Goal: Navigation & Orientation: Find specific page/section

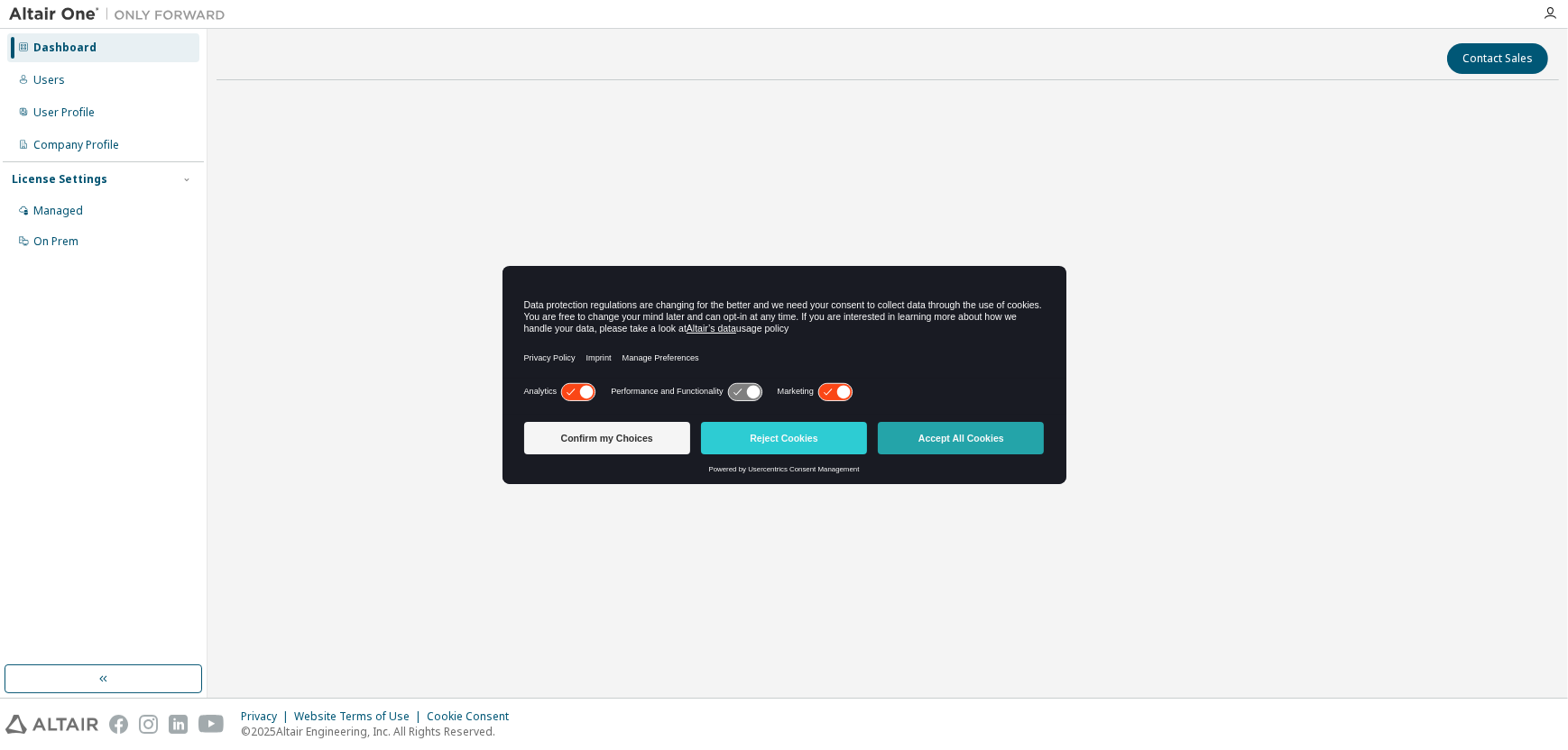
click at [1035, 447] on button "Accept All Cookies" at bounding box center [961, 438] width 166 height 32
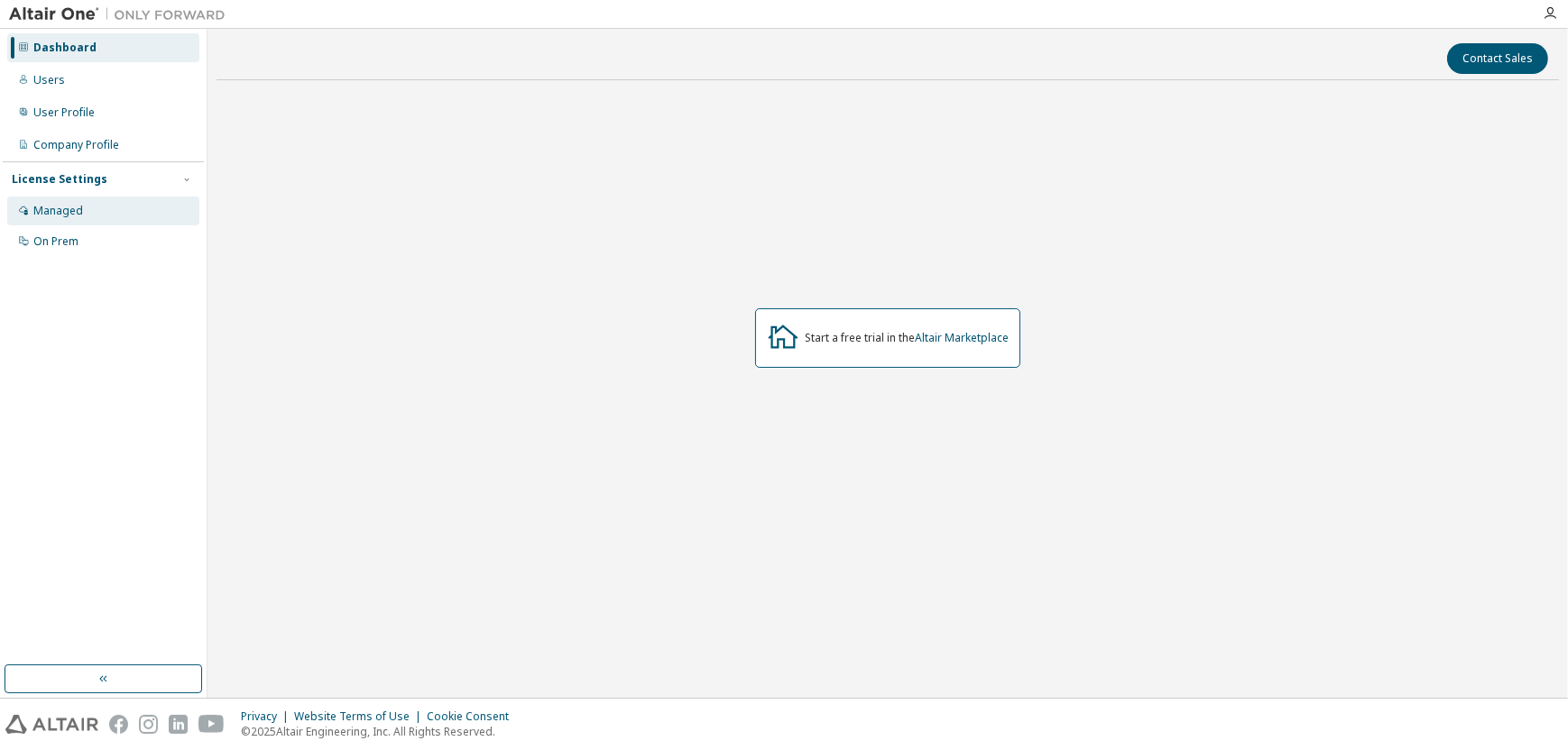
click at [94, 200] on div "Managed" at bounding box center [103, 211] width 192 height 29
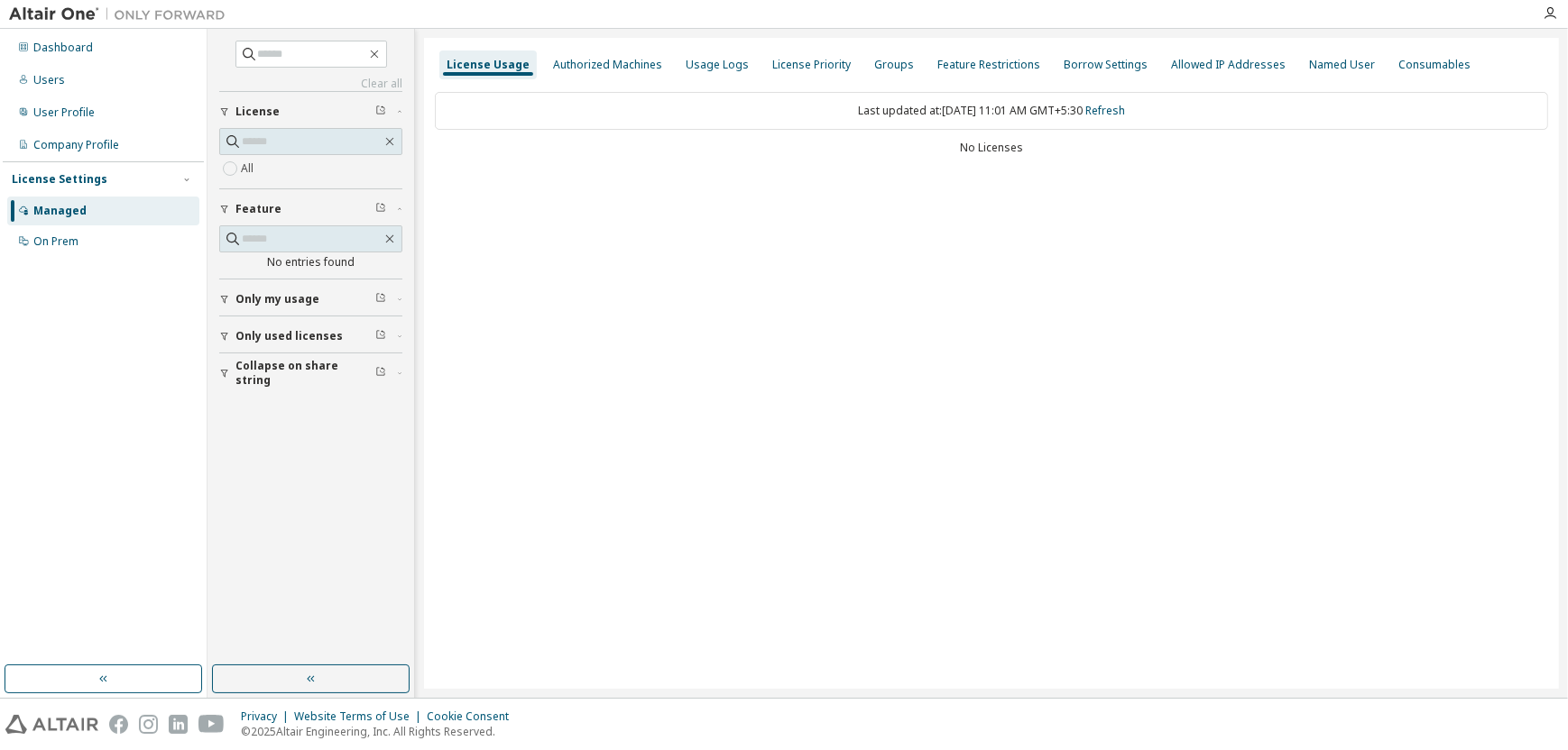
click at [298, 337] on span "Only used licenses" at bounding box center [290, 336] width 108 height 15
click at [286, 304] on span "Only my usage" at bounding box center [278, 299] width 84 height 15
click at [296, 486] on button "Collapse on share string" at bounding box center [310, 478] width 183 height 40
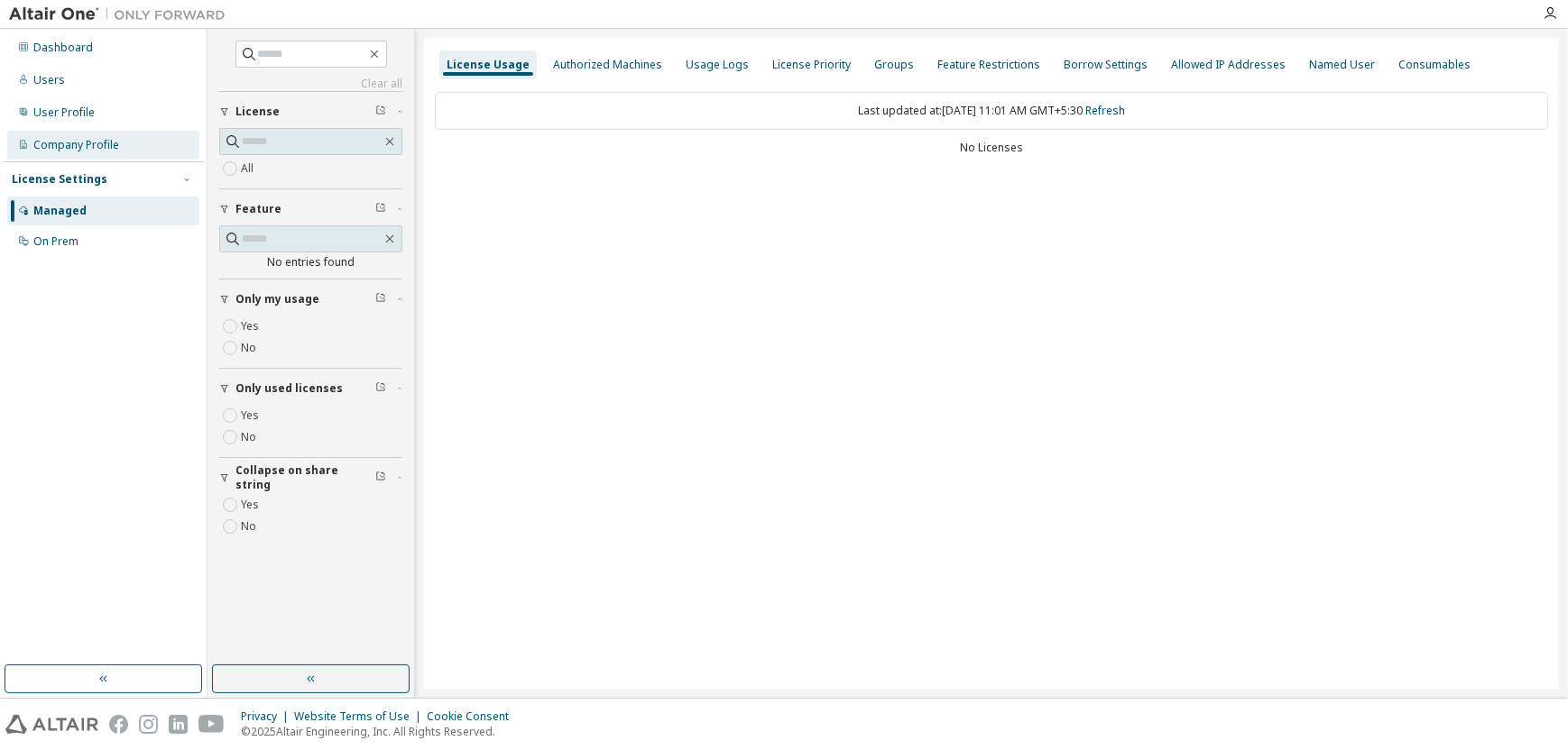
click at [96, 144] on div "Company Profile" at bounding box center [76, 145] width 86 height 15
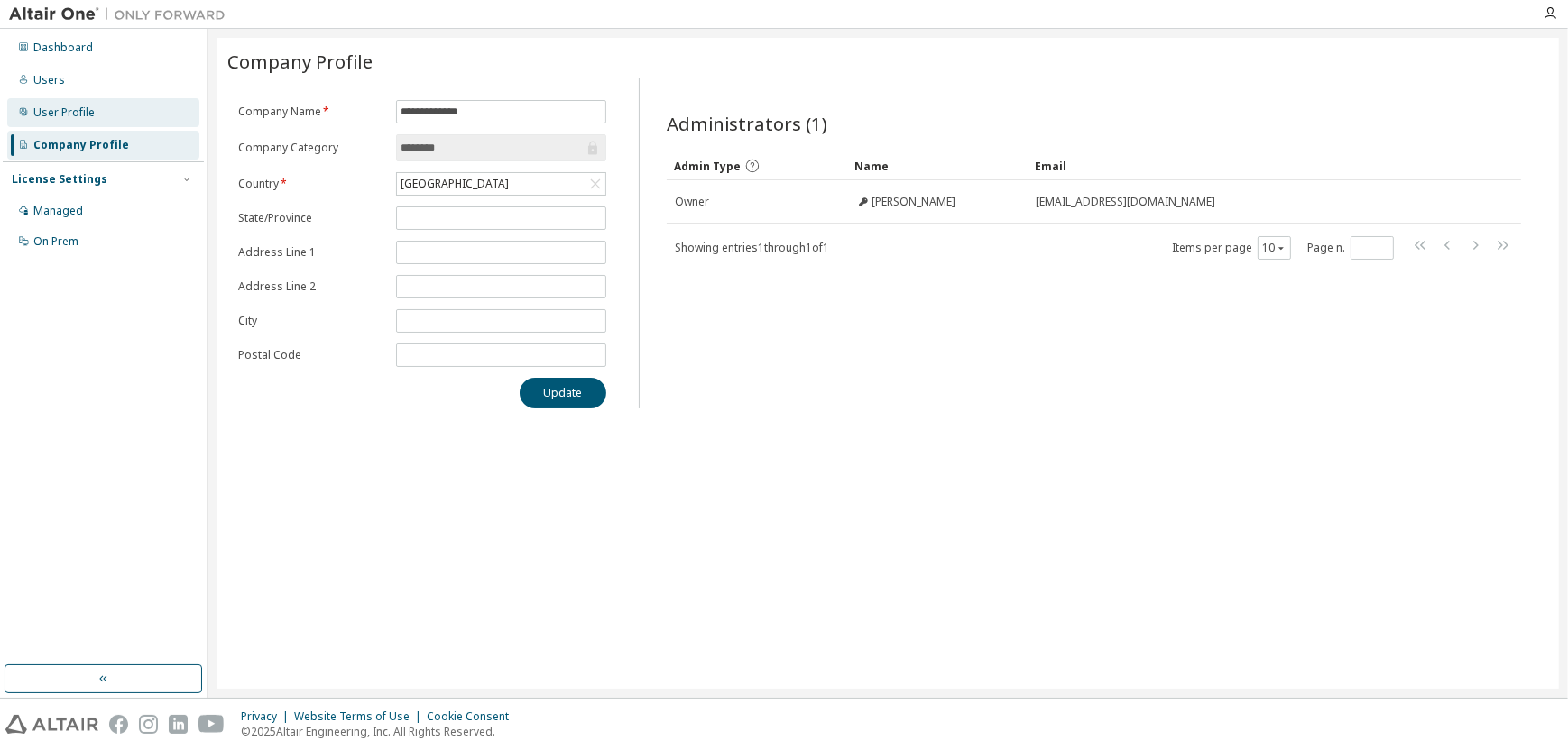
click at [76, 117] on div "User Profile" at bounding box center [64, 112] width 62 height 15
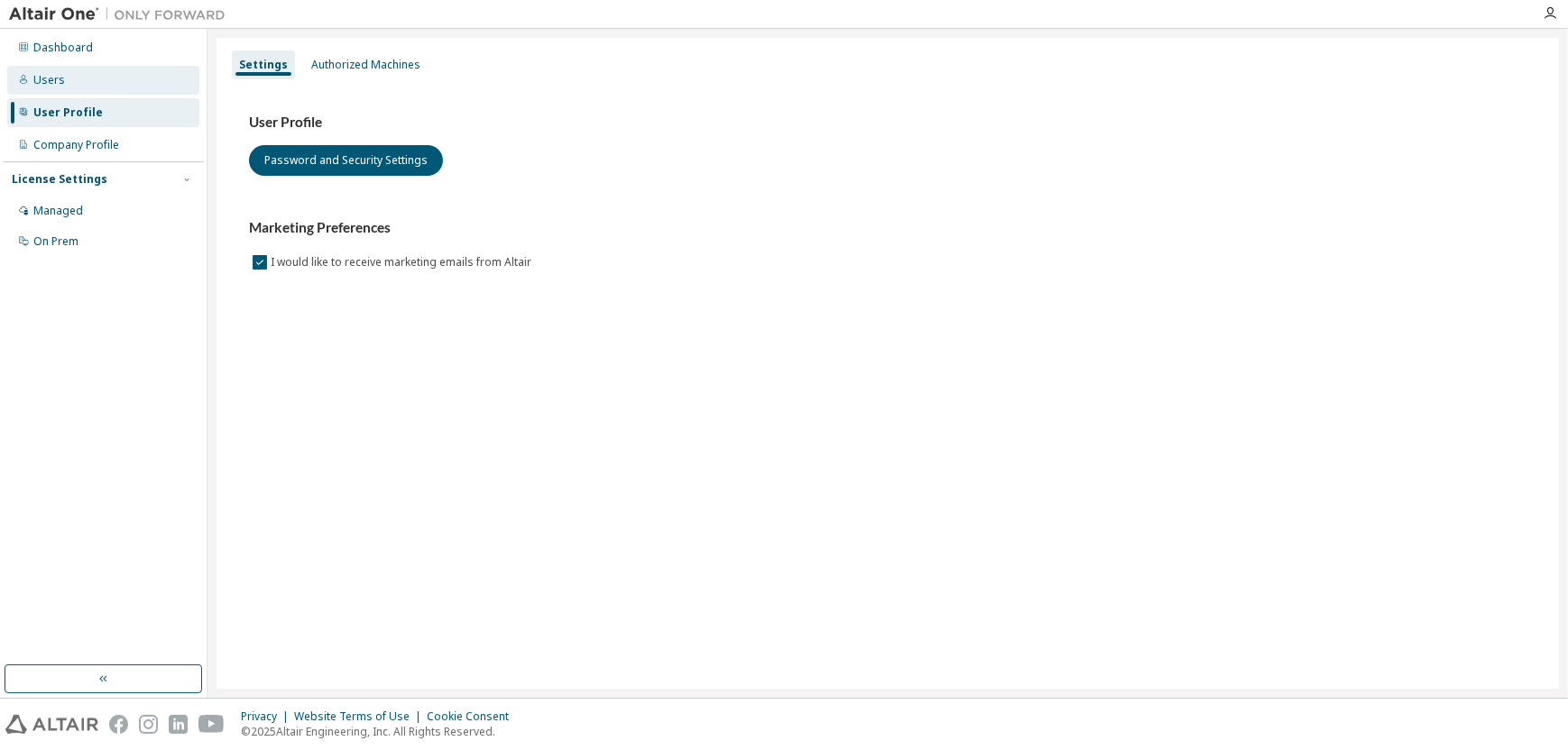
click at [75, 85] on div "Users" at bounding box center [103, 80] width 192 height 29
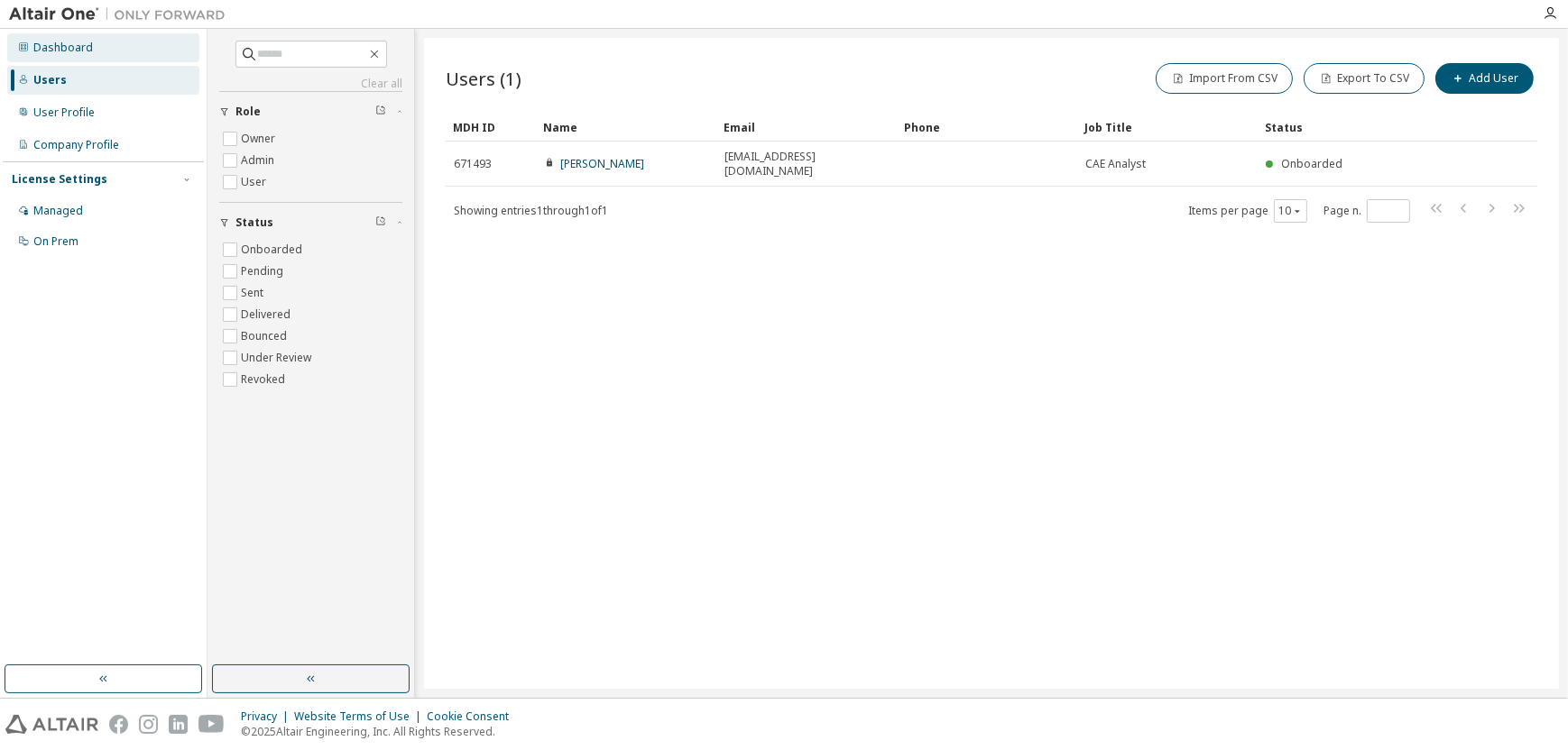
click at [66, 56] on div "Dashboard" at bounding box center [103, 48] width 192 height 29
click at [89, 143] on div "Company Profile" at bounding box center [76, 145] width 86 height 15
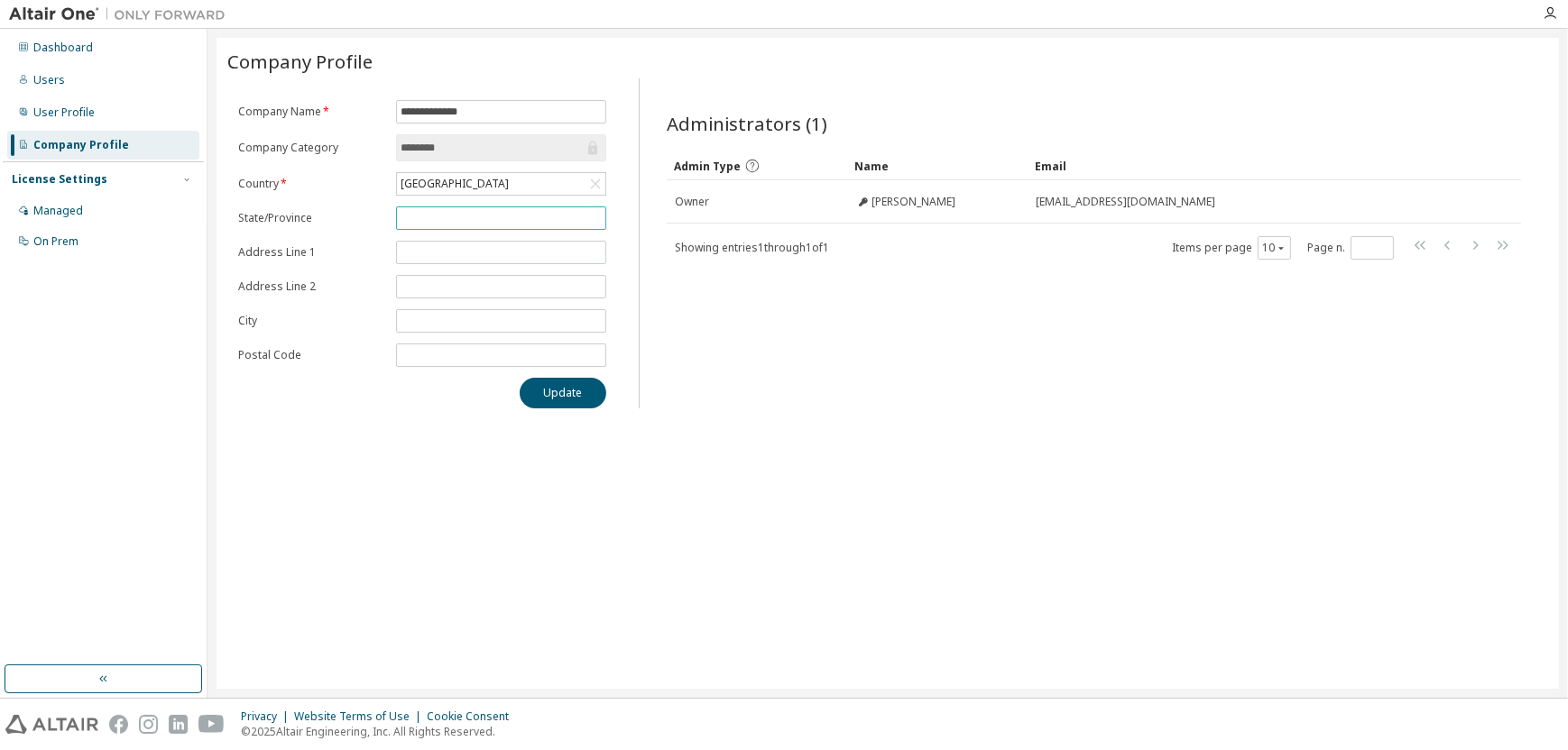
click at [464, 229] on span at bounding box center [501, 218] width 210 height 23
click at [1551, 13] on icon "button" at bounding box center [1549, 13] width 15 height 15
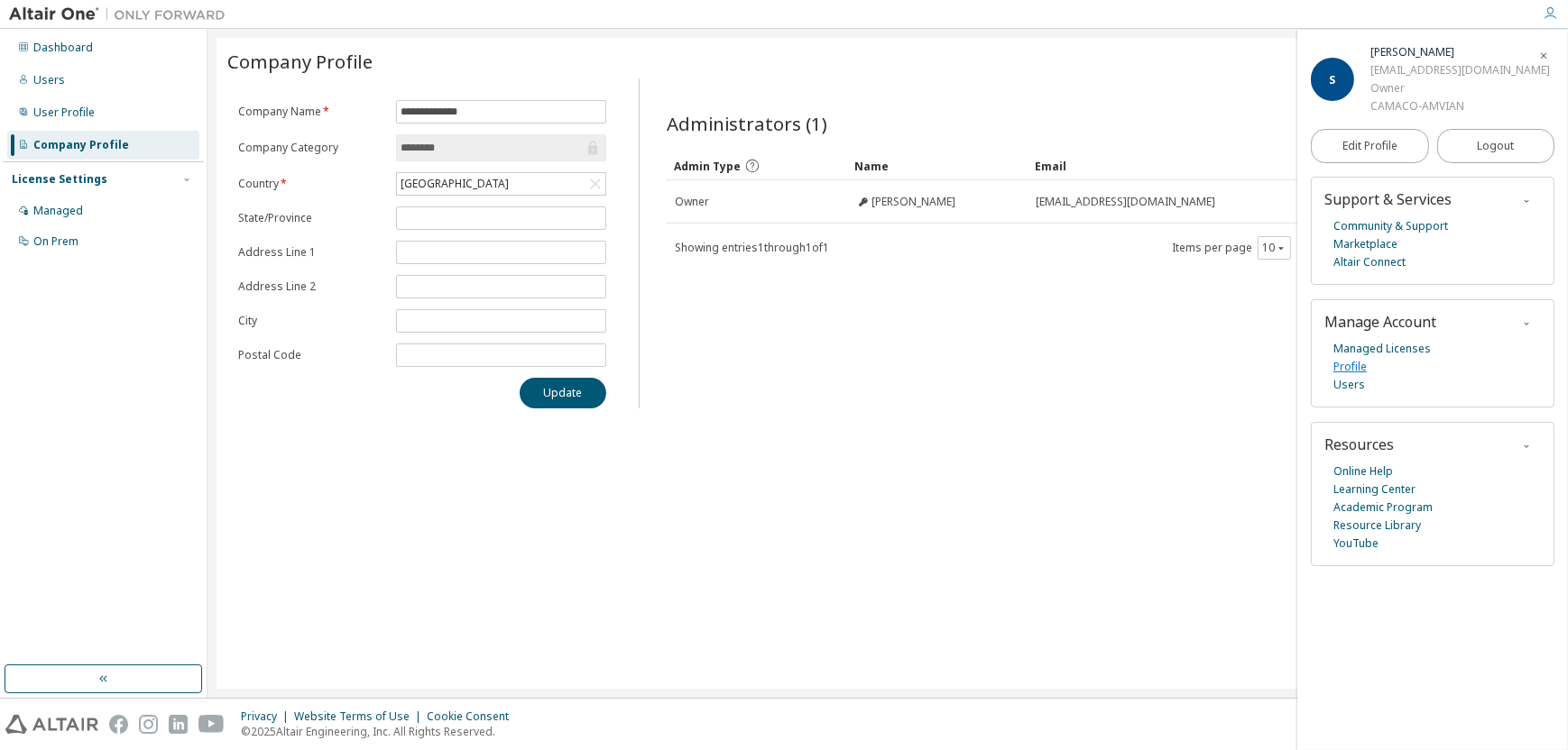
click at [1362, 366] on link "Profile" at bounding box center [1350, 367] width 33 height 18
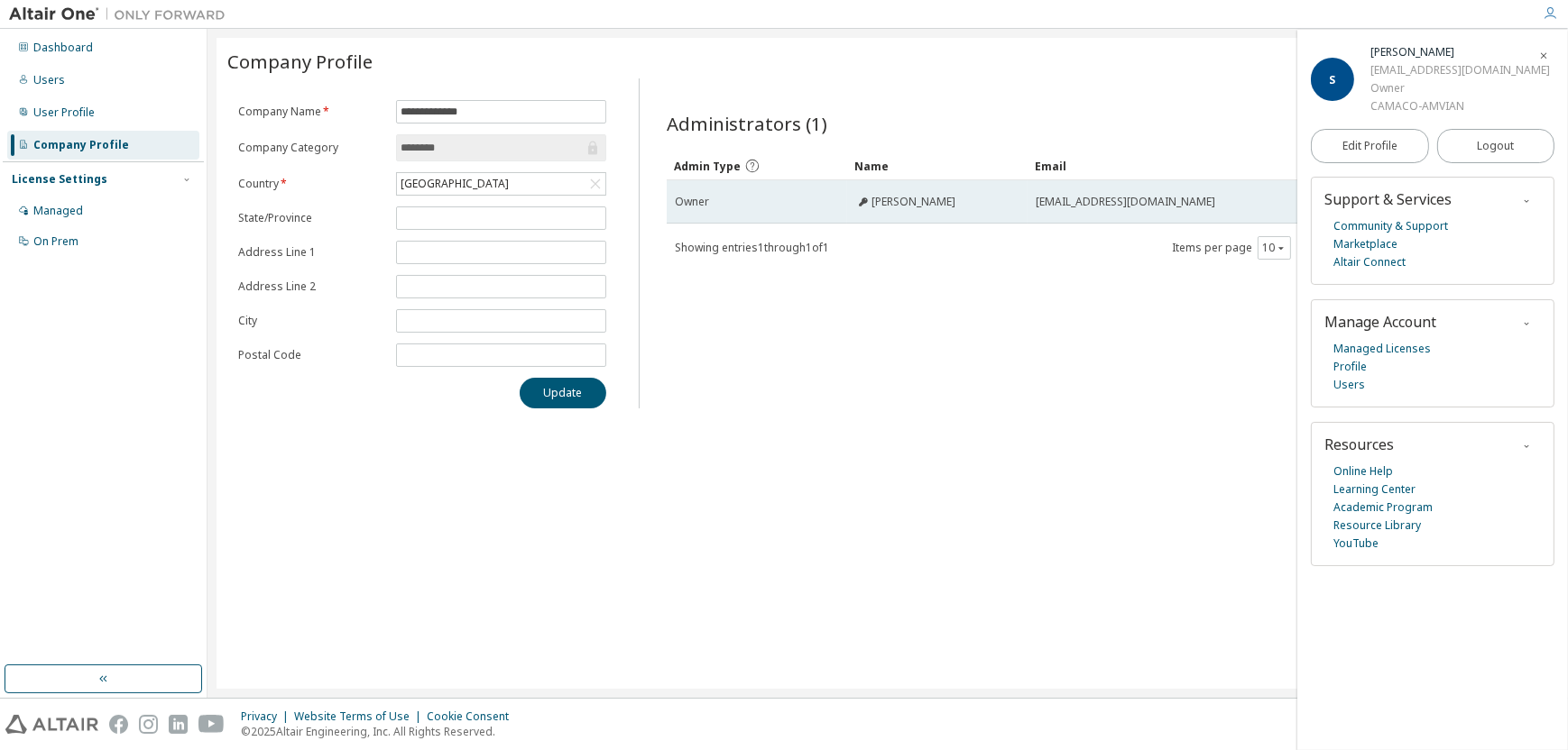
click at [867, 203] on icon at bounding box center [863, 201] width 11 height 11
click at [862, 203] on icon at bounding box center [863, 201] width 11 height 11
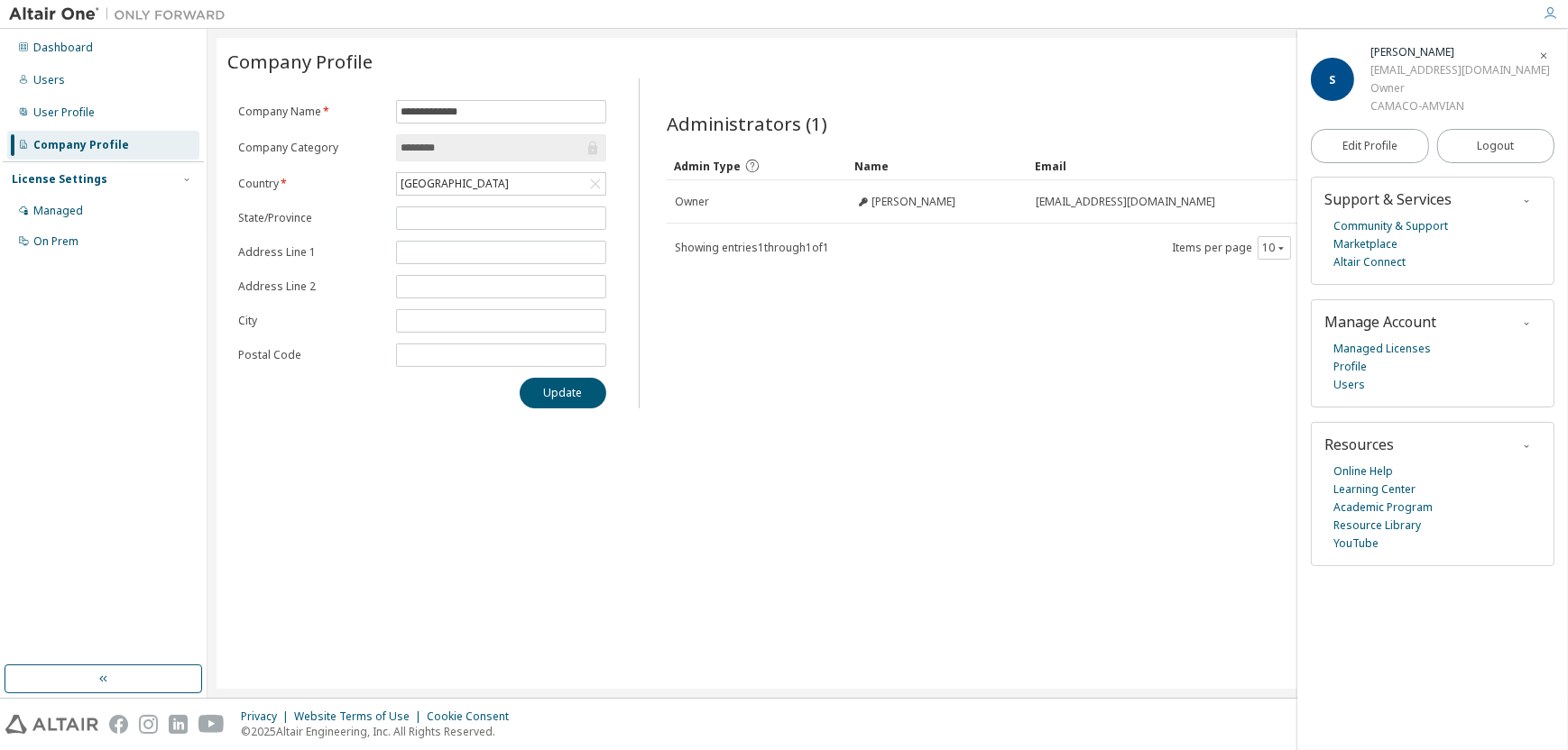
drag, startPoint x: 861, startPoint y: 203, endPoint x: 777, endPoint y: 480, distance: 289.5
click at [797, 491] on div "**********" at bounding box center [887, 364] width 1342 height 651
click at [80, 186] on div "License Settings" at bounding box center [60, 179] width 96 height 15
click at [87, 180] on div "License Settings" at bounding box center [60, 179] width 96 height 15
click at [1357, 144] on span "Edit Profile" at bounding box center [1369, 146] width 55 height 15
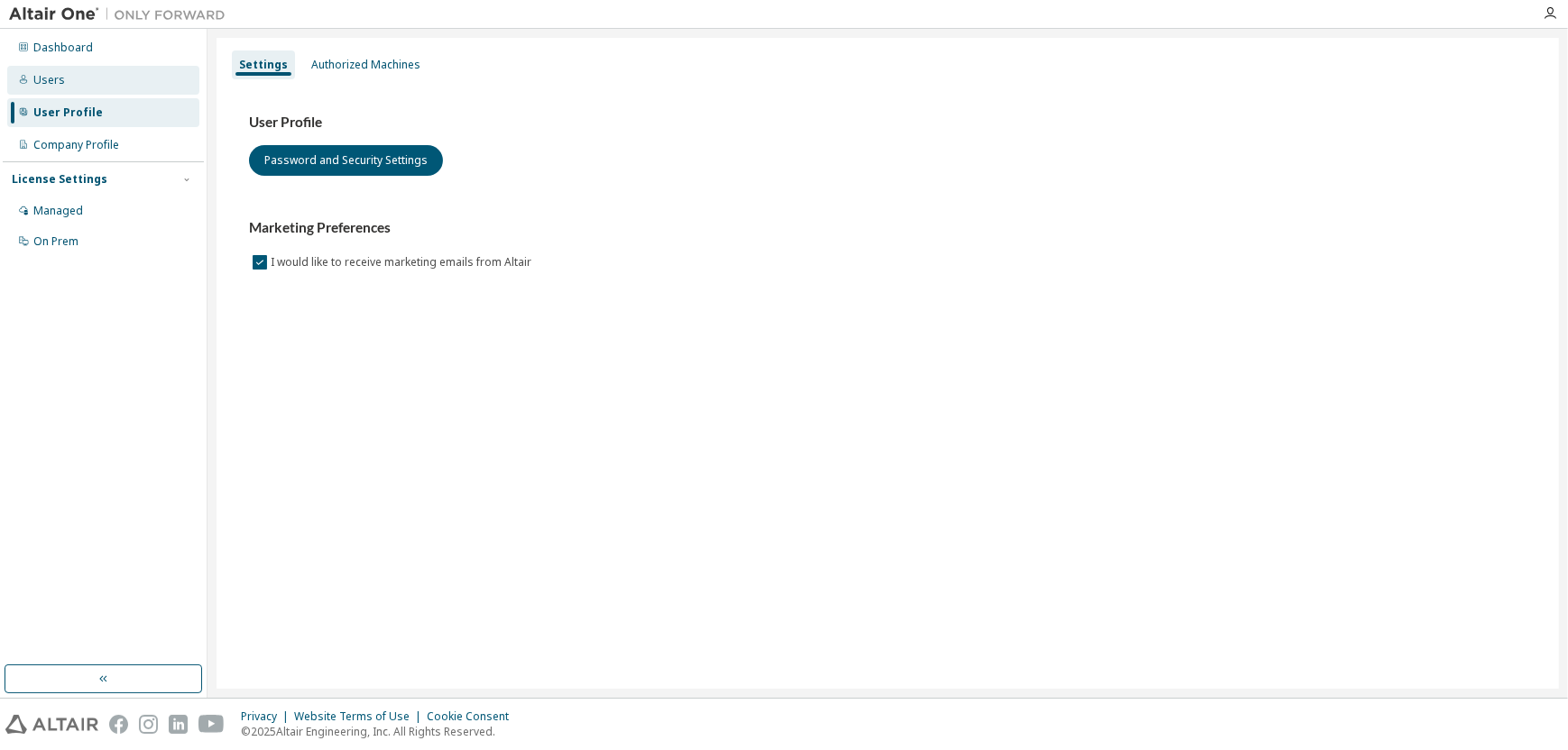
click at [37, 75] on div "Users" at bounding box center [49, 80] width 31 height 15
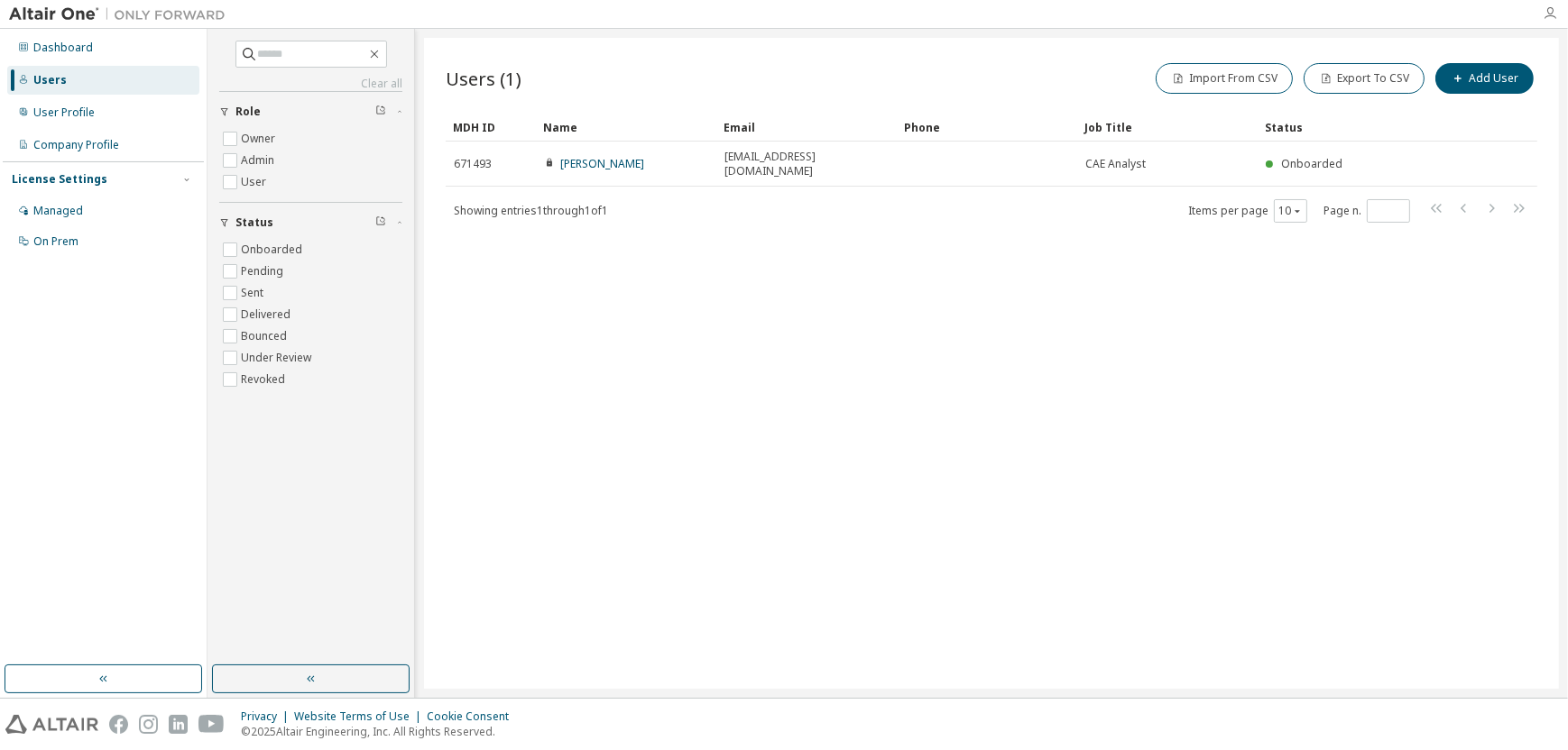
click at [1547, 10] on icon "button" at bounding box center [1549, 13] width 15 height 15
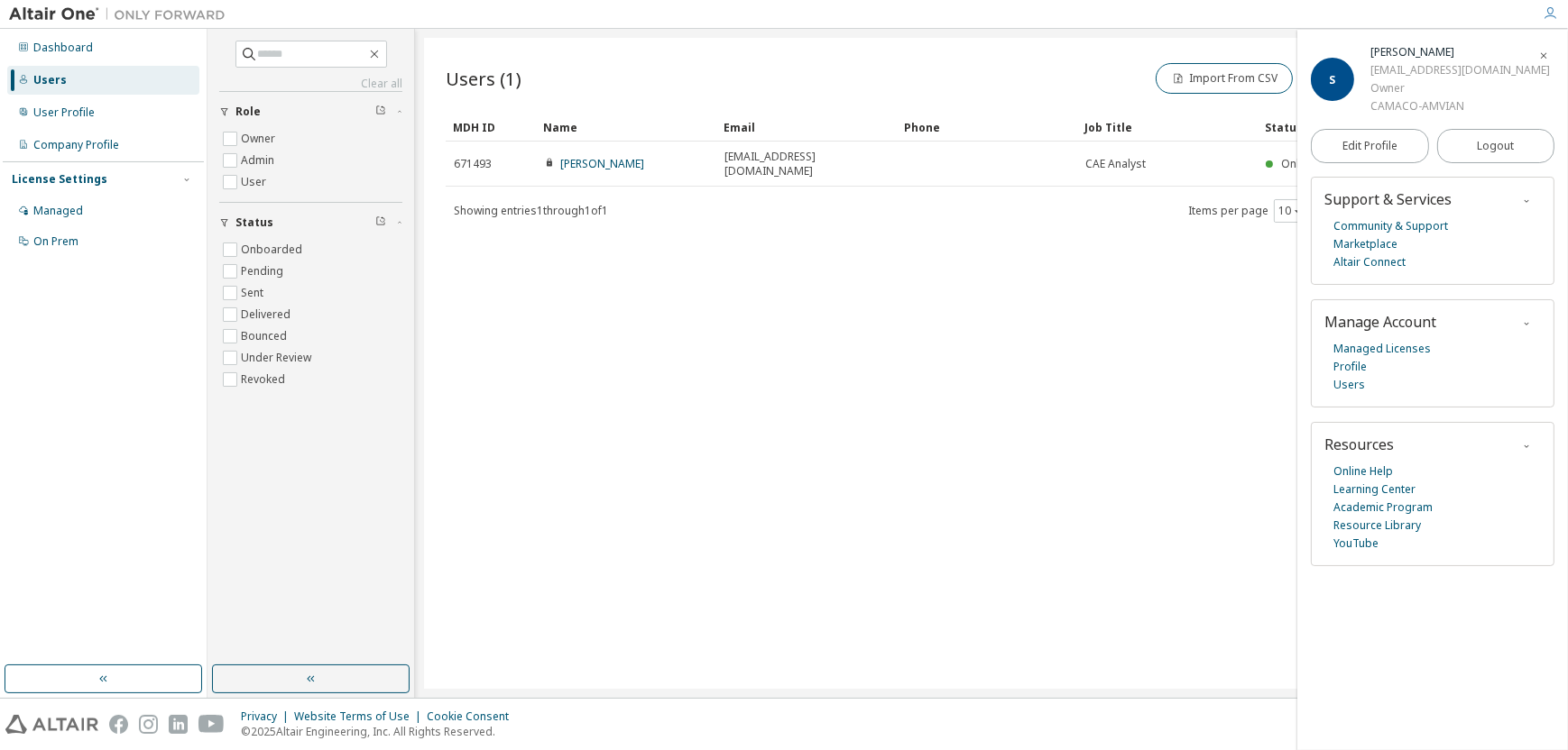
click at [1547, 57] on icon "button" at bounding box center [1544, 56] width 11 height 11
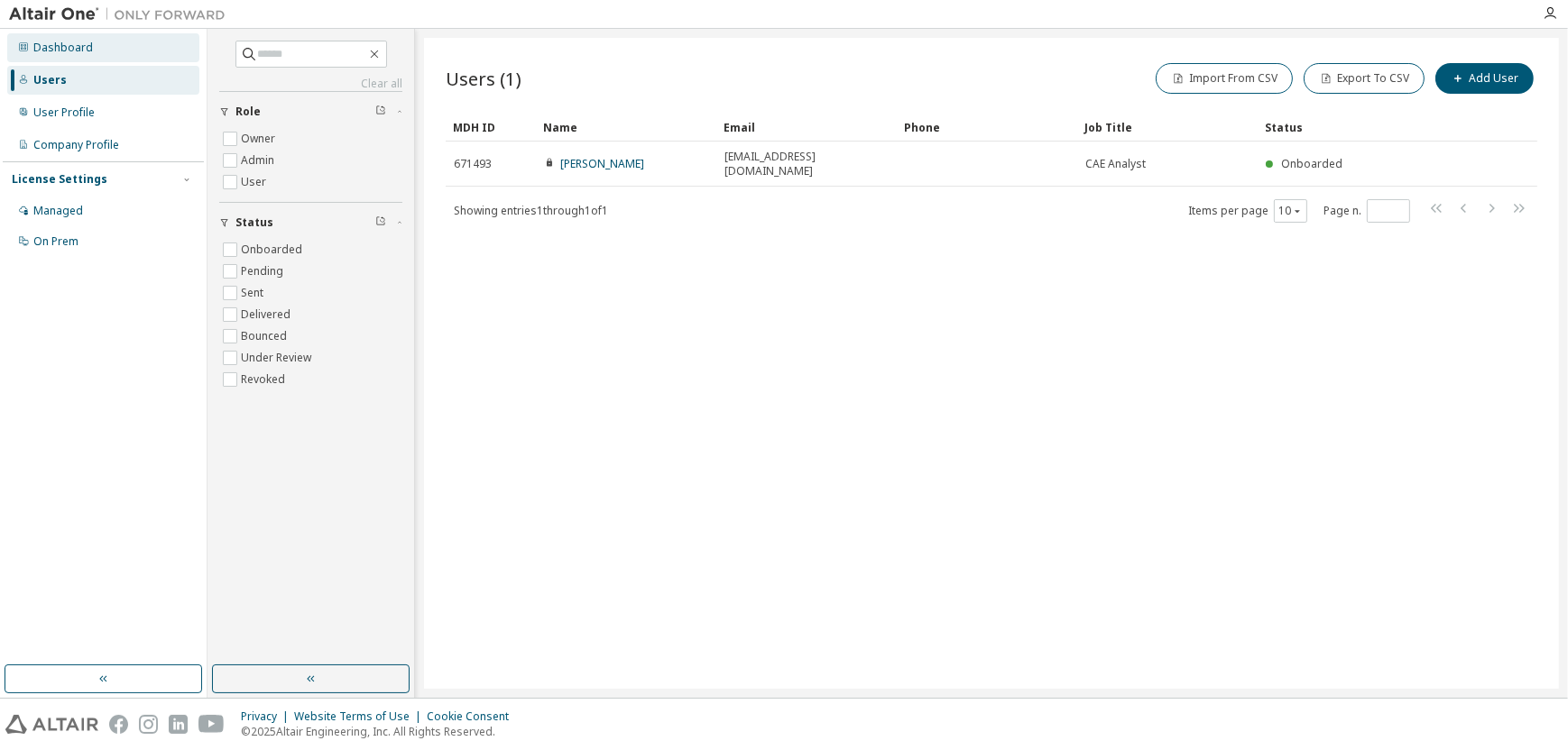
click at [88, 53] on div "Dashboard" at bounding box center [63, 48] width 60 height 15
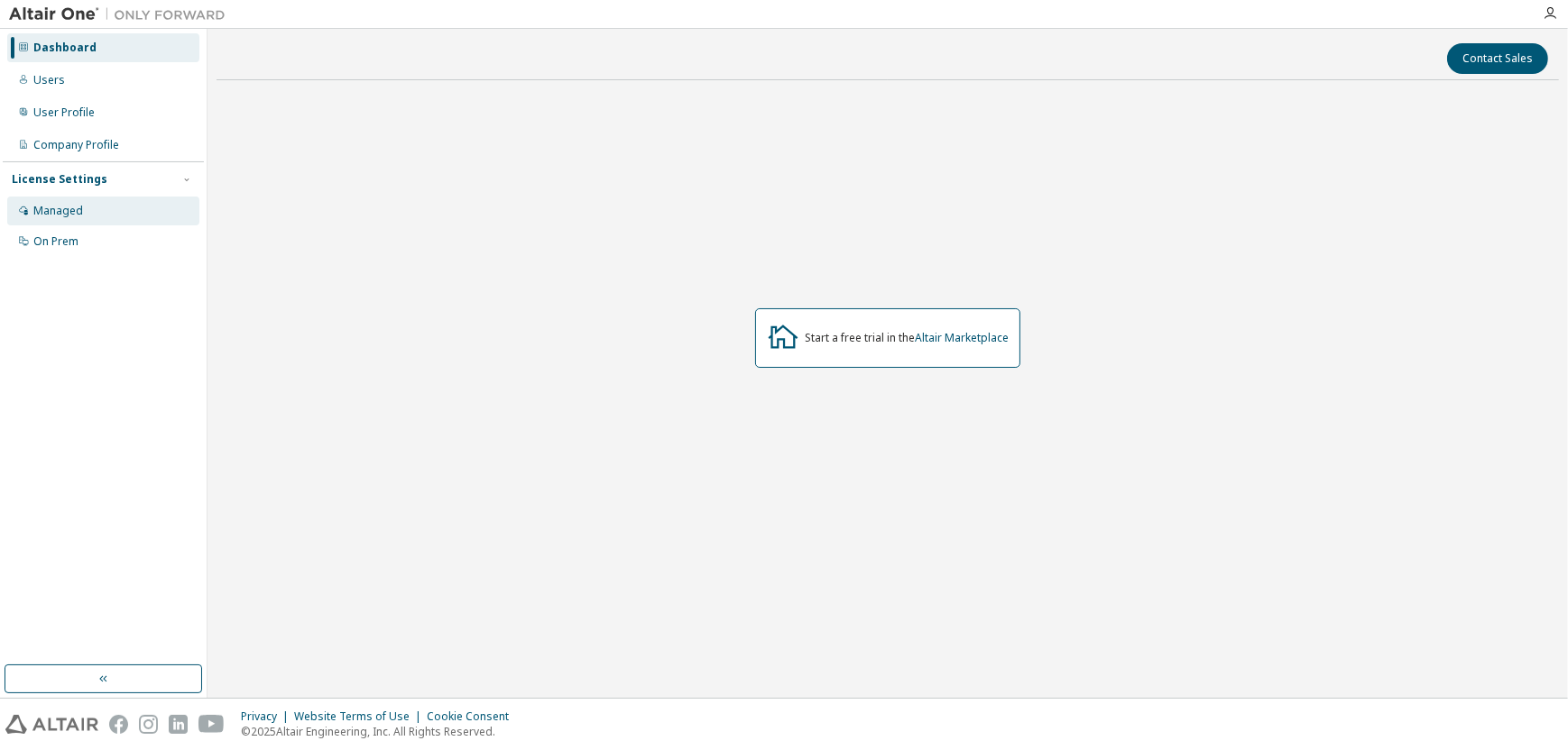
click at [68, 206] on div "Managed" at bounding box center [58, 210] width 50 height 15
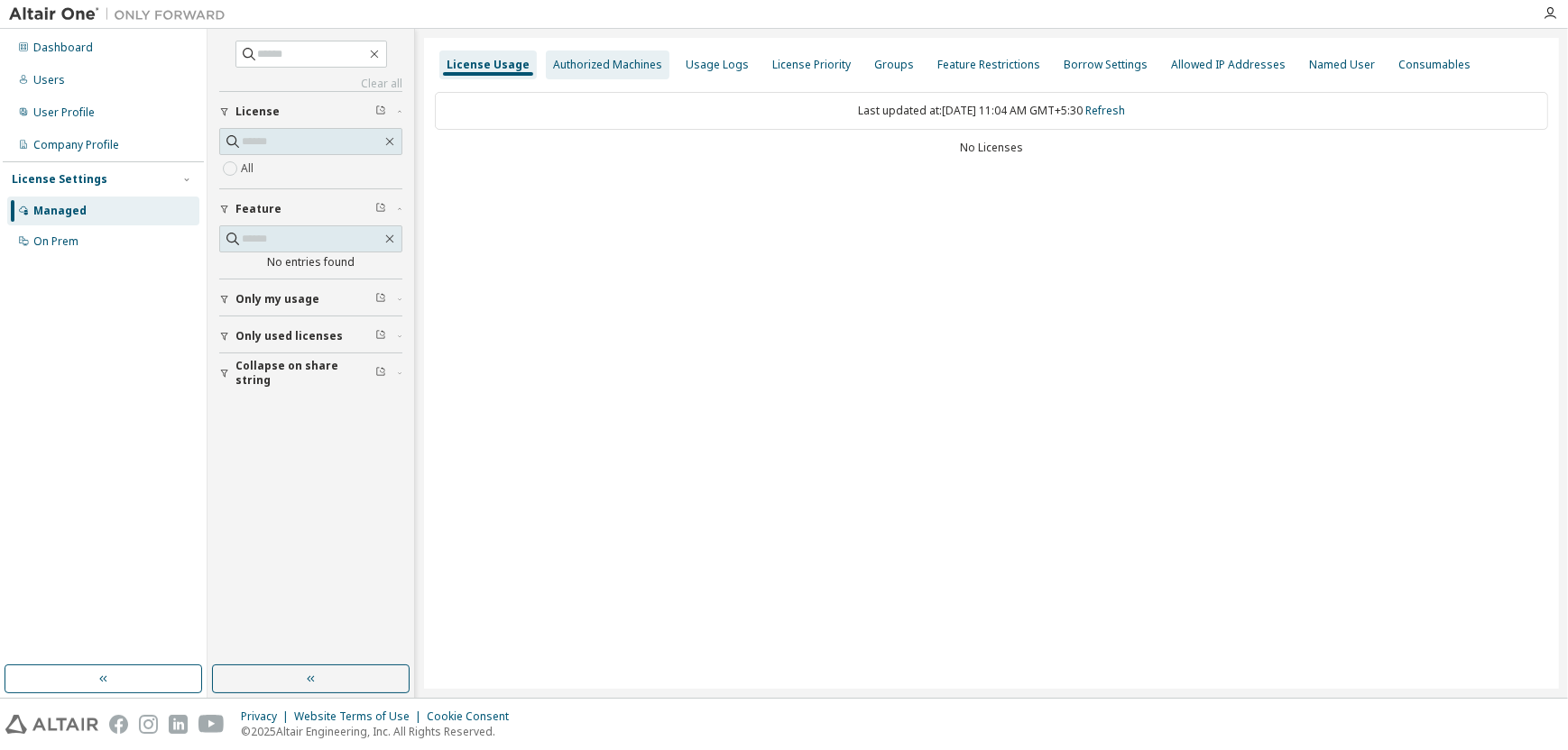
click at [579, 54] on div "Authorized Machines" at bounding box center [607, 66] width 123 height 29
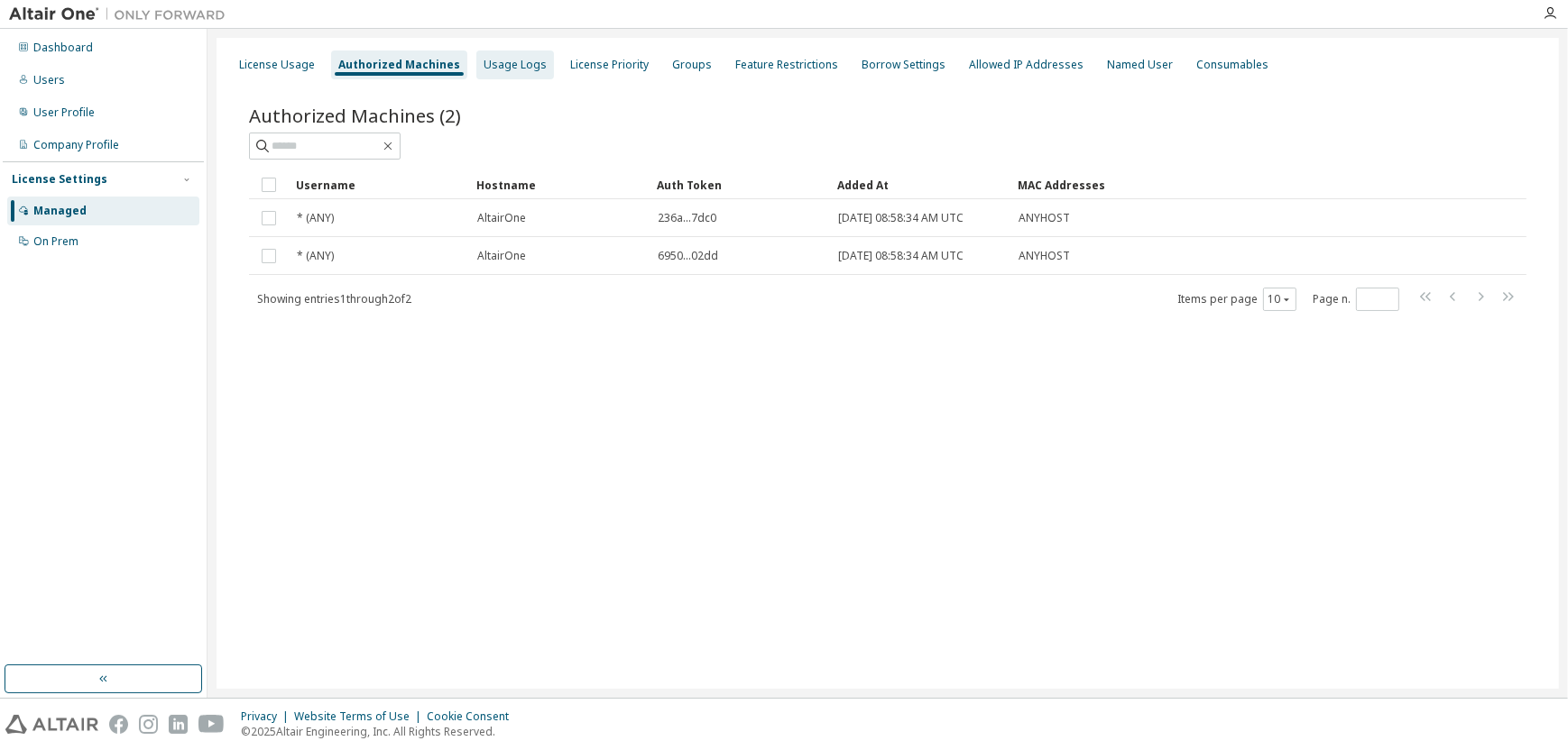
click at [510, 67] on div "Usage Logs" at bounding box center [515, 65] width 64 height 15
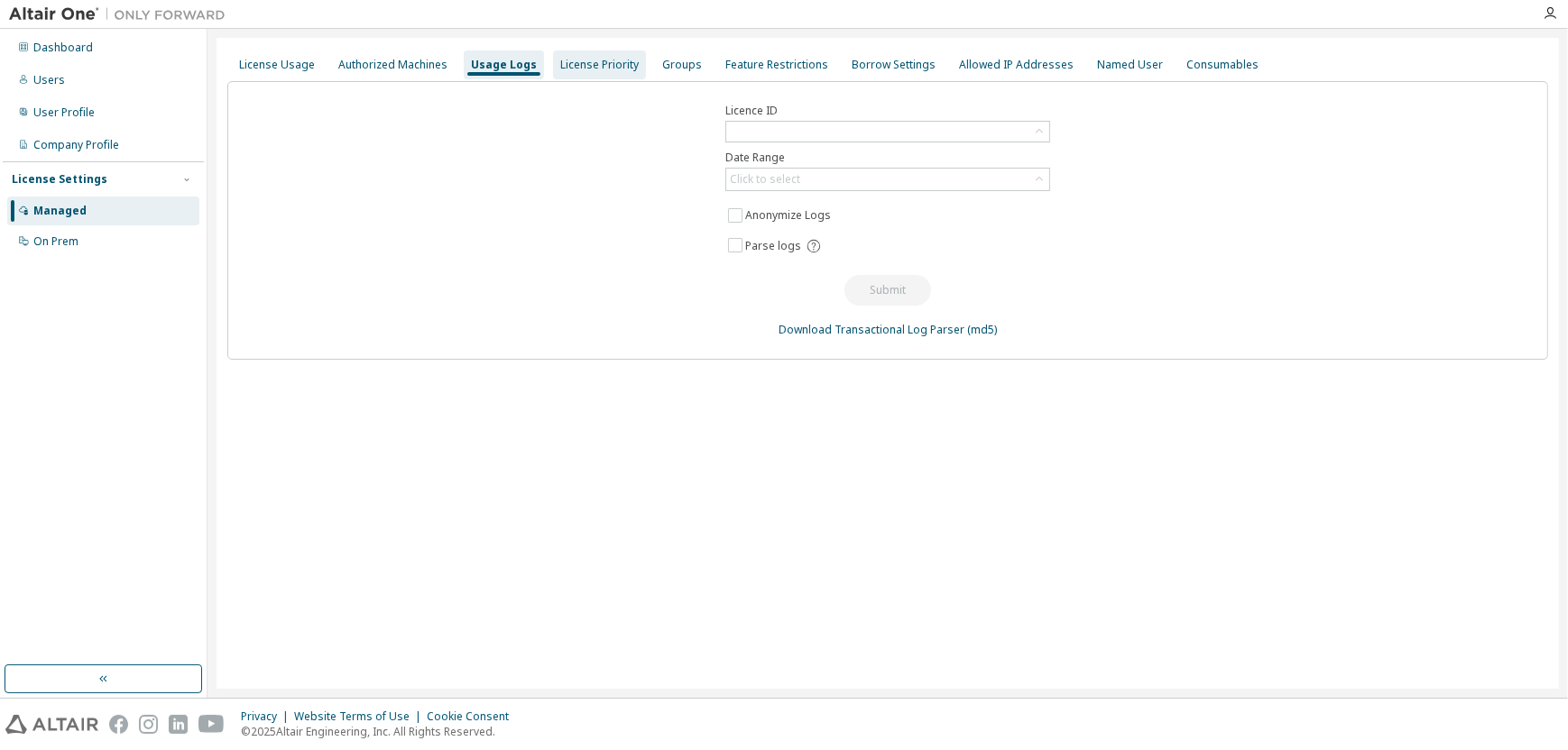
click at [602, 72] on div "License Priority" at bounding box center [599, 66] width 93 height 29
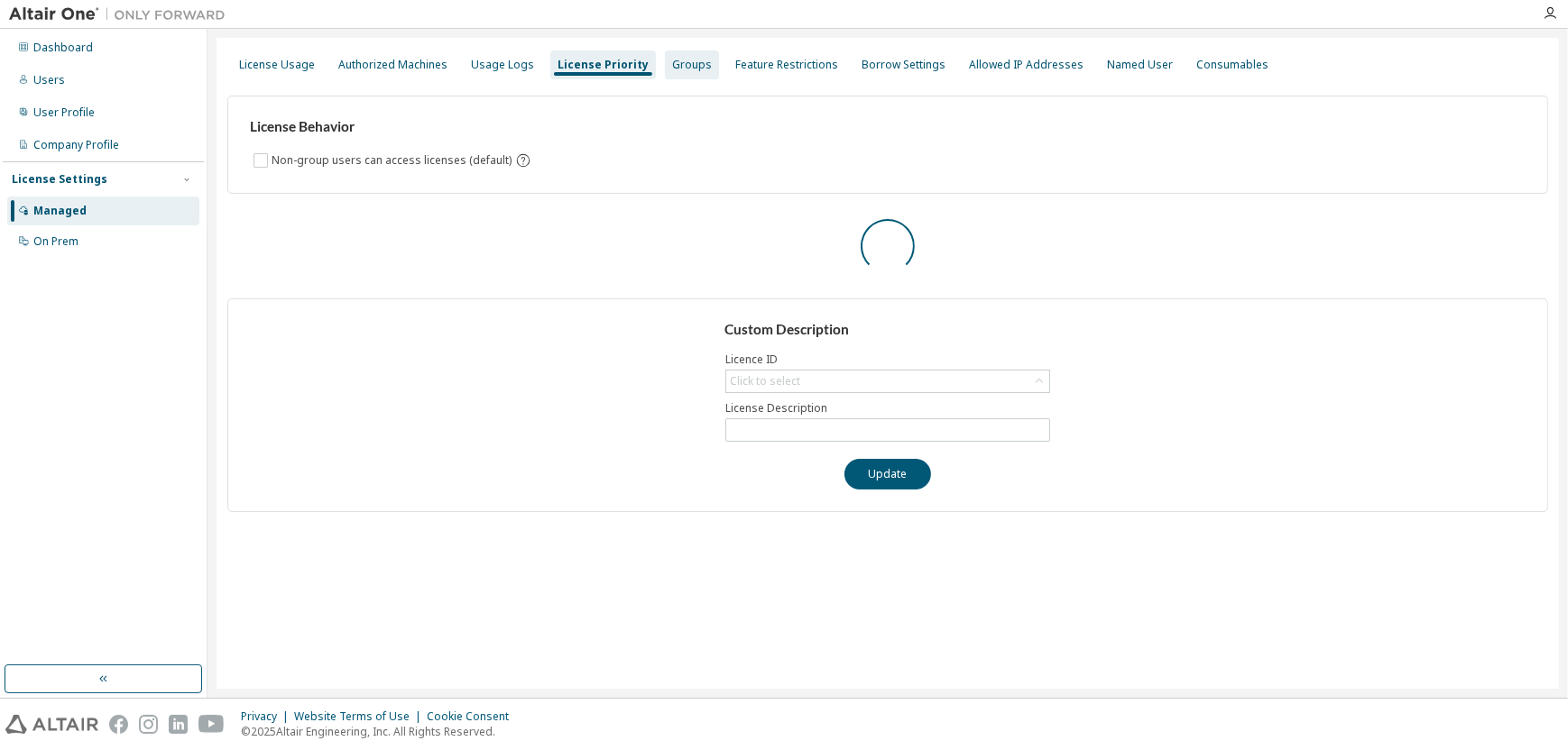
click at [673, 69] on div "Groups" at bounding box center [692, 65] width 40 height 15
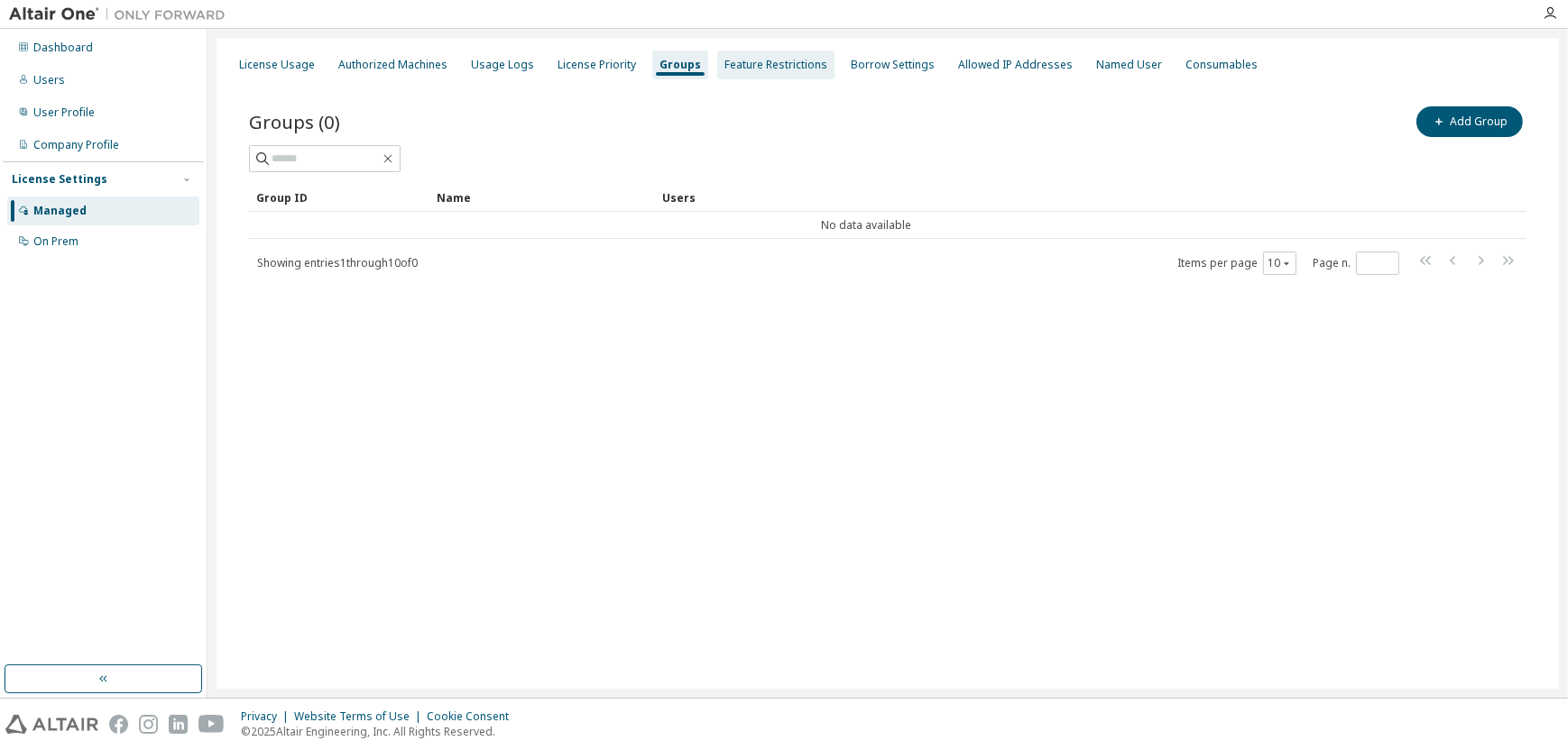
click at [747, 66] on div "Feature Restrictions" at bounding box center [776, 65] width 103 height 15
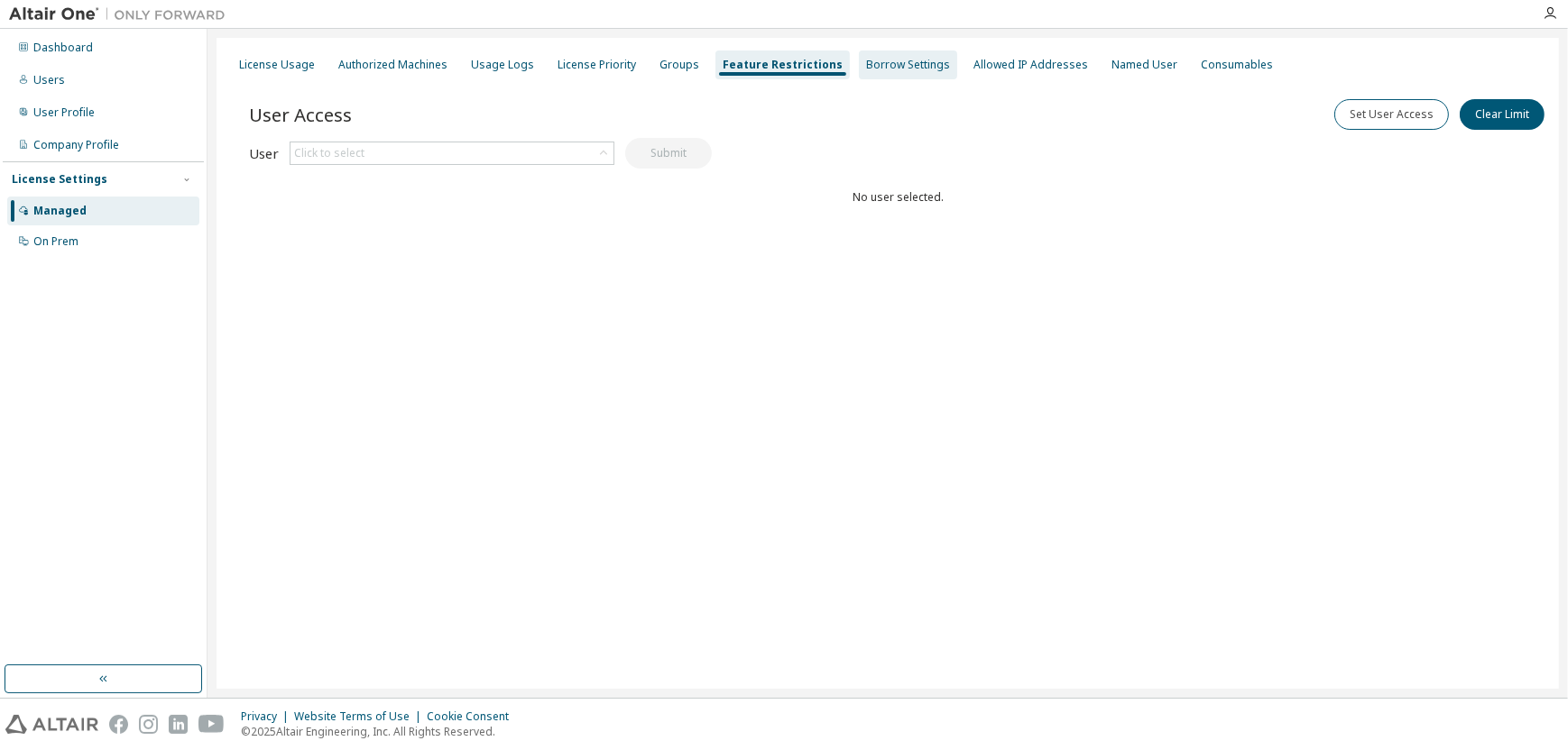
click at [866, 66] on div "Borrow Settings" at bounding box center [908, 65] width 84 height 15
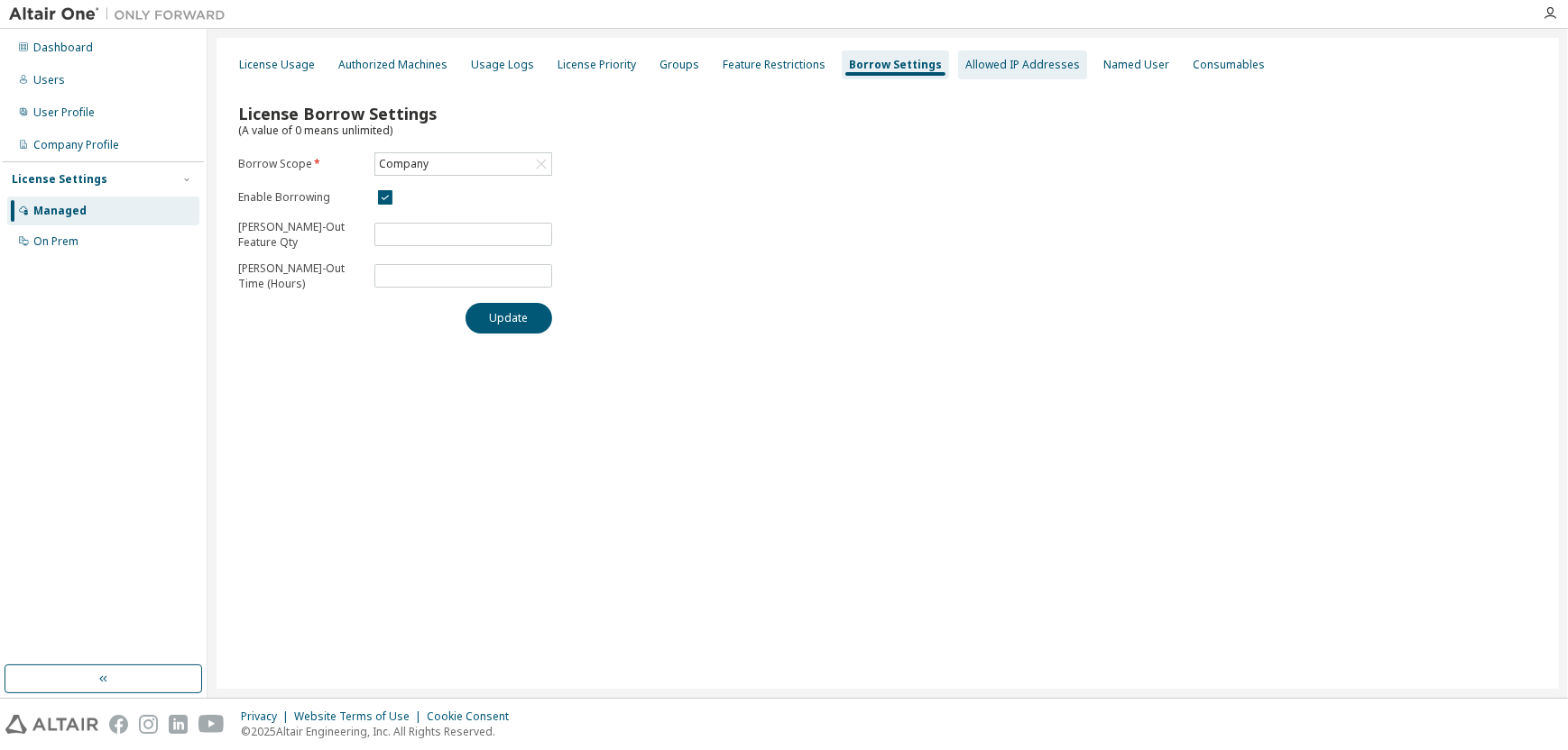
click at [988, 64] on div "Allowed IP Addresses" at bounding box center [1022, 65] width 114 height 15
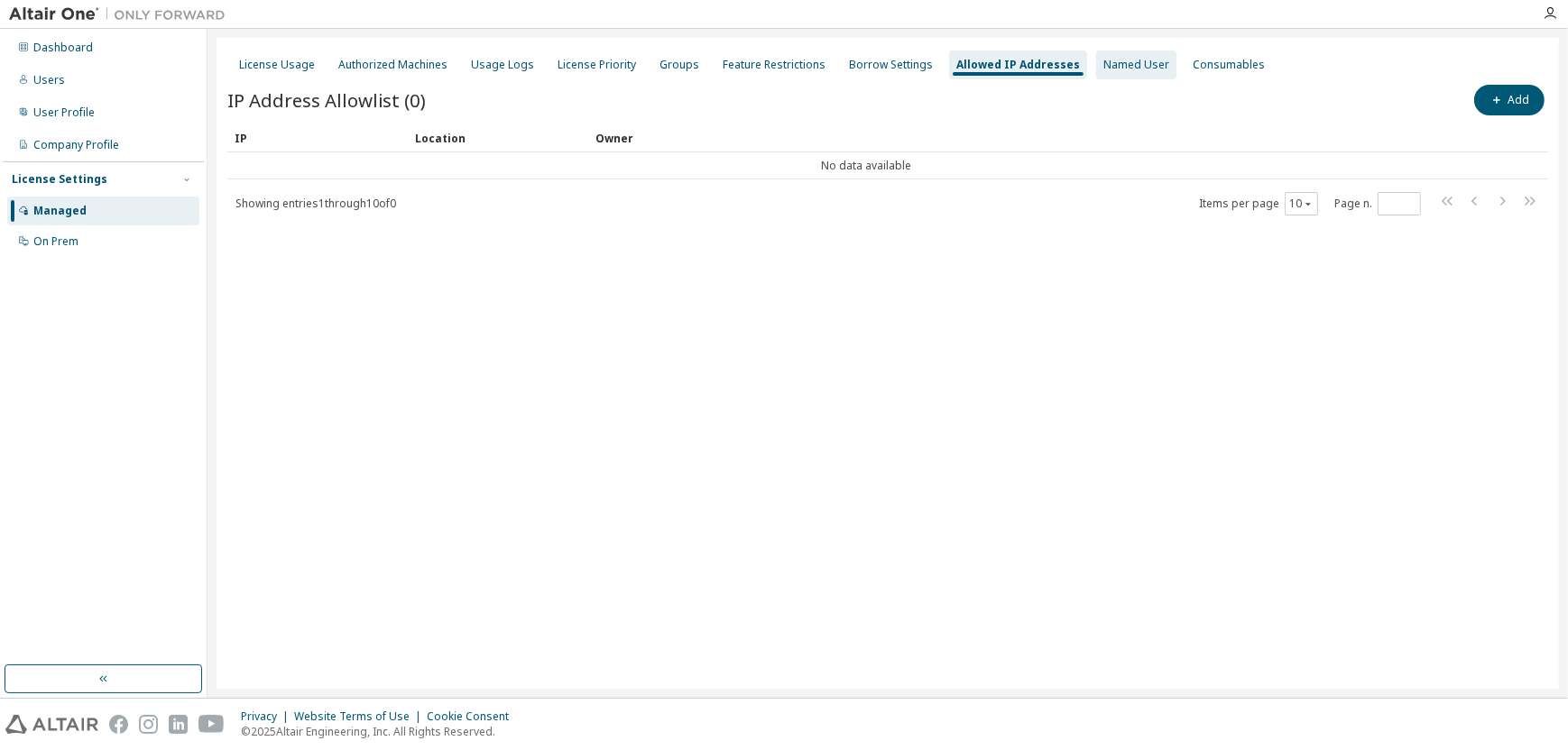
click at [1103, 66] on div "Named User" at bounding box center [1136, 65] width 66 height 15
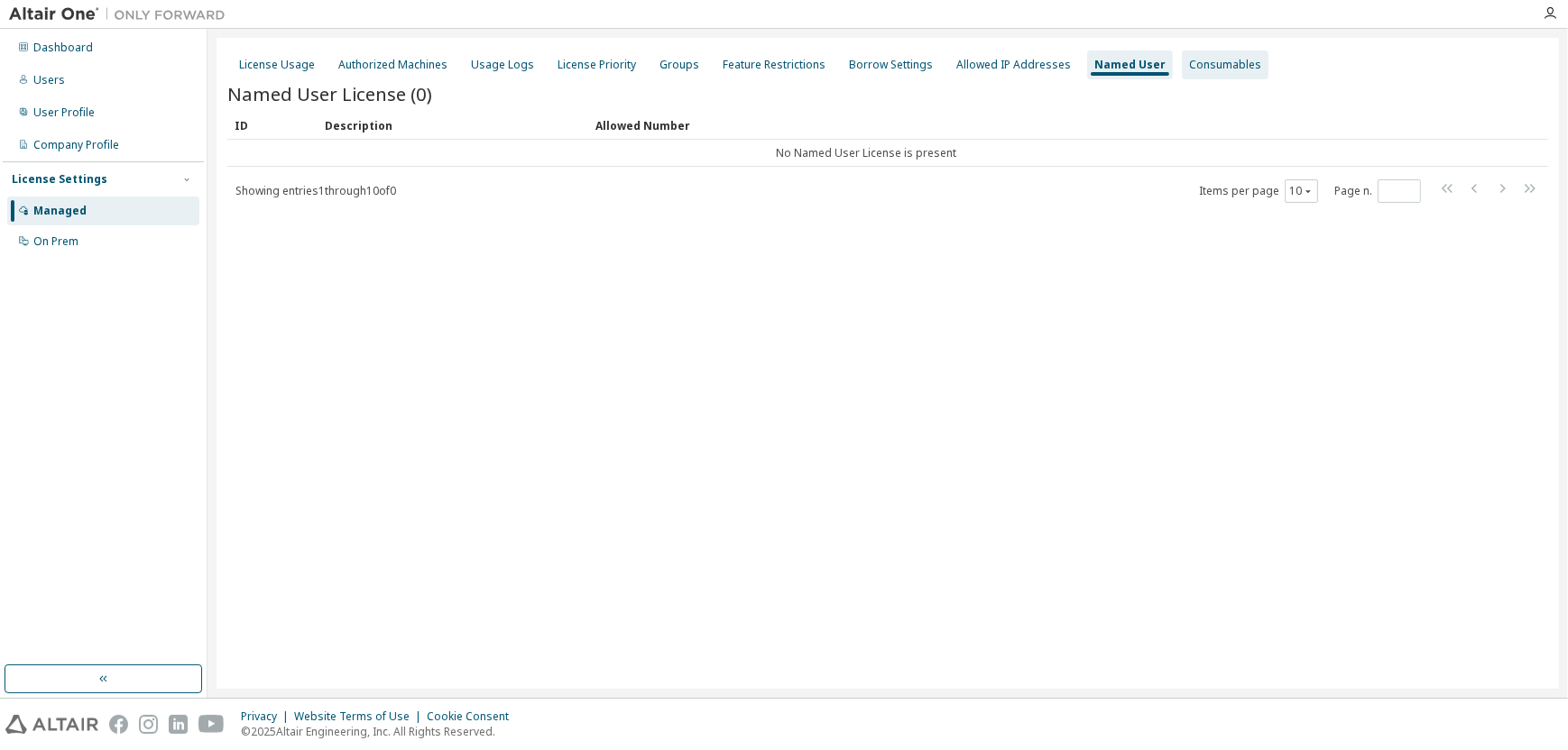
click at [1199, 66] on div "Consumables" at bounding box center [1226, 65] width 72 height 15
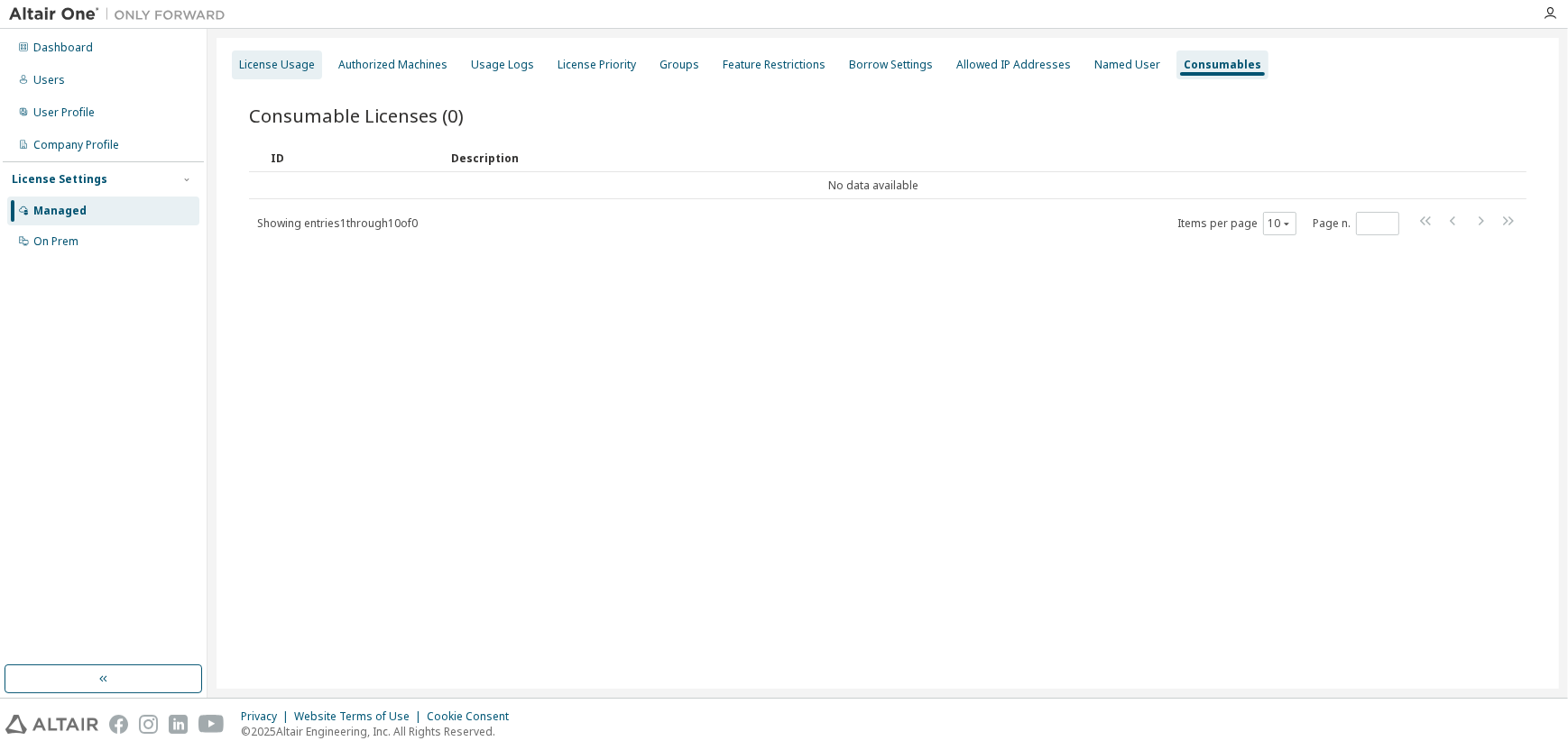
click at [287, 67] on div "License Usage" at bounding box center [276, 65] width 75 height 15
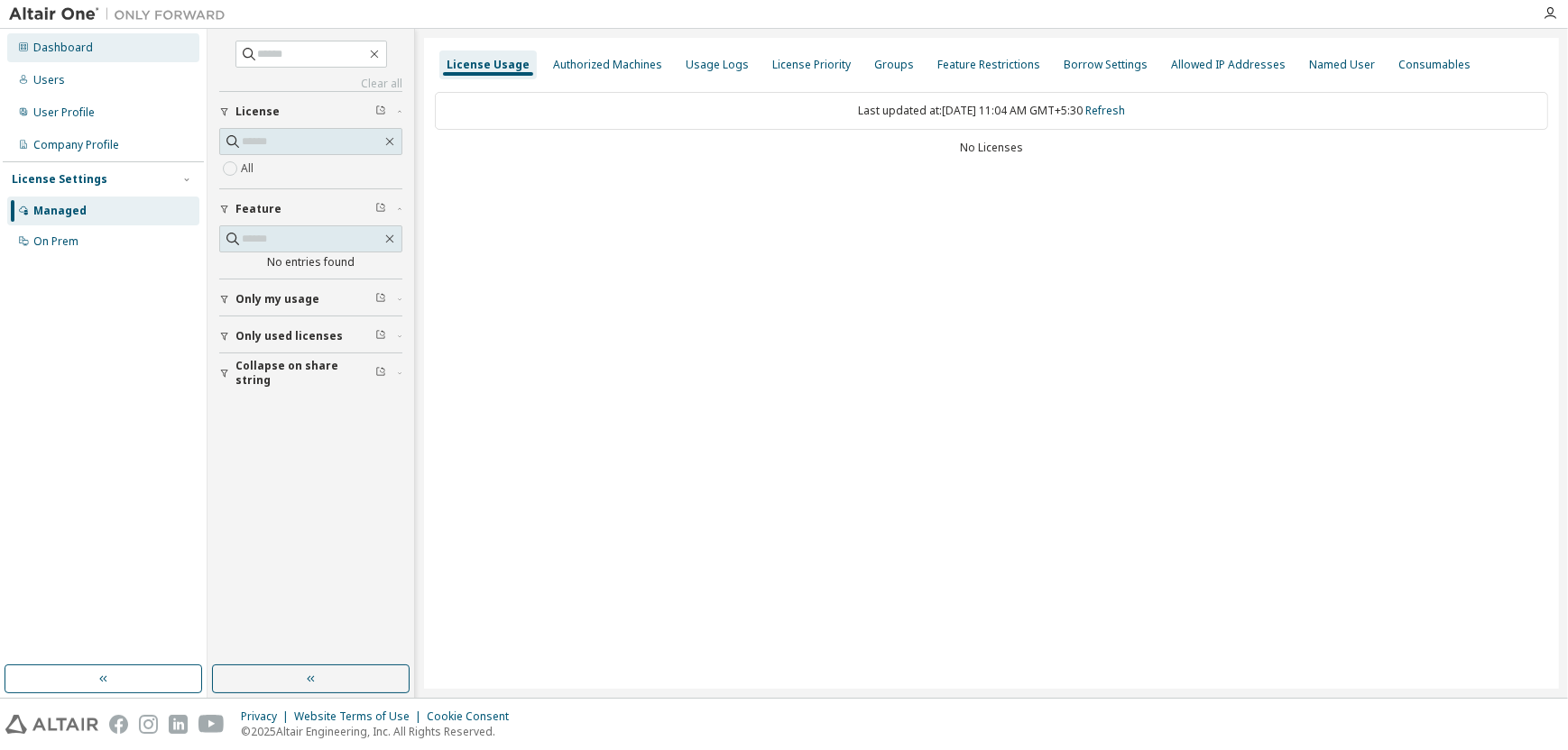
click at [88, 44] on div "Dashboard" at bounding box center [63, 48] width 60 height 15
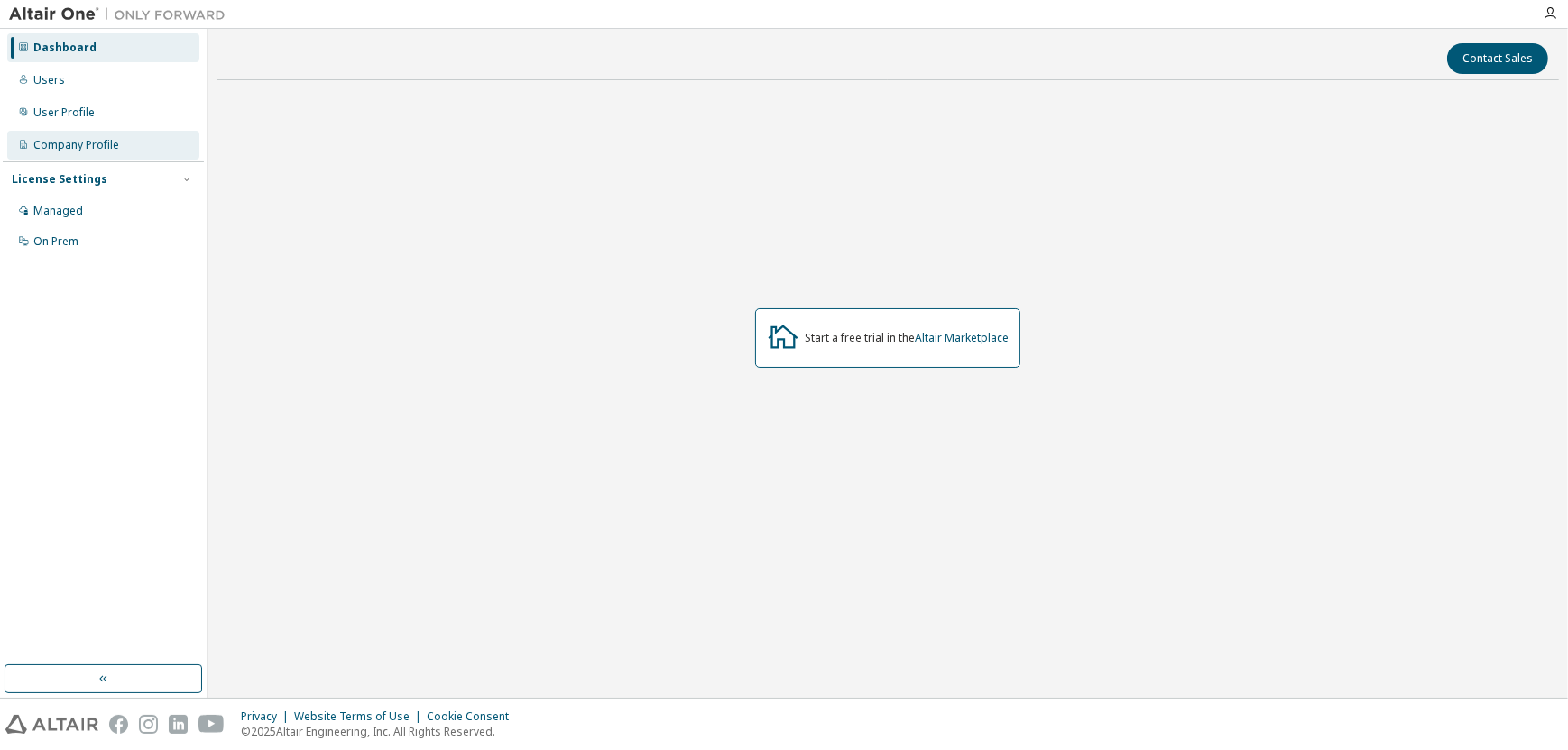
click at [71, 139] on div "Company Profile" at bounding box center [76, 145] width 86 height 15
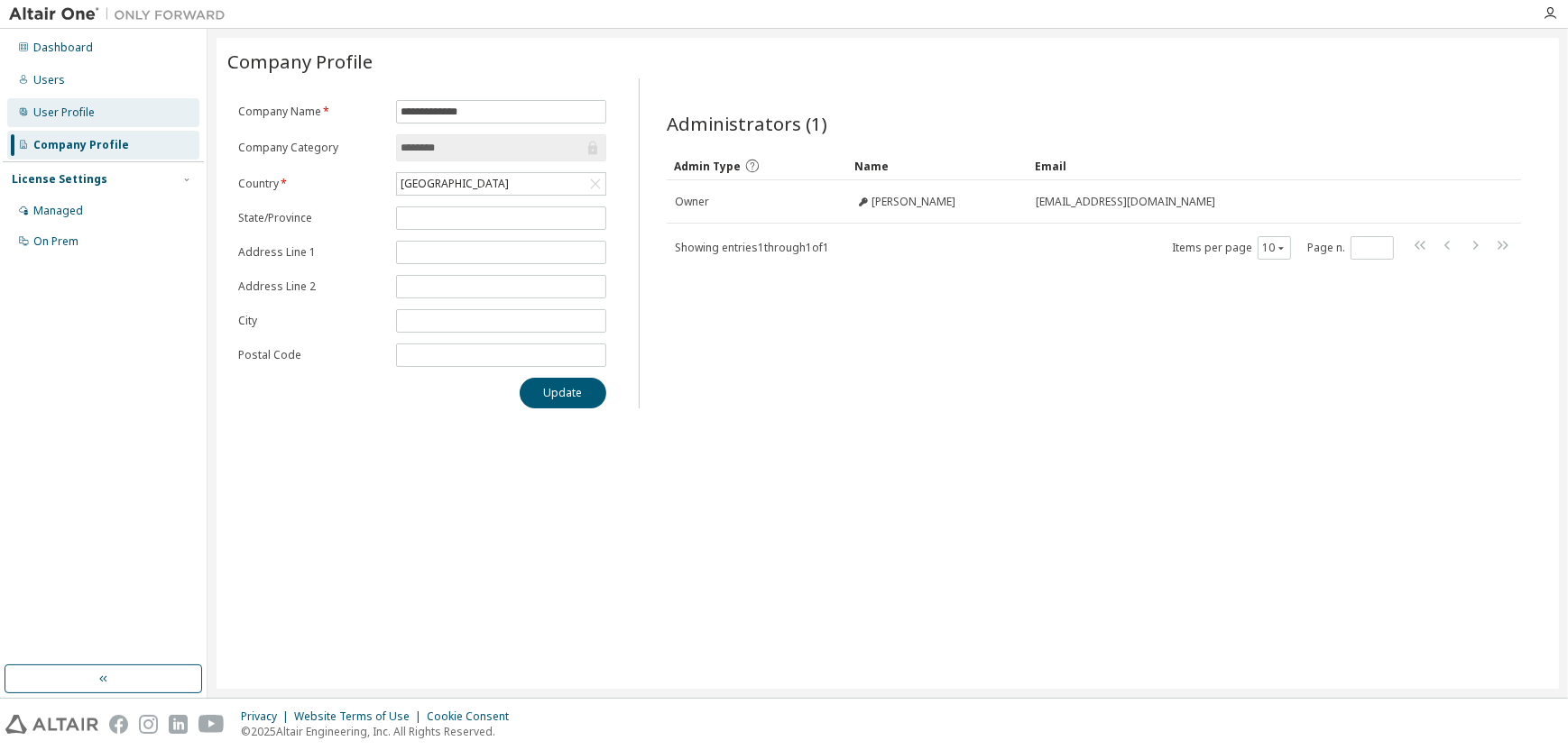
click at [65, 112] on div "User Profile" at bounding box center [64, 112] width 62 height 15
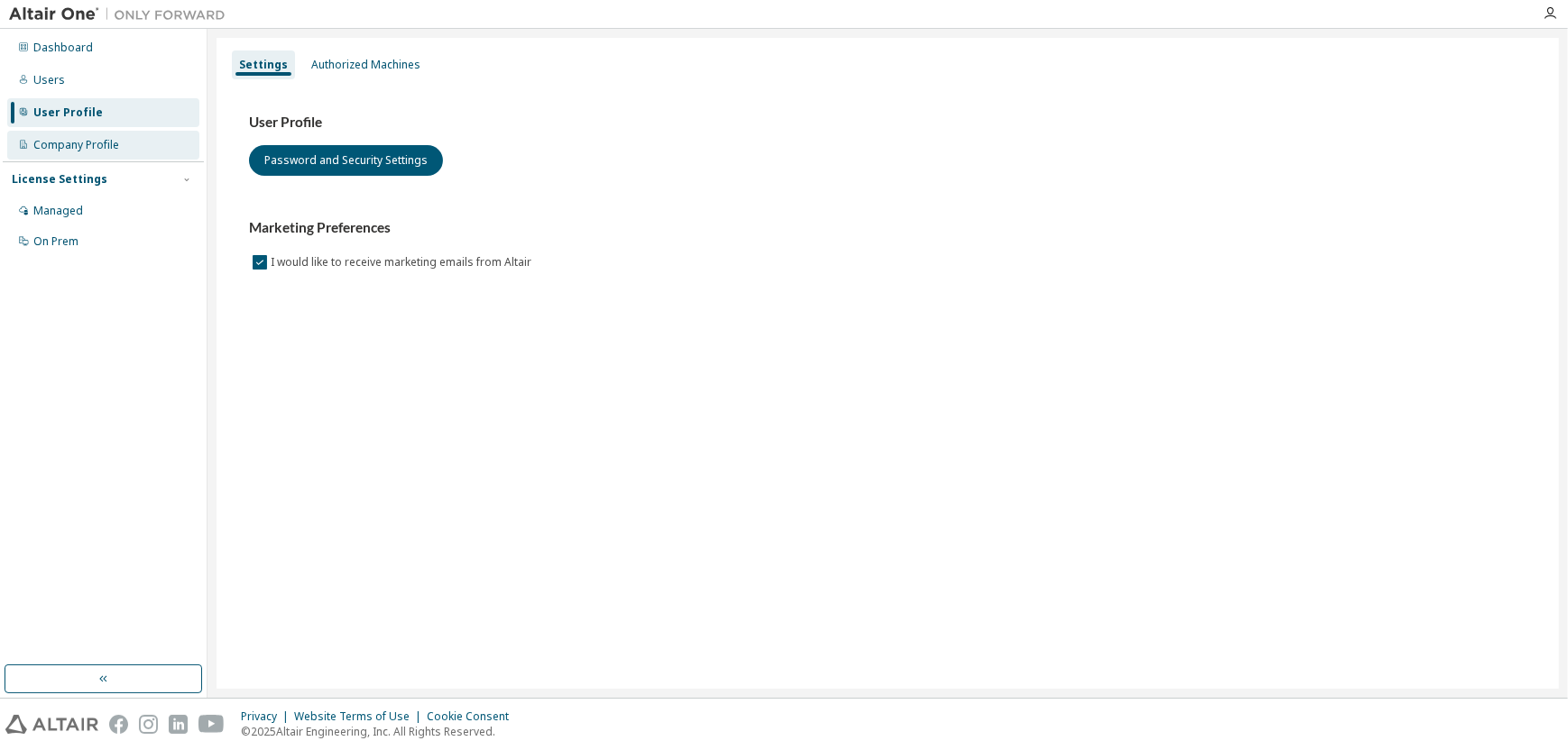
click at [108, 143] on div "Company Profile" at bounding box center [76, 145] width 86 height 15
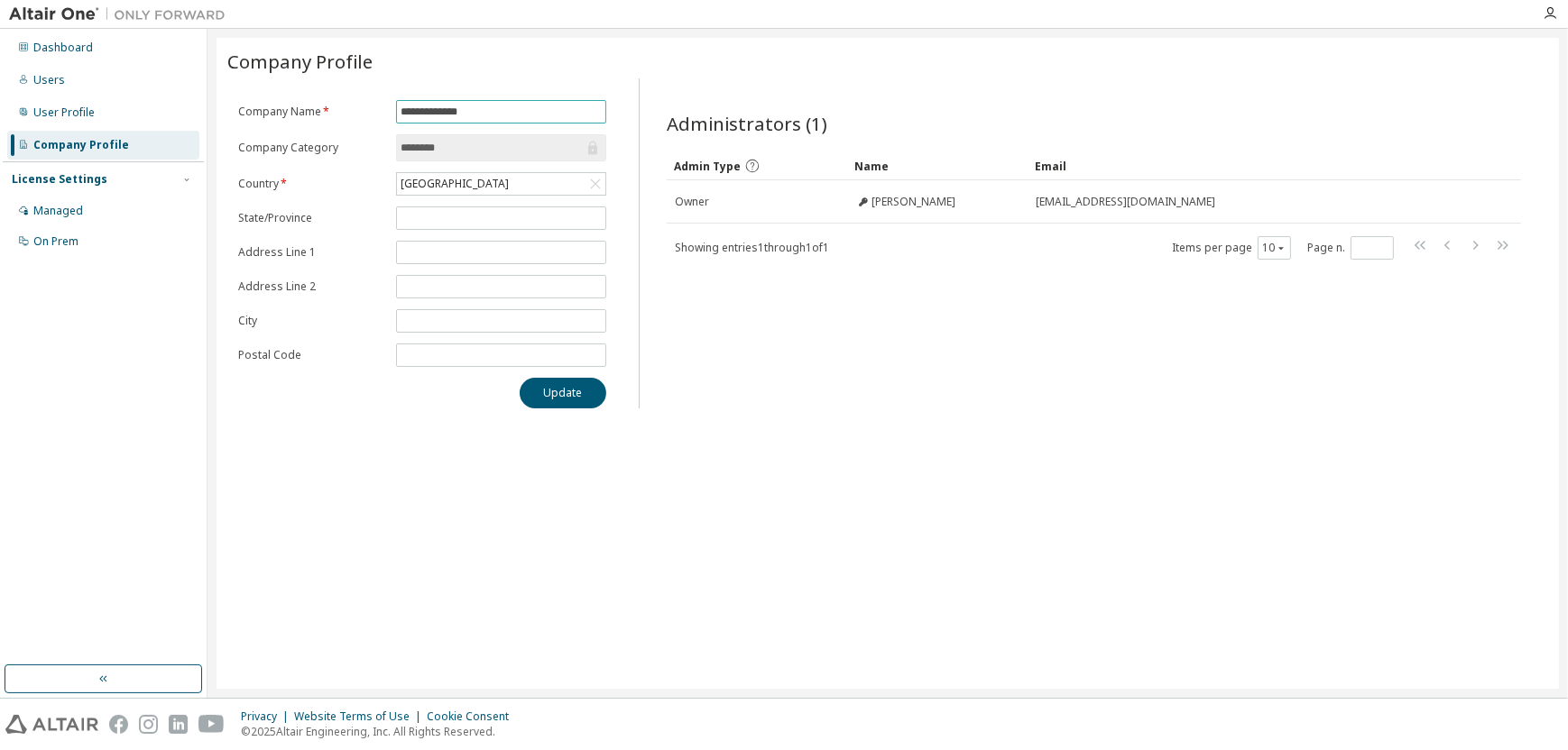
drag, startPoint x: 493, startPoint y: 104, endPoint x: 521, endPoint y: 119, distance: 31.8
click at [494, 105] on input "**********" at bounding box center [502, 111] width 202 height 15
drag, startPoint x: 529, startPoint y: 116, endPoint x: 368, endPoint y: 140, distance: 162.8
click at [368, 140] on form "**********" at bounding box center [423, 233] width 368 height 267
click at [525, 114] on input "**********" at bounding box center [502, 111] width 202 height 15
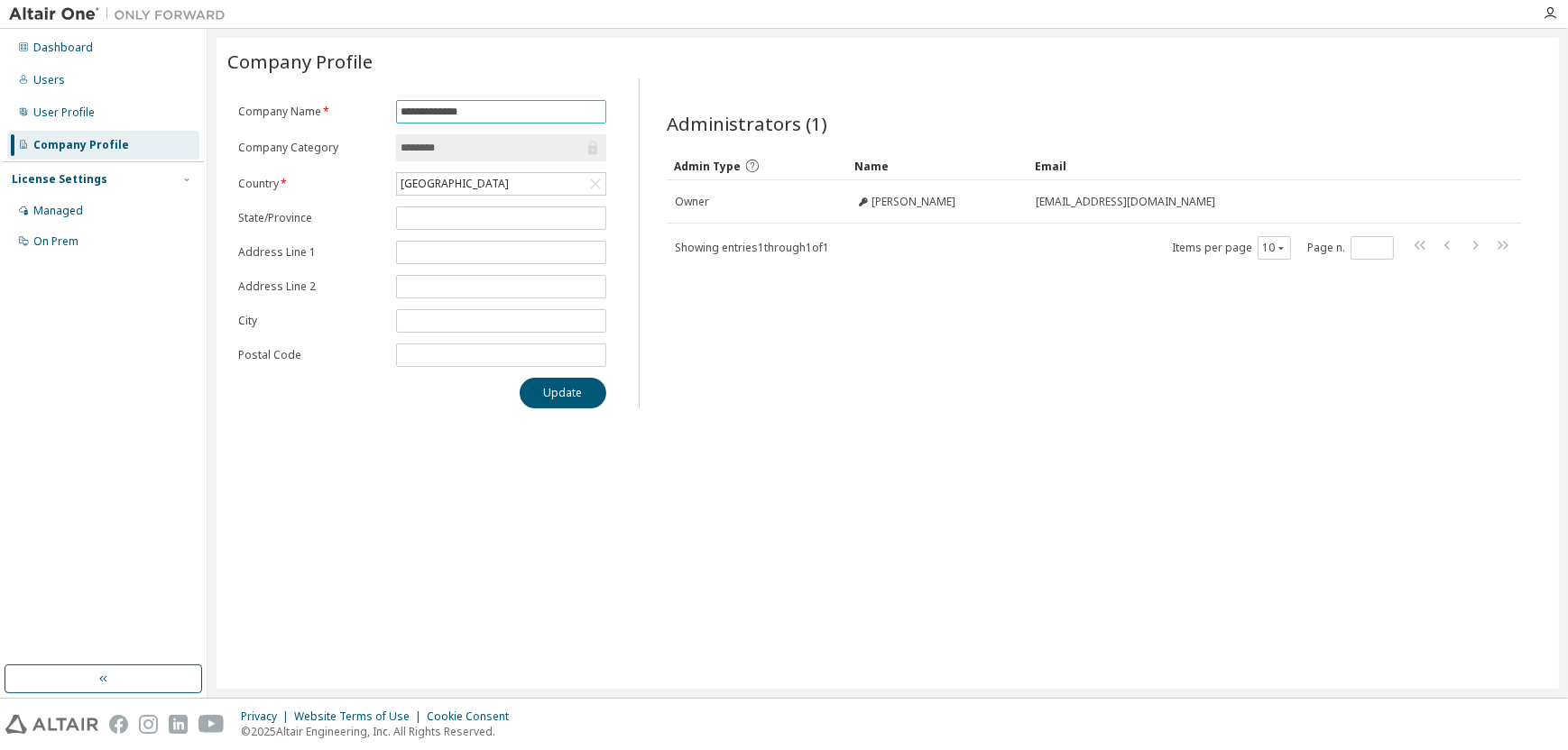
drag, startPoint x: 502, startPoint y: 113, endPoint x: 380, endPoint y: 113, distance: 122.0
click at [380, 113] on form "**********" at bounding box center [423, 233] width 368 height 267
click at [1072, 419] on div "**********" at bounding box center [887, 364] width 1342 height 651
click at [89, 243] on div "On Prem" at bounding box center [103, 242] width 192 height 29
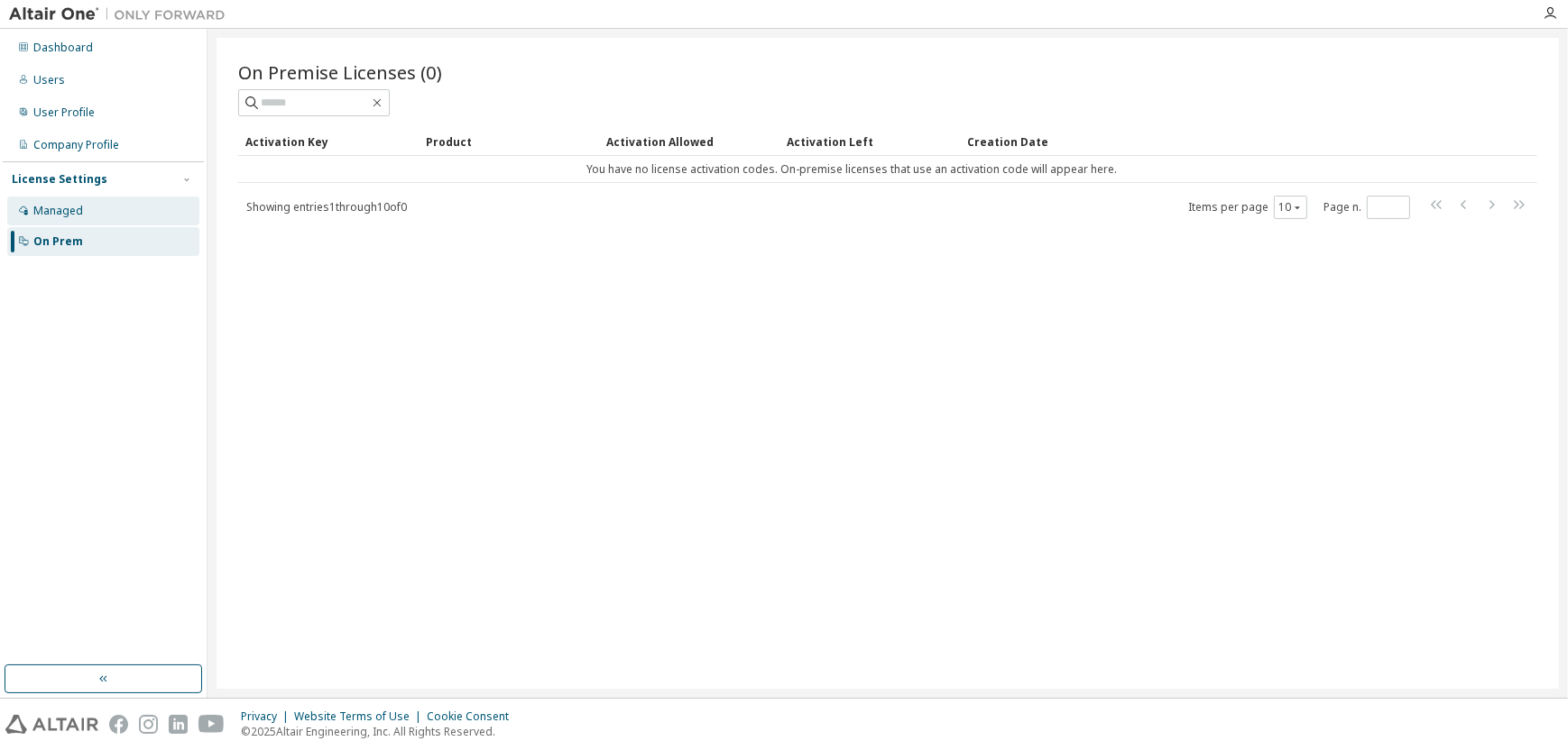
click at [94, 214] on div "Managed" at bounding box center [103, 211] width 192 height 29
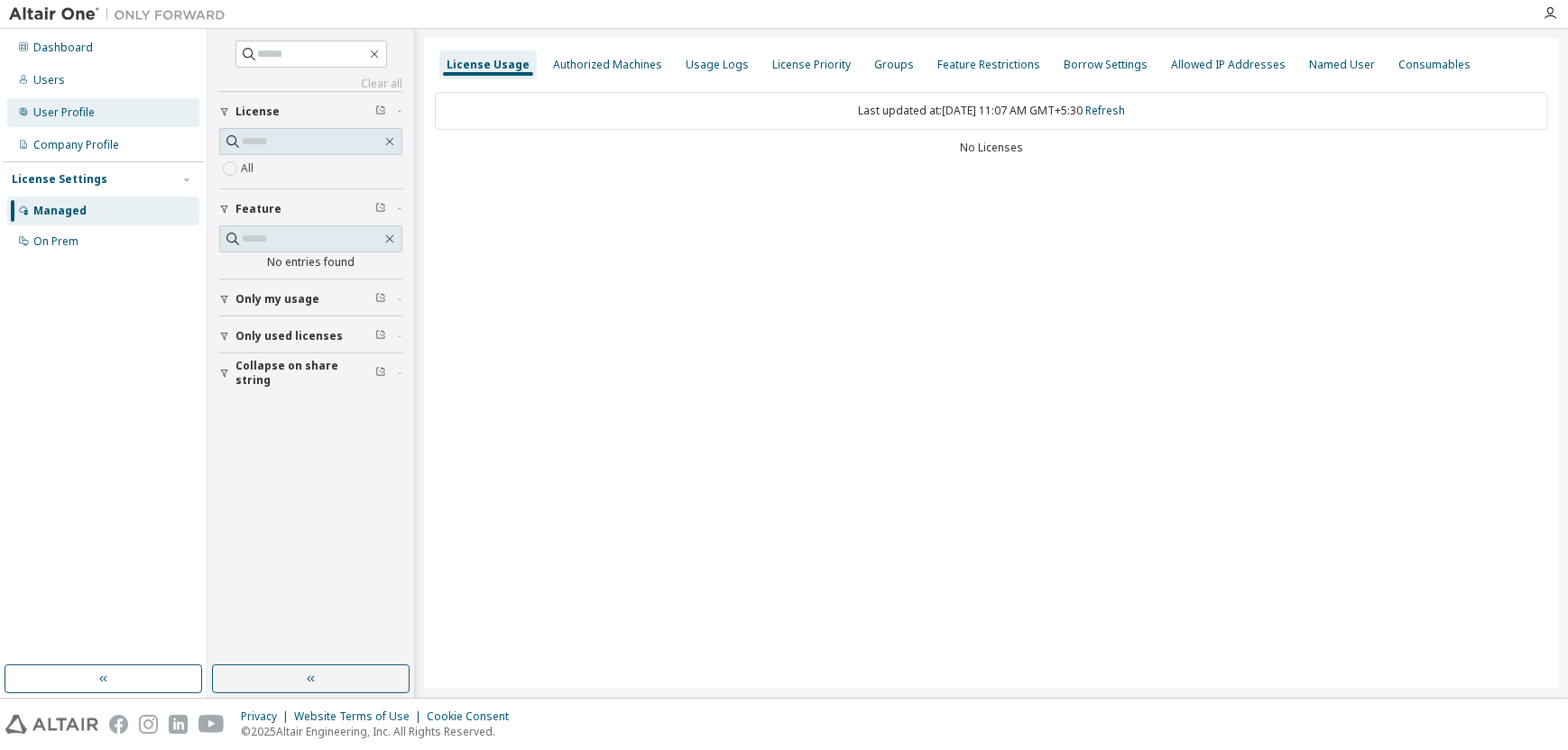
click at [106, 112] on div "User Profile" at bounding box center [103, 113] width 192 height 29
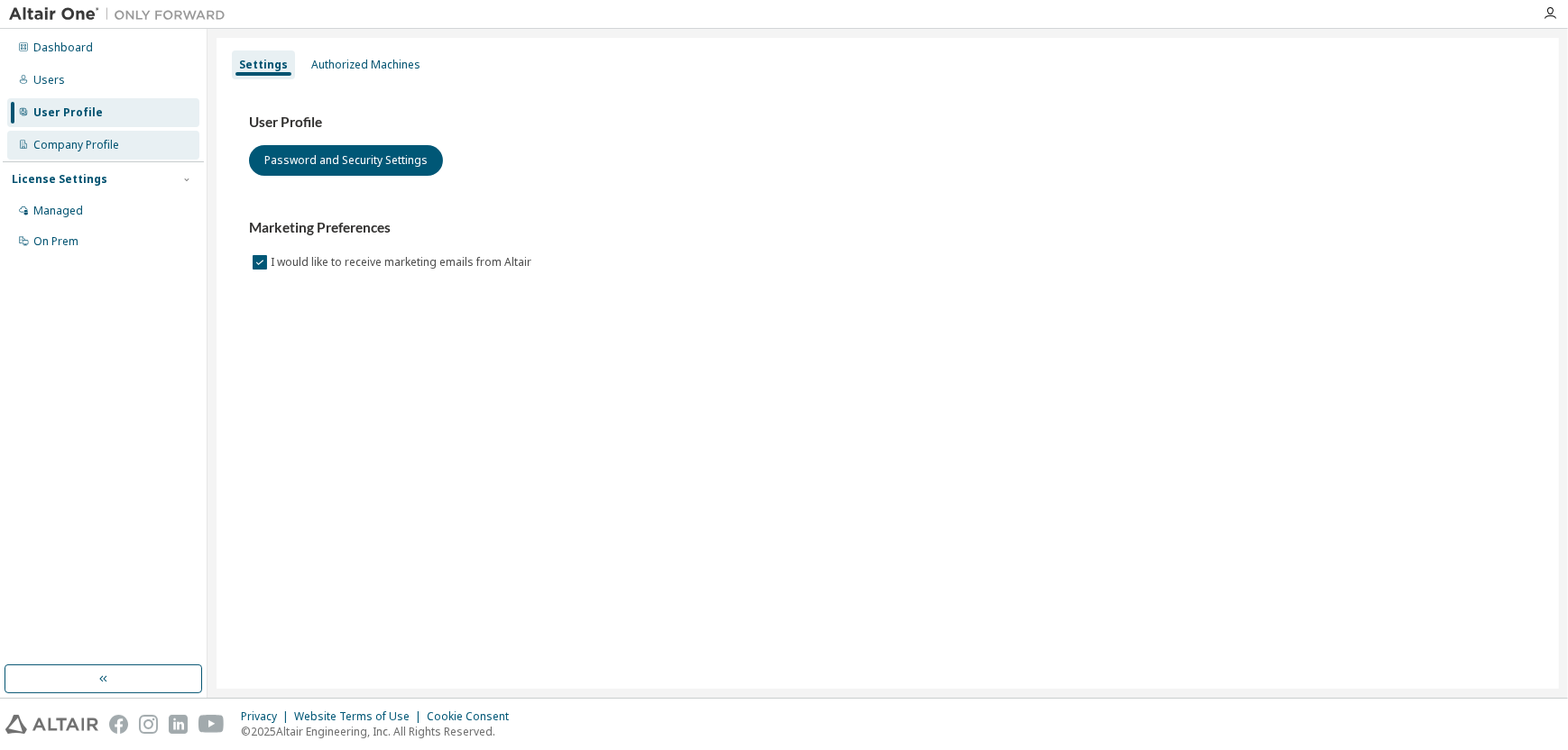
click at [94, 143] on div "Company Profile" at bounding box center [76, 145] width 86 height 15
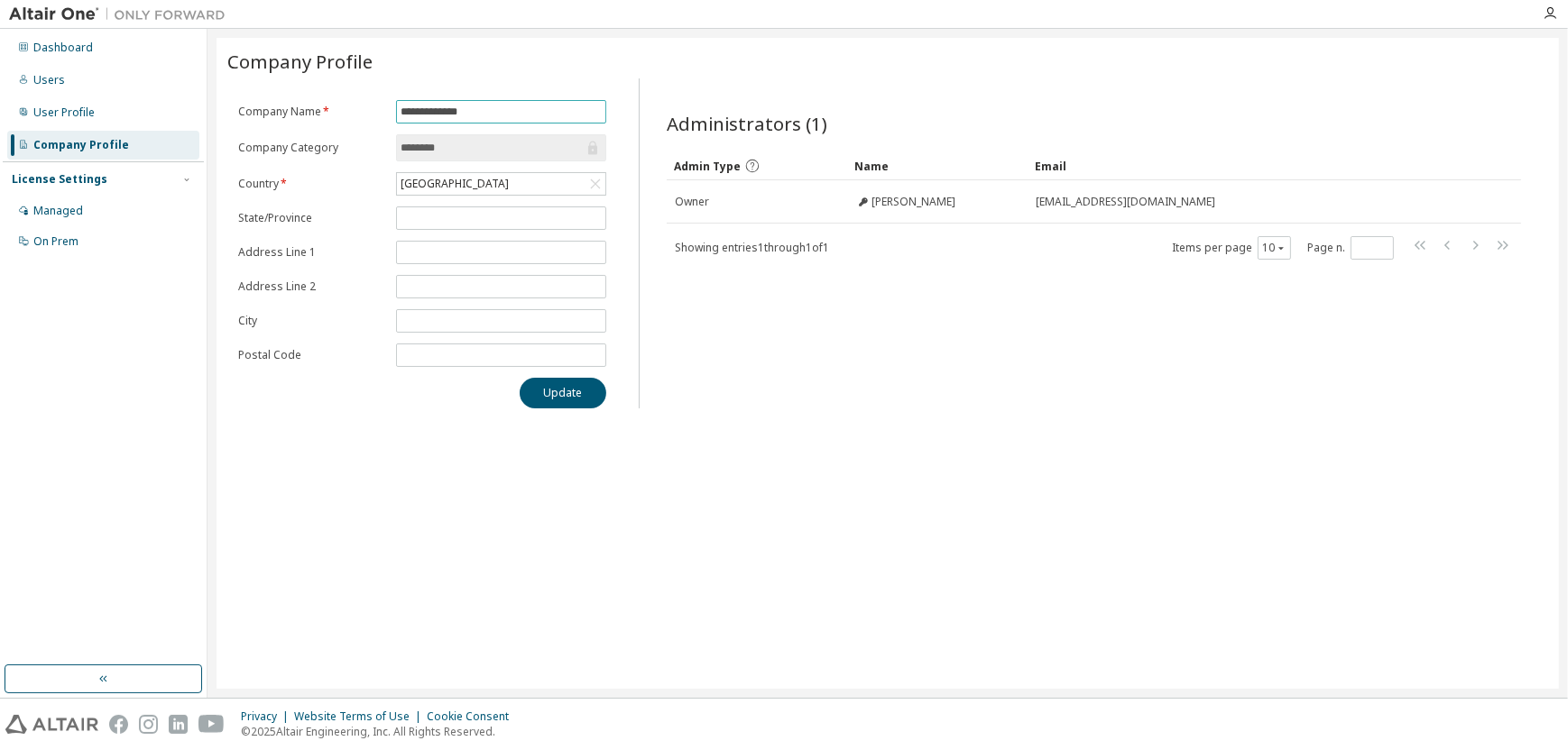
drag, startPoint x: 459, startPoint y: 106, endPoint x: 321, endPoint y: 83, distance: 139.9
click at [321, 83] on div "**********" at bounding box center [422, 243] width 389 height 331
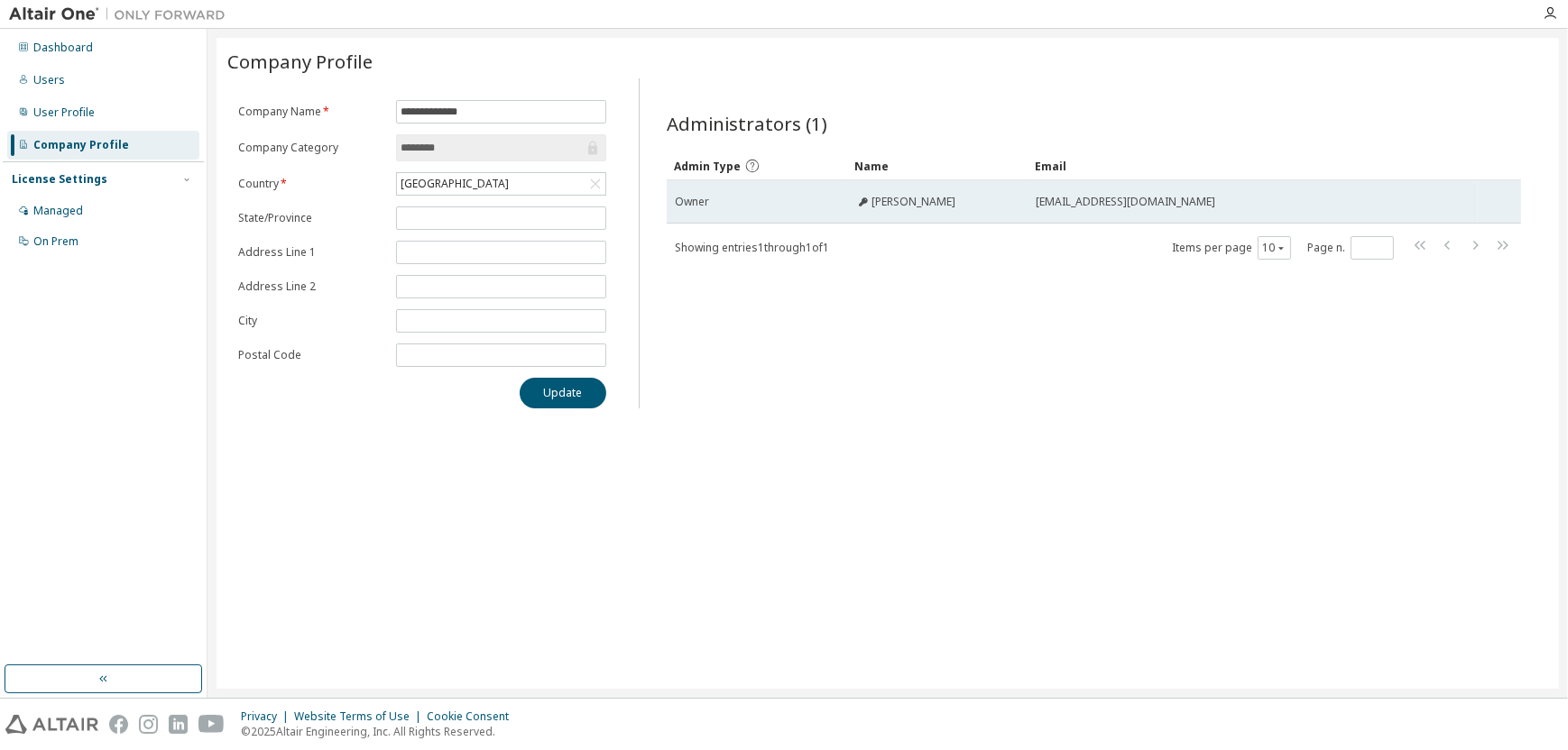
click at [869, 203] on div "[PERSON_NAME]" at bounding box center [905, 201] width 100 height 15
click at [865, 203] on icon at bounding box center [863, 201] width 9 height 9
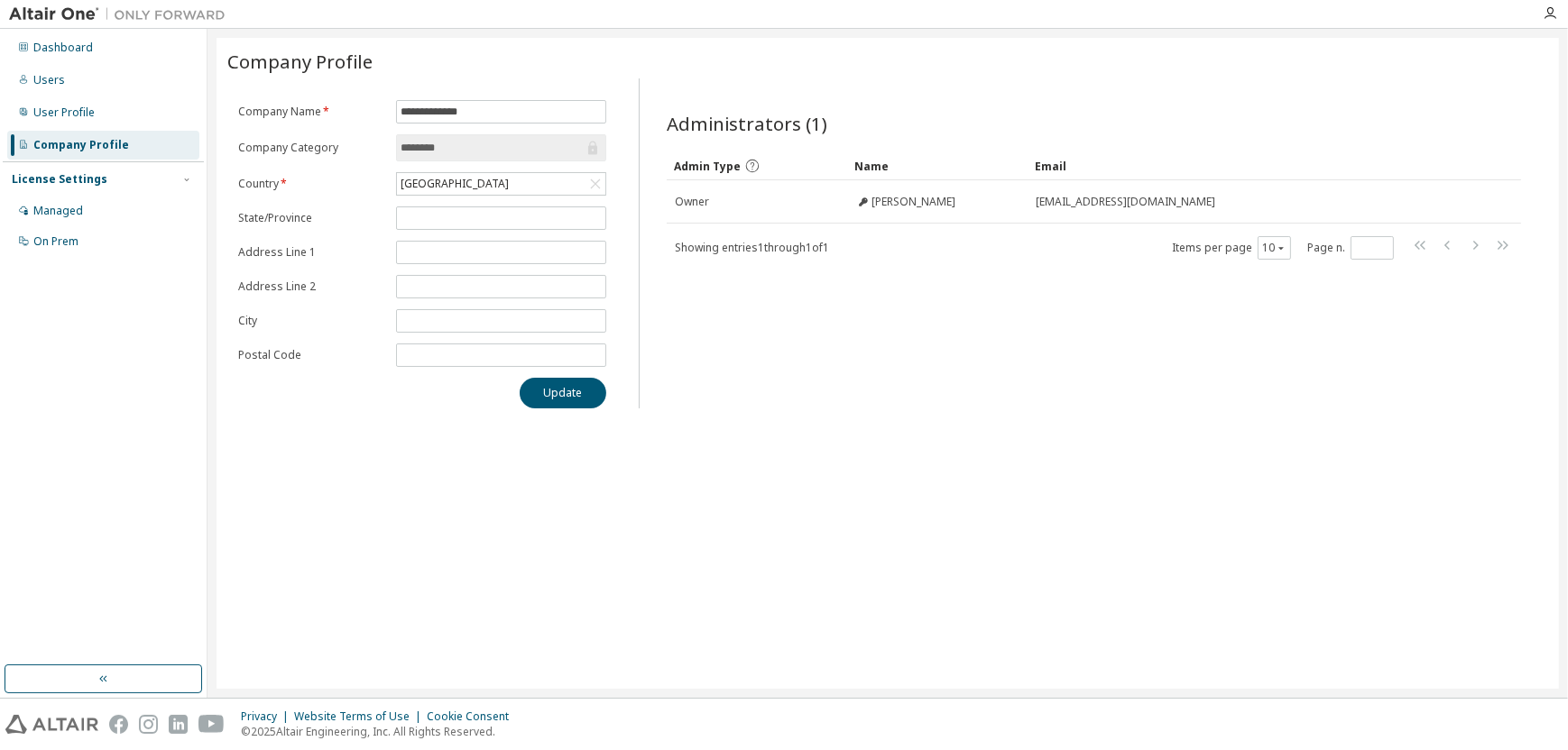
drag, startPoint x: 865, startPoint y: 203, endPoint x: 889, endPoint y: 279, distance: 79.7
click at [892, 282] on div "Administrators (1) Clear Load Save Save As Field Operator Value Select filter S…" at bounding box center [1094, 248] width 898 height 320
click at [1540, 12] on div at bounding box center [1549, 13] width 36 height 15
click at [1549, 15] on icon "button" at bounding box center [1549, 13] width 15 height 15
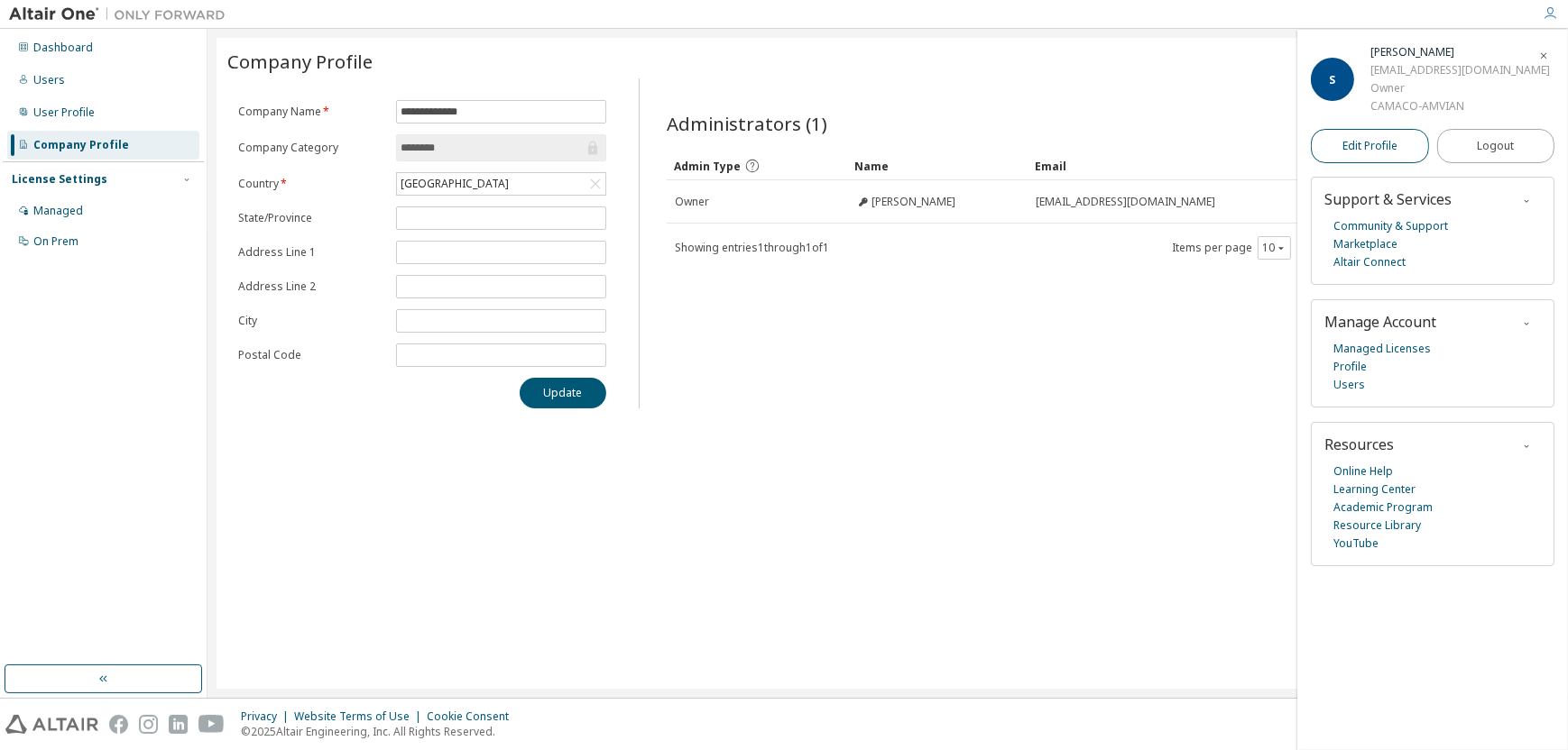
click at [1392, 146] on span "Edit Profile" at bounding box center [1369, 146] width 55 height 15
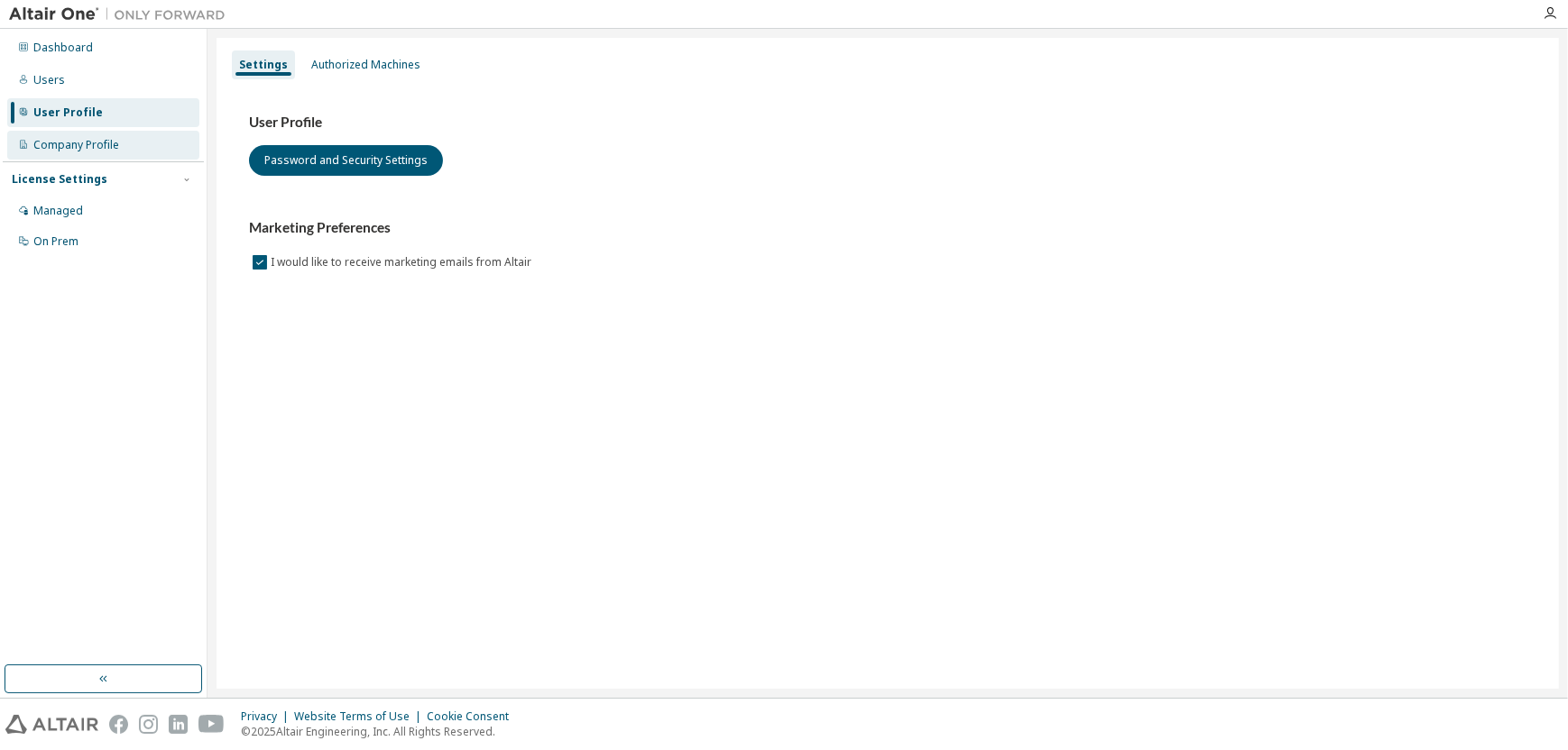
click at [102, 150] on div "Company Profile" at bounding box center [76, 145] width 86 height 15
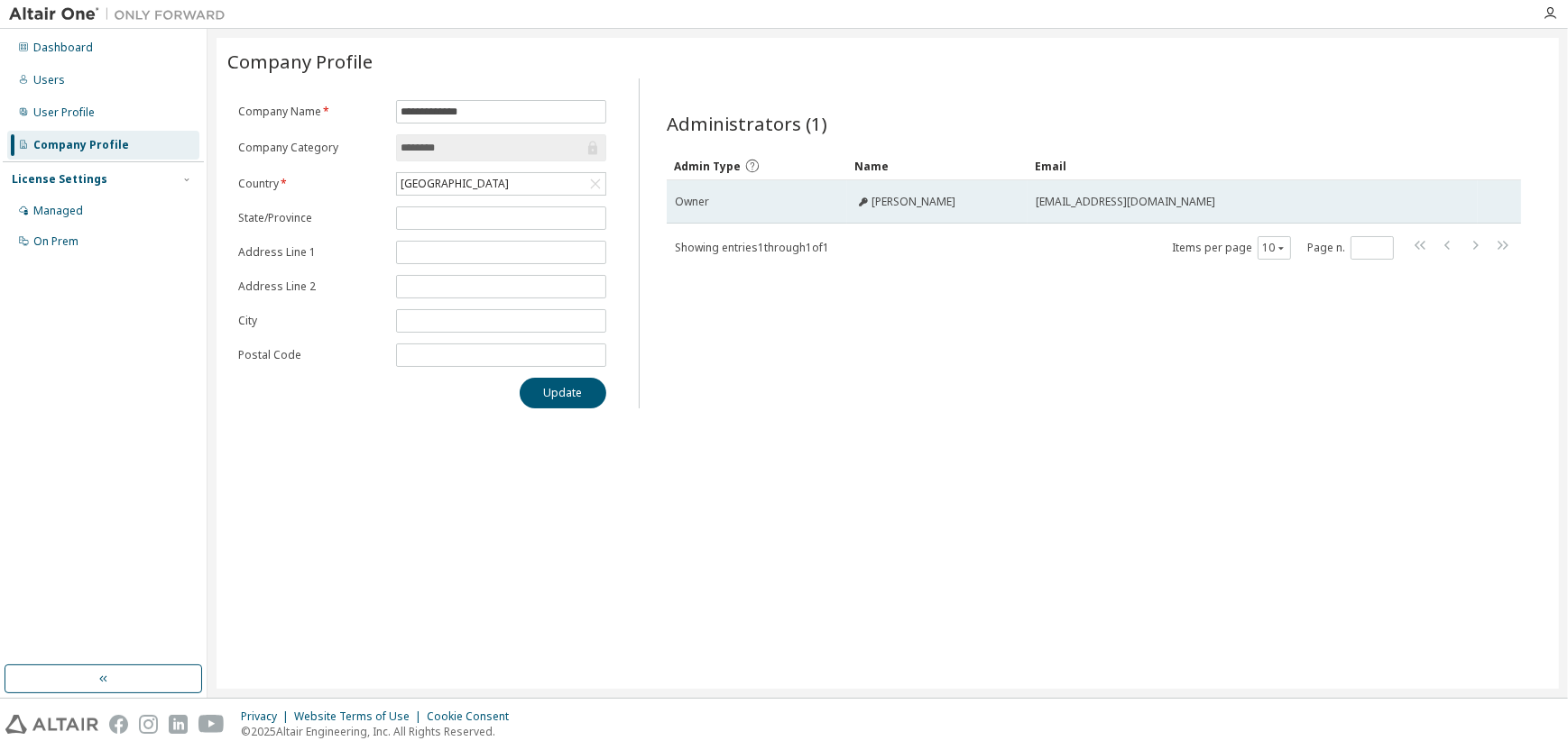
click at [843, 195] on td "Owner" at bounding box center [757, 201] width 180 height 43
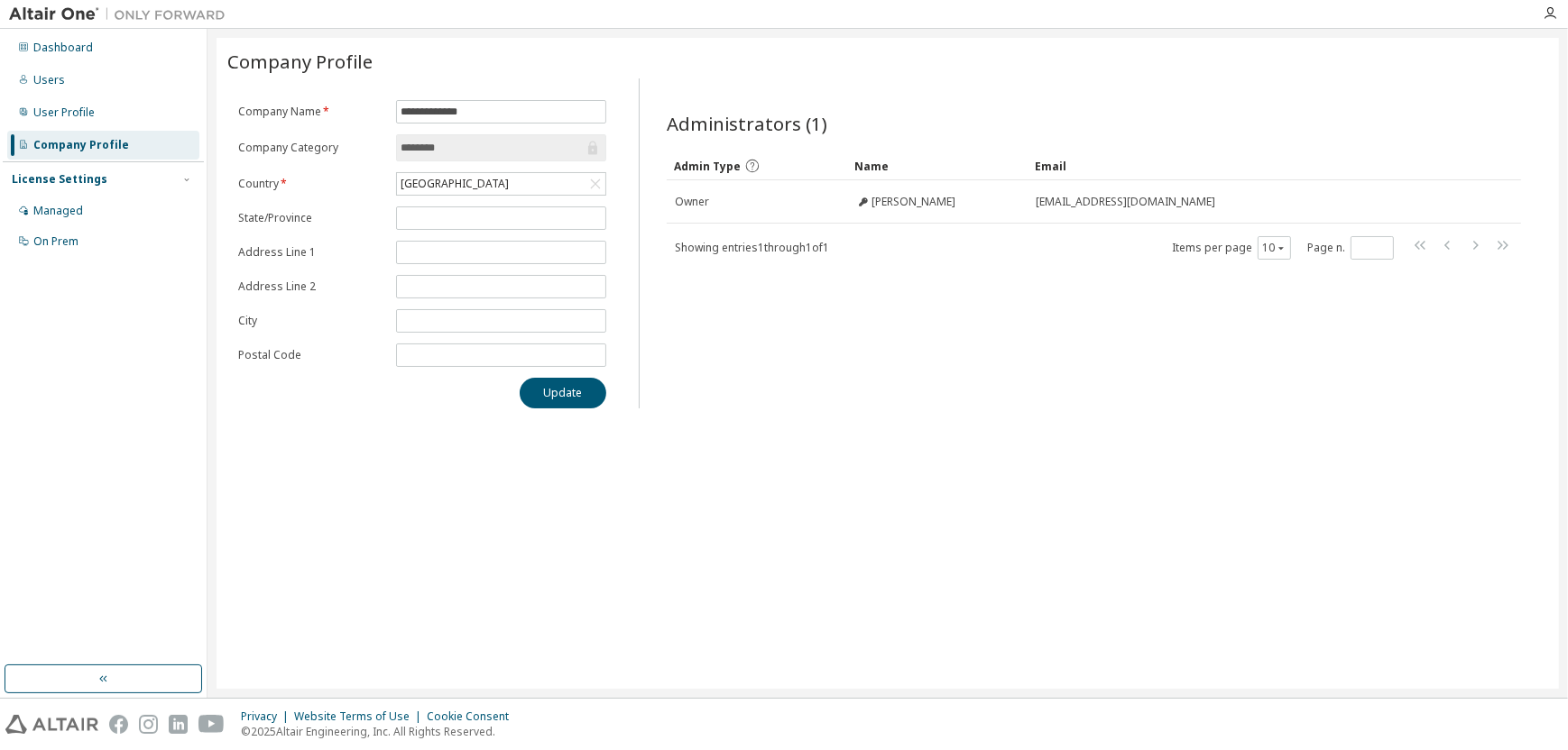
drag, startPoint x: 853, startPoint y: 194, endPoint x: 782, endPoint y: 328, distance: 151.6
click at [782, 328] on div "Administrators (1) Clear Load Save Save As Field Operator Value Select filter S…" at bounding box center [1094, 248] width 898 height 320
click at [64, 46] on div "Dashboard" at bounding box center [63, 48] width 60 height 15
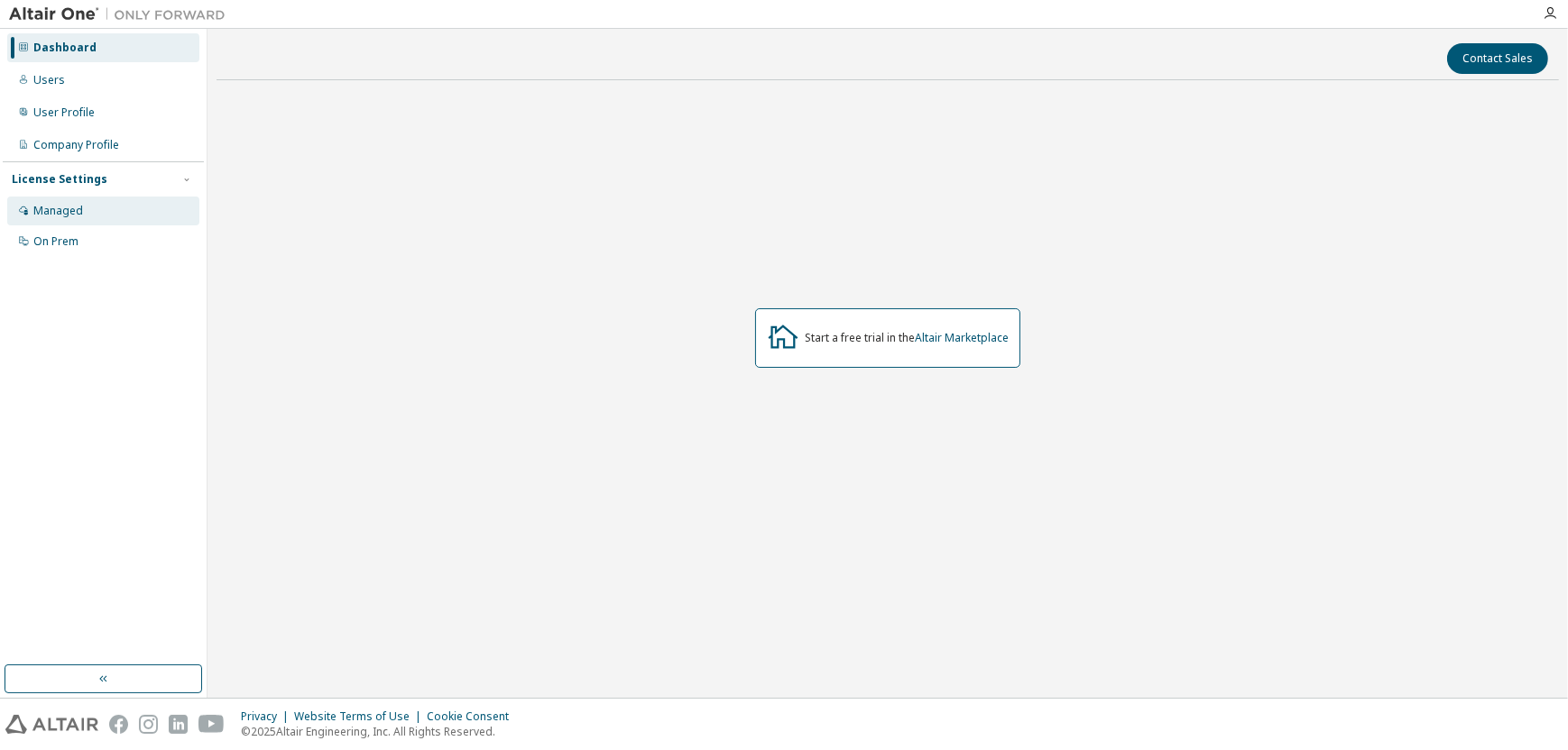
click at [67, 215] on div "Managed" at bounding box center [58, 210] width 50 height 15
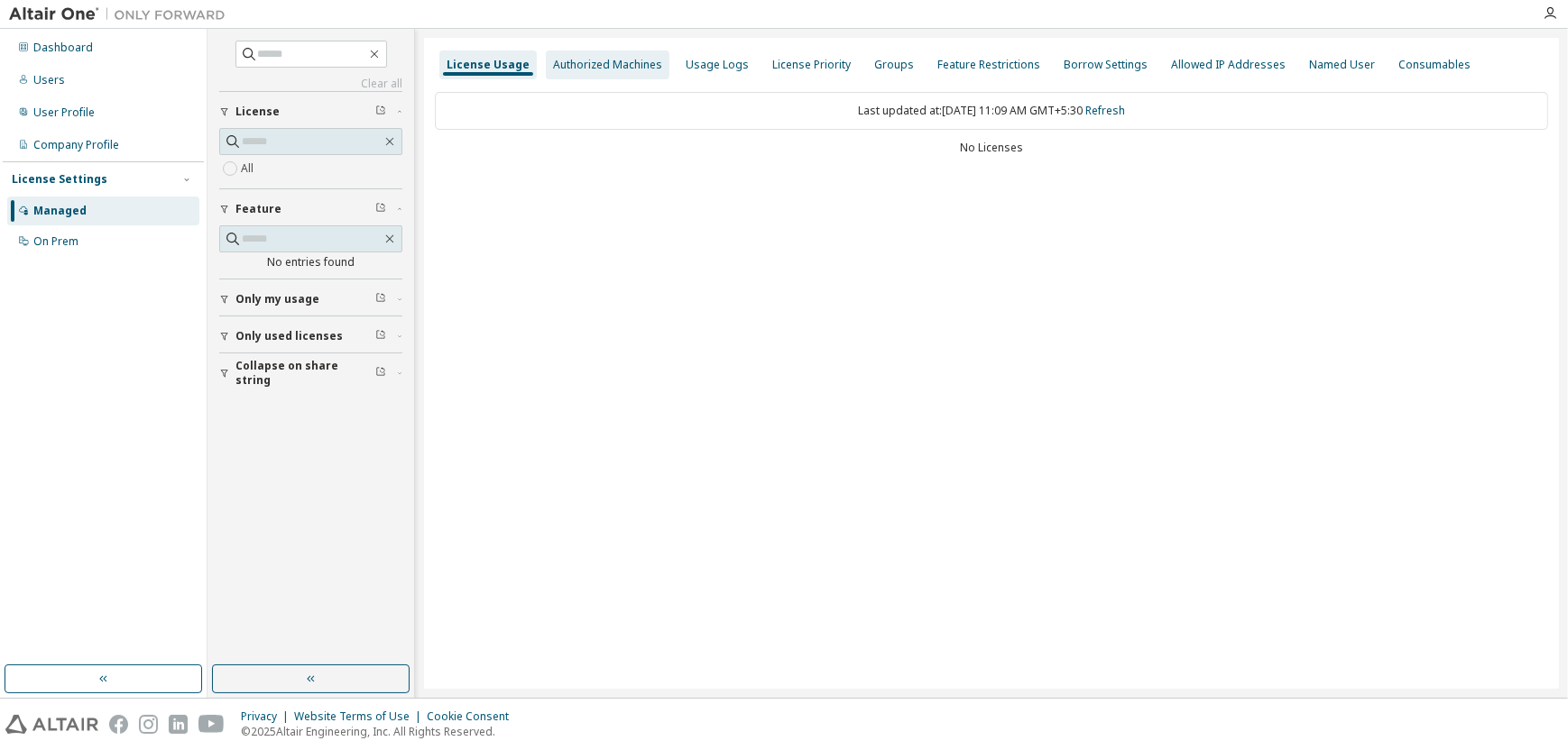
click at [636, 67] on div "Authorized Machines" at bounding box center [607, 65] width 110 height 15
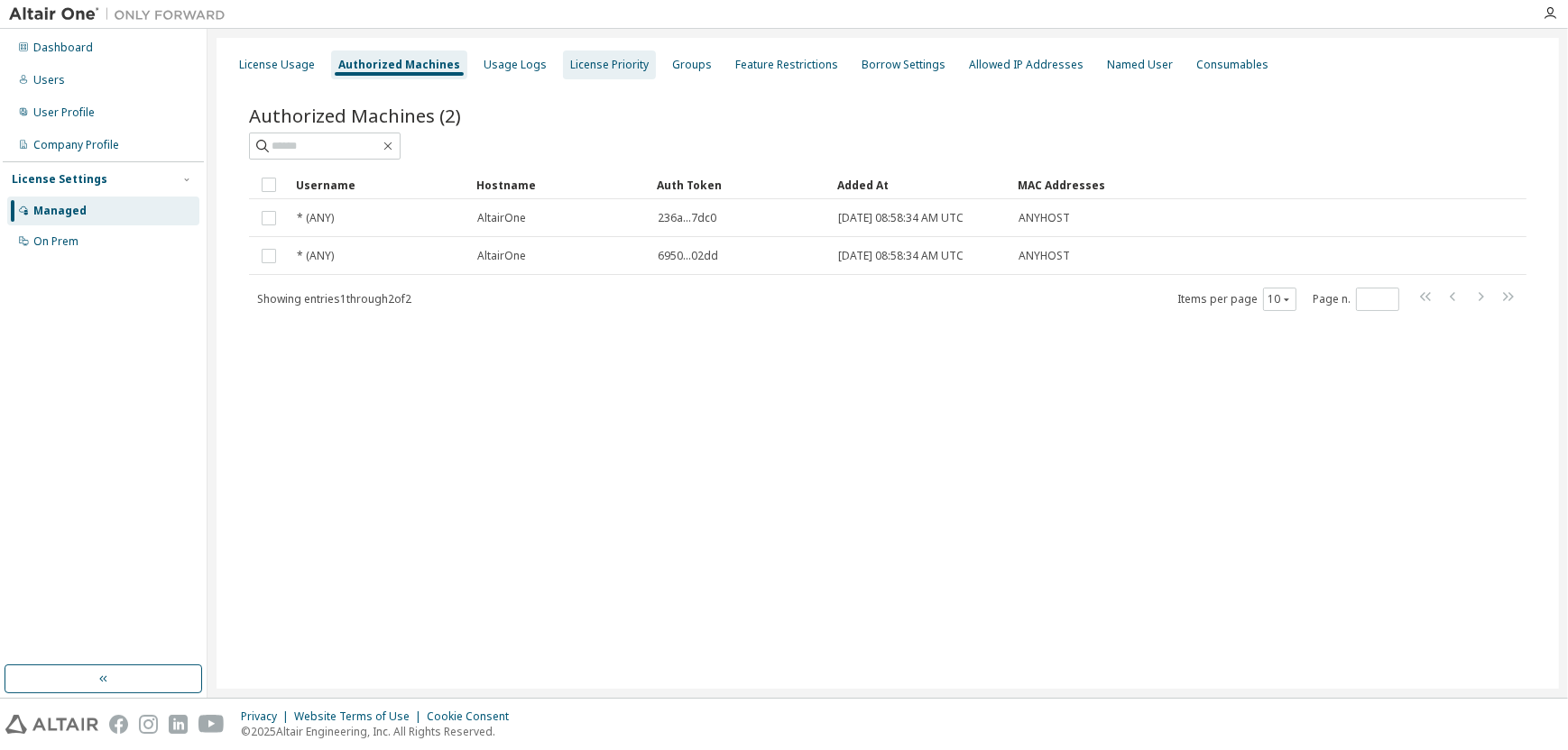
click at [563, 55] on div "License Priority" at bounding box center [609, 66] width 93 height 29
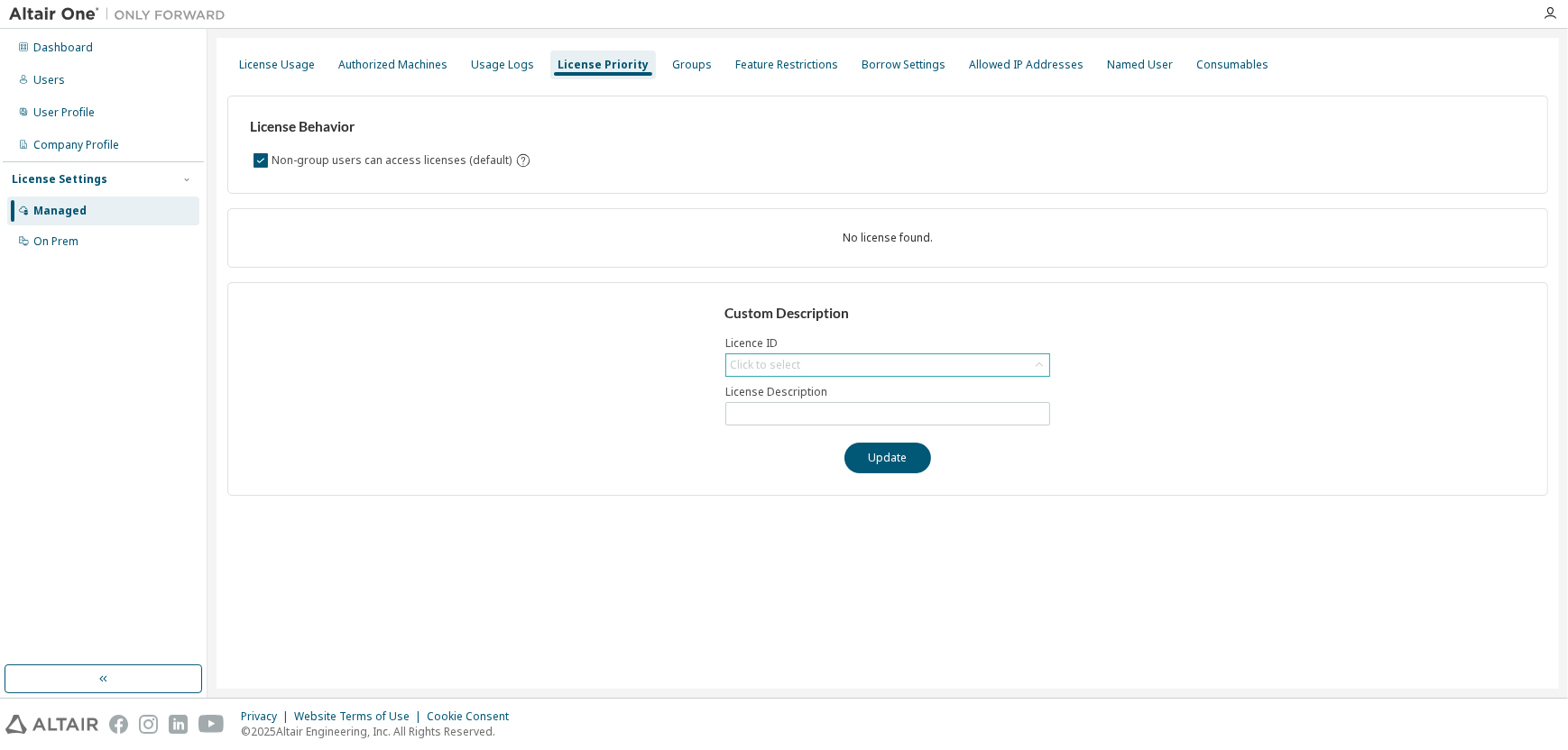
click at [800, 363] on div "Click to select" at bounding box center [764, 365] width 75 height 20
click at [1161, 433] on div "Custom Description Licence ID Click to select License Description Update" at bounding box center [887, 389] width 1321 height 214
click at [683, 62] on div "Groups" at bounding box center [692, 65] width 40 height 15
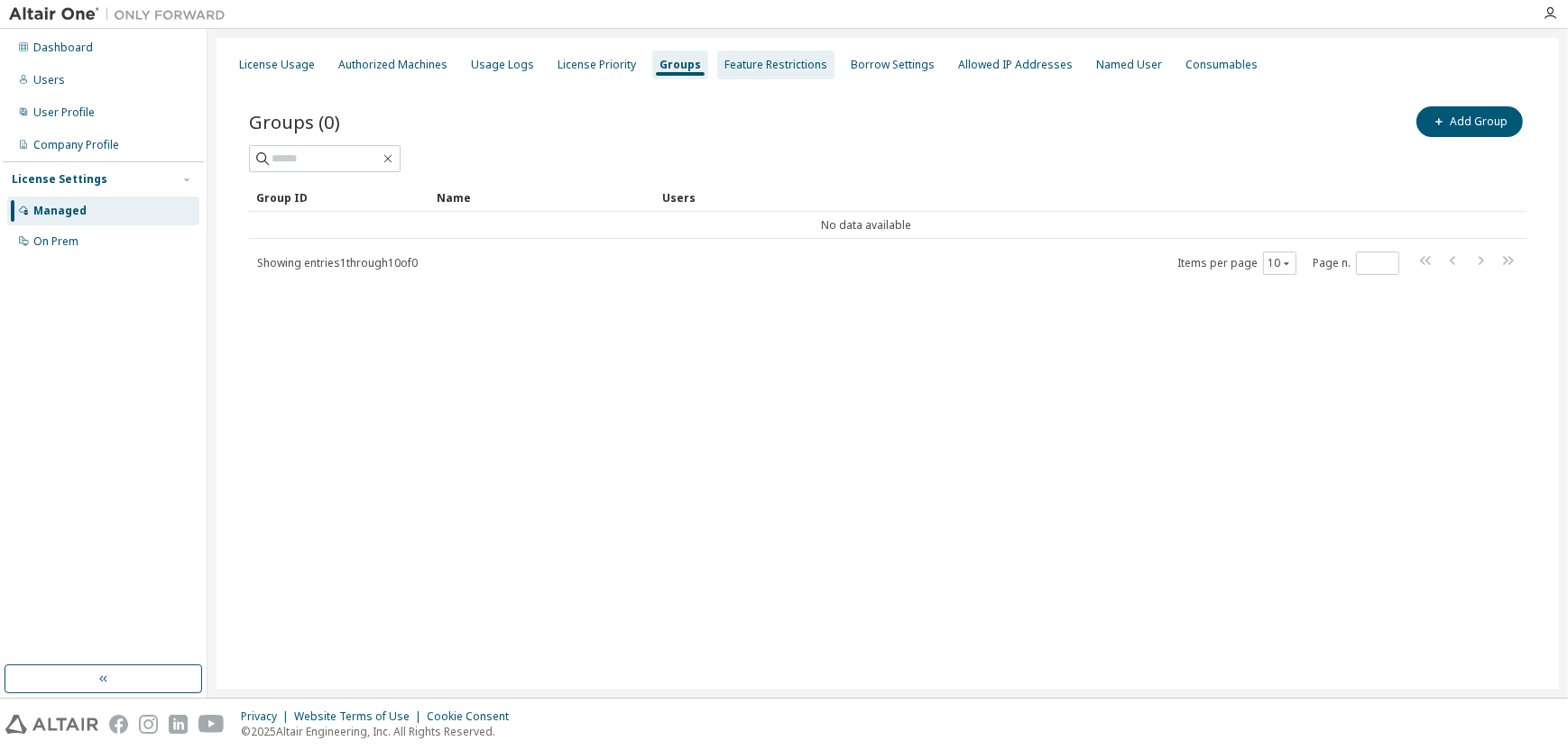
click at [744, 65] on div "Feature Restrictions" at bounding box center [776, 65] width 103 height 15
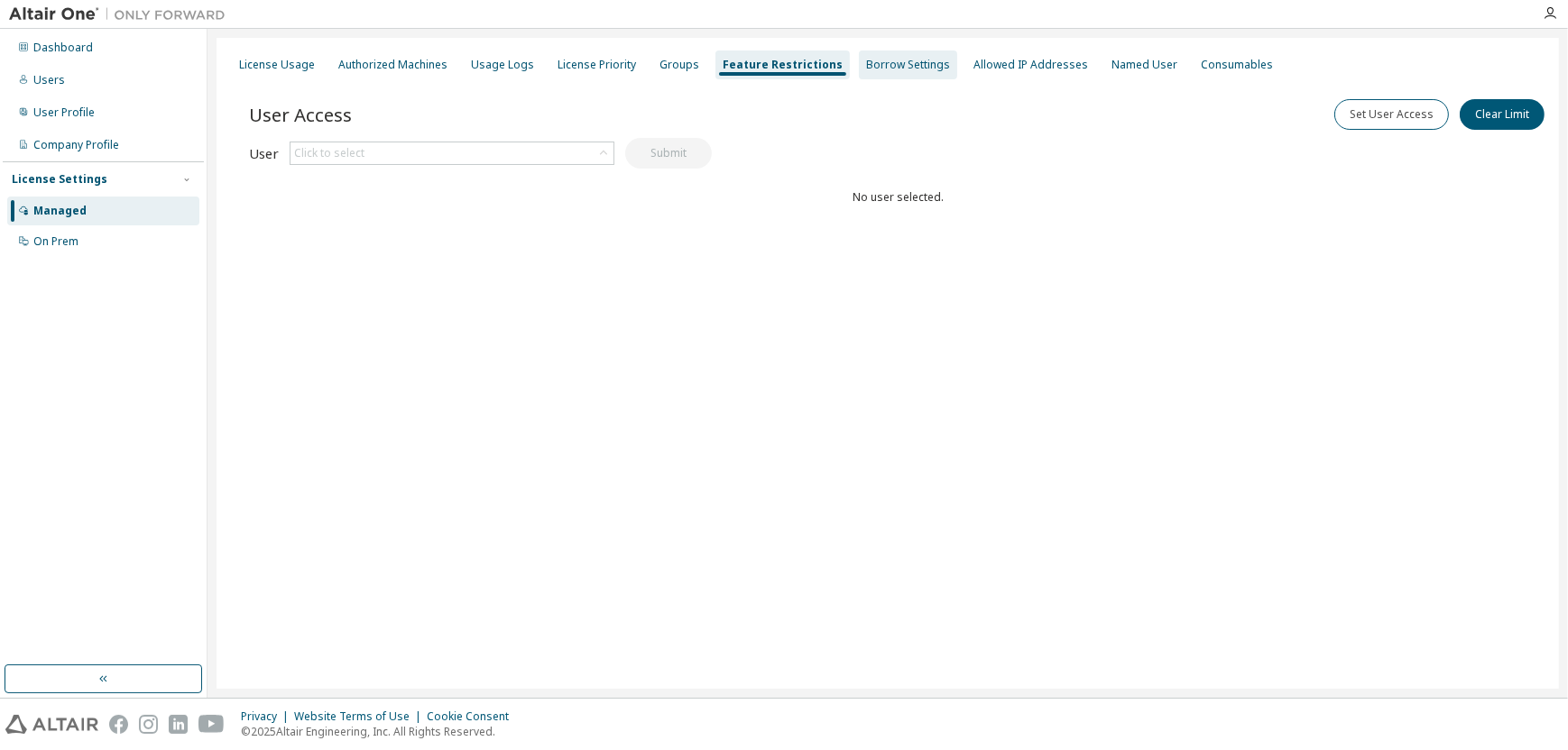
click at [866, 68] on div "Borrow Settings" at bounding box center [908, 65] width 84 height 15
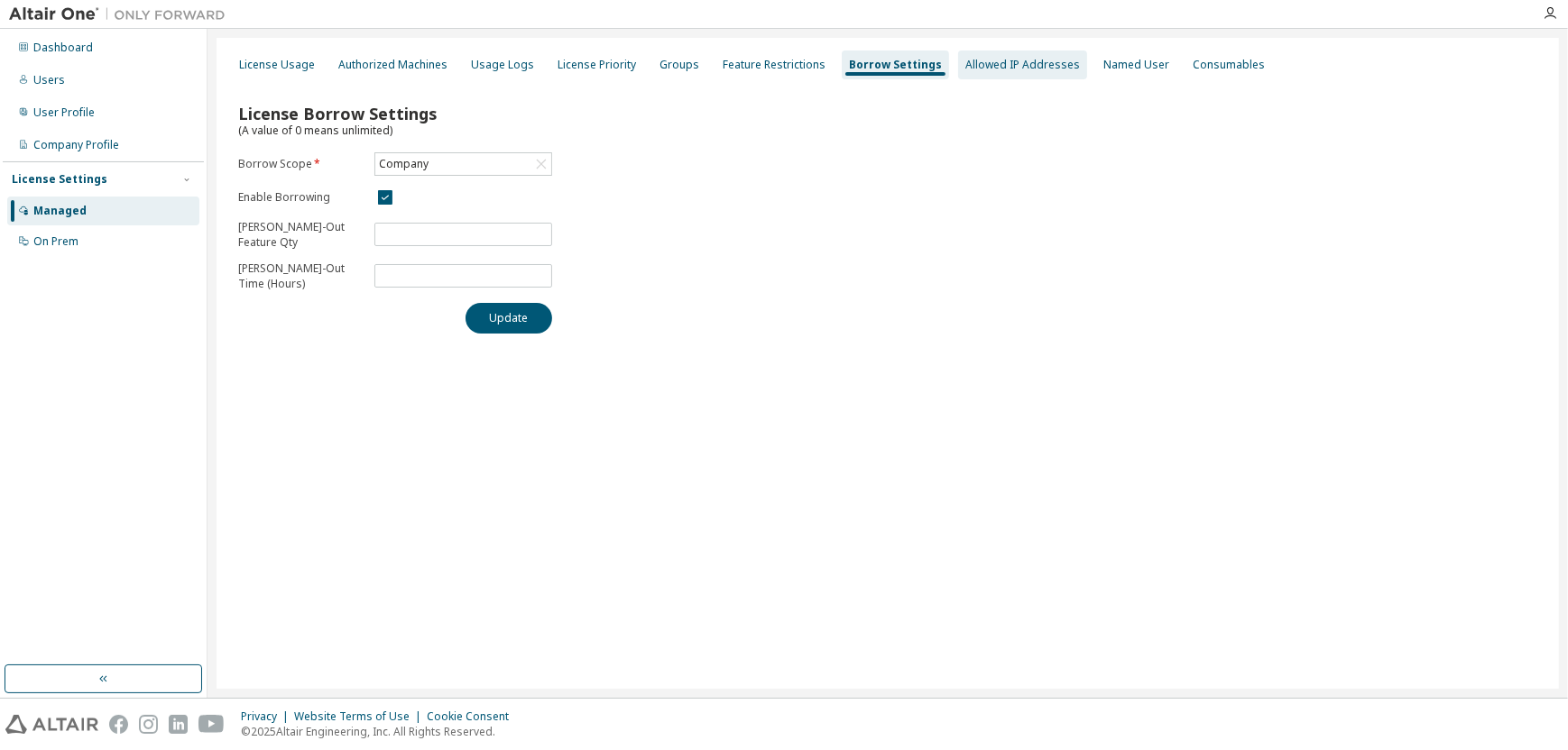
click at [973, 66] on div "Allowed IP Addresses" at bounding box center [1022, 65] width 114 height 15
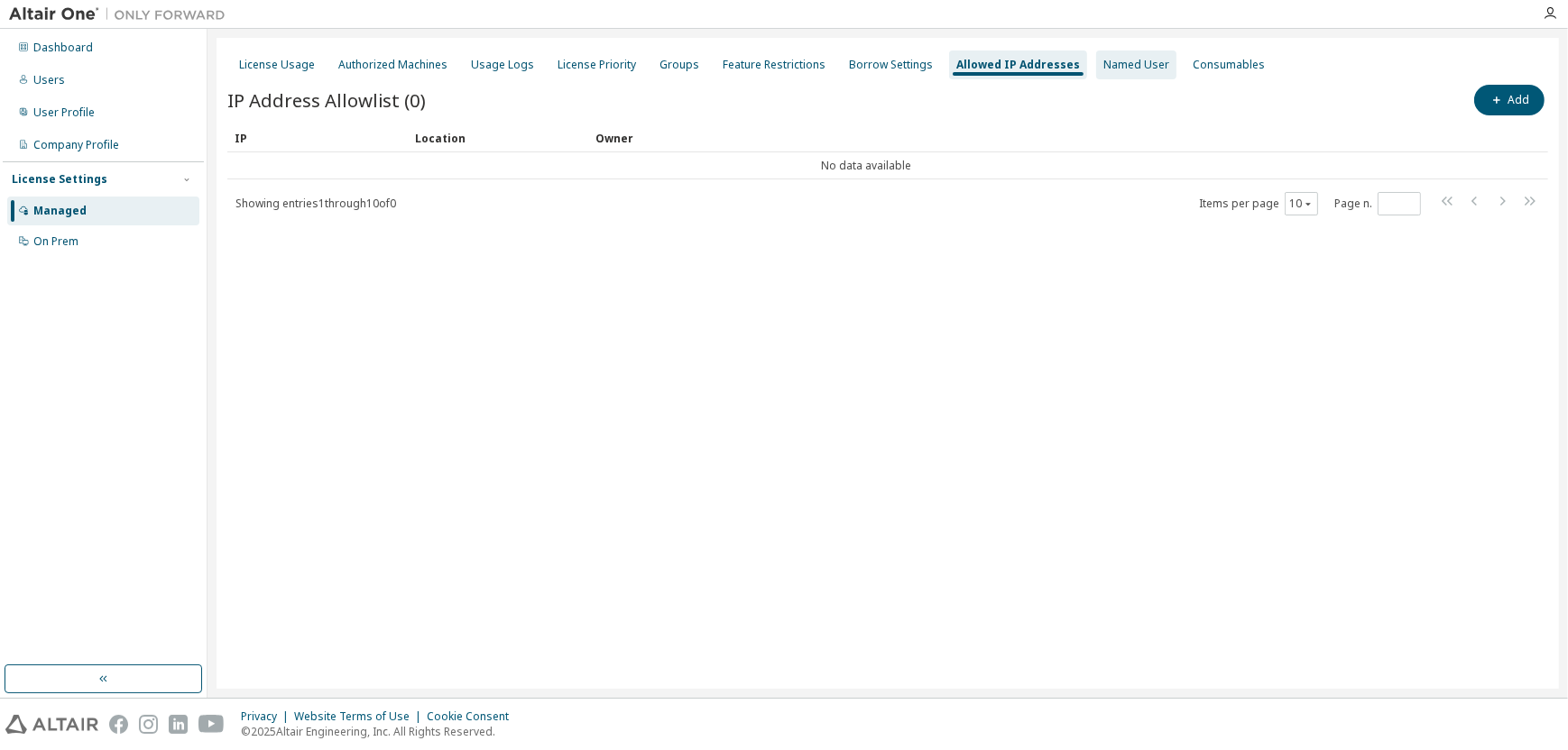
click at [1098, 52] on div "Named User" at bounding box center [1137, 66] width 80 height 29
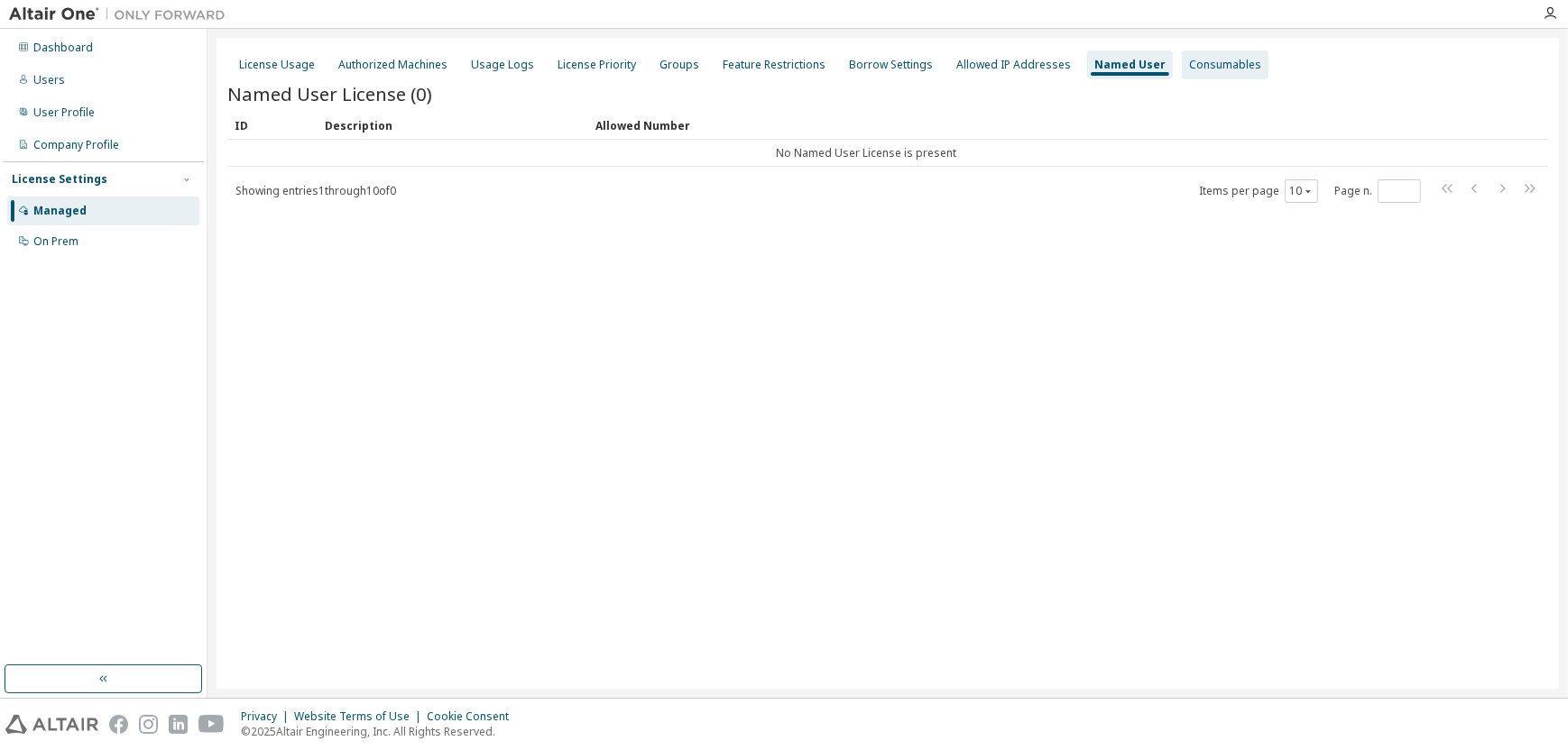
click at [1189, 65] on div "Consumables" at bounding box center [1226, 65] width 72 height 15
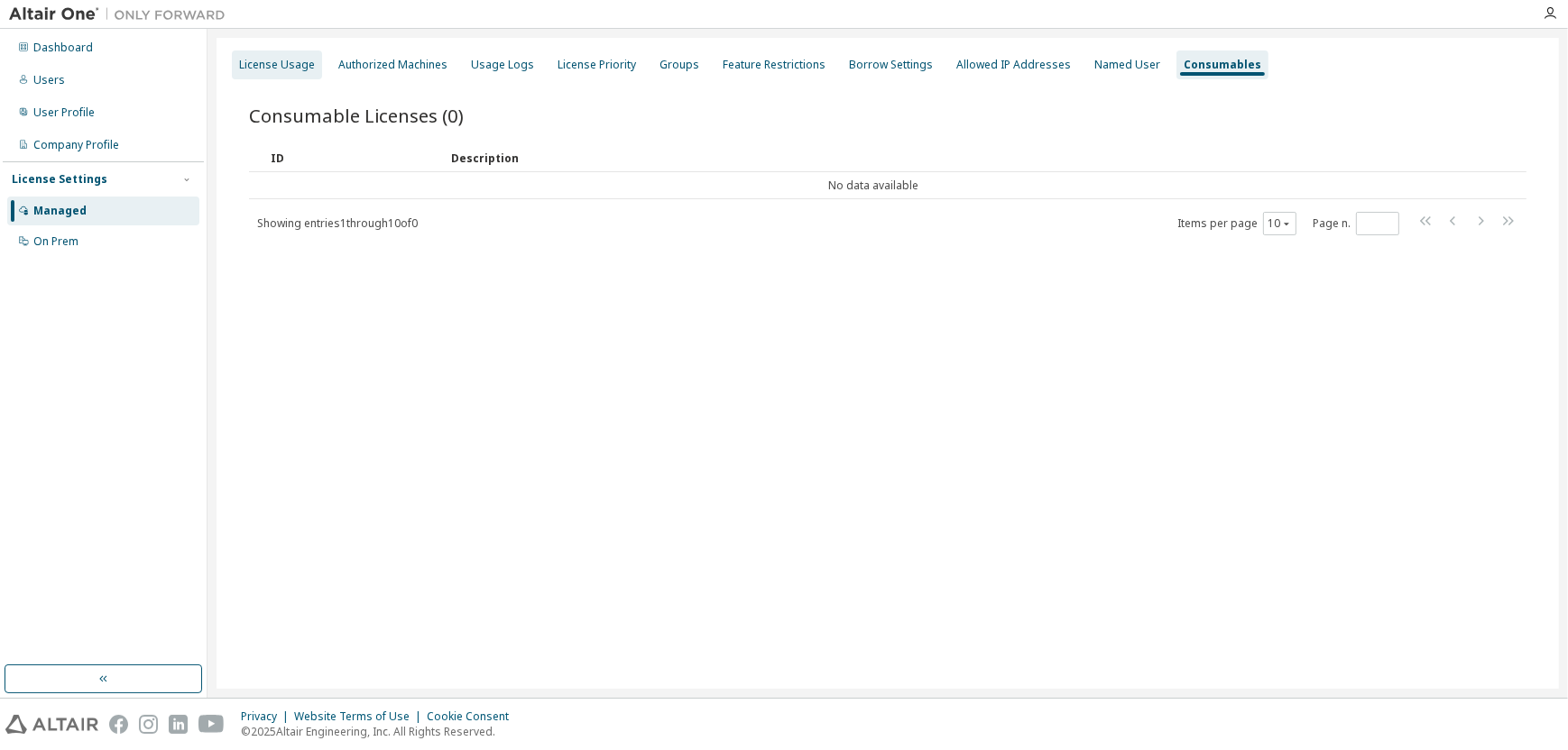
click at [273, 72] on div "License Usage" at bounding box center [277, 66] width 90 height 29
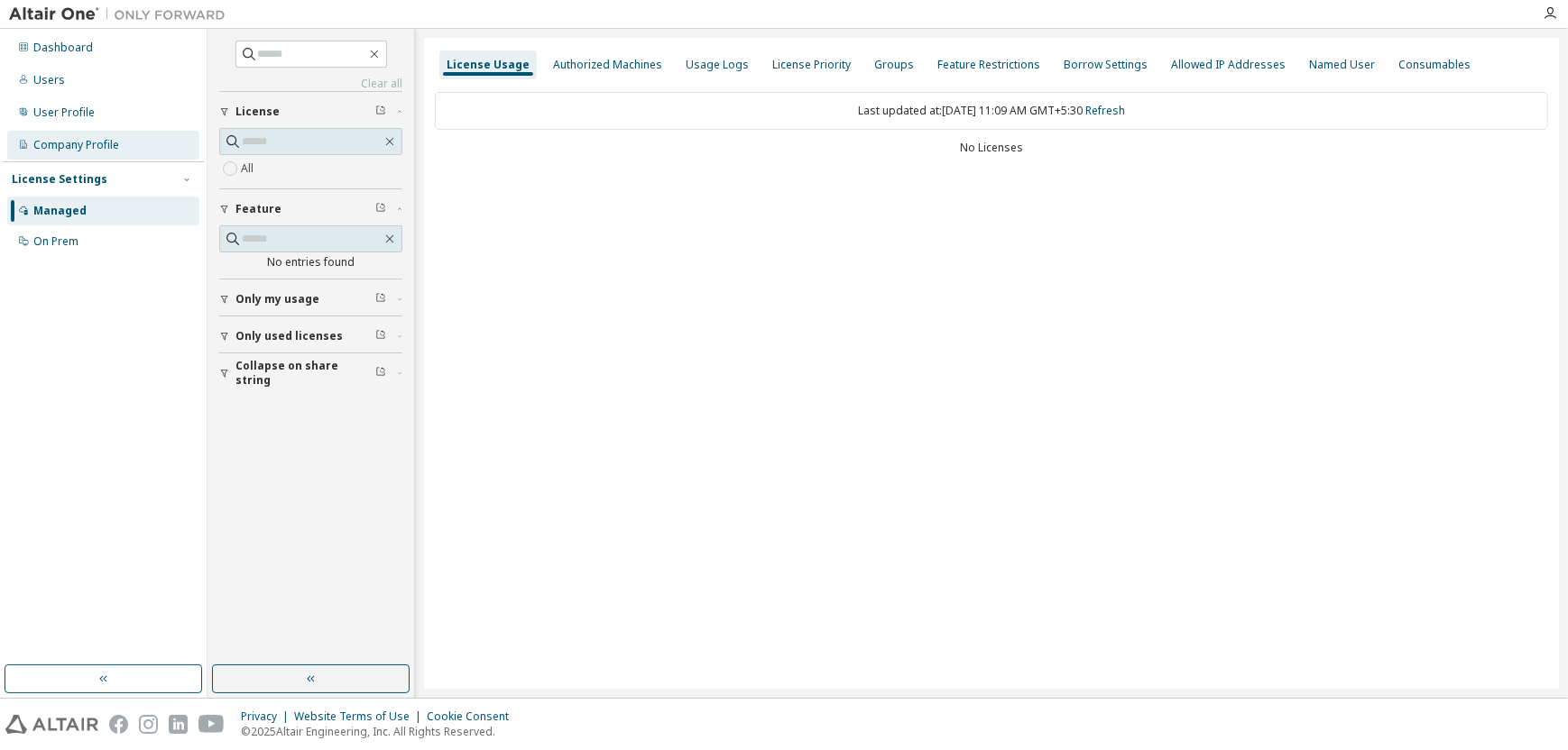
click at [71, 146] on div "Company Profile" at bounding box center [76, 145] width 86 height 15
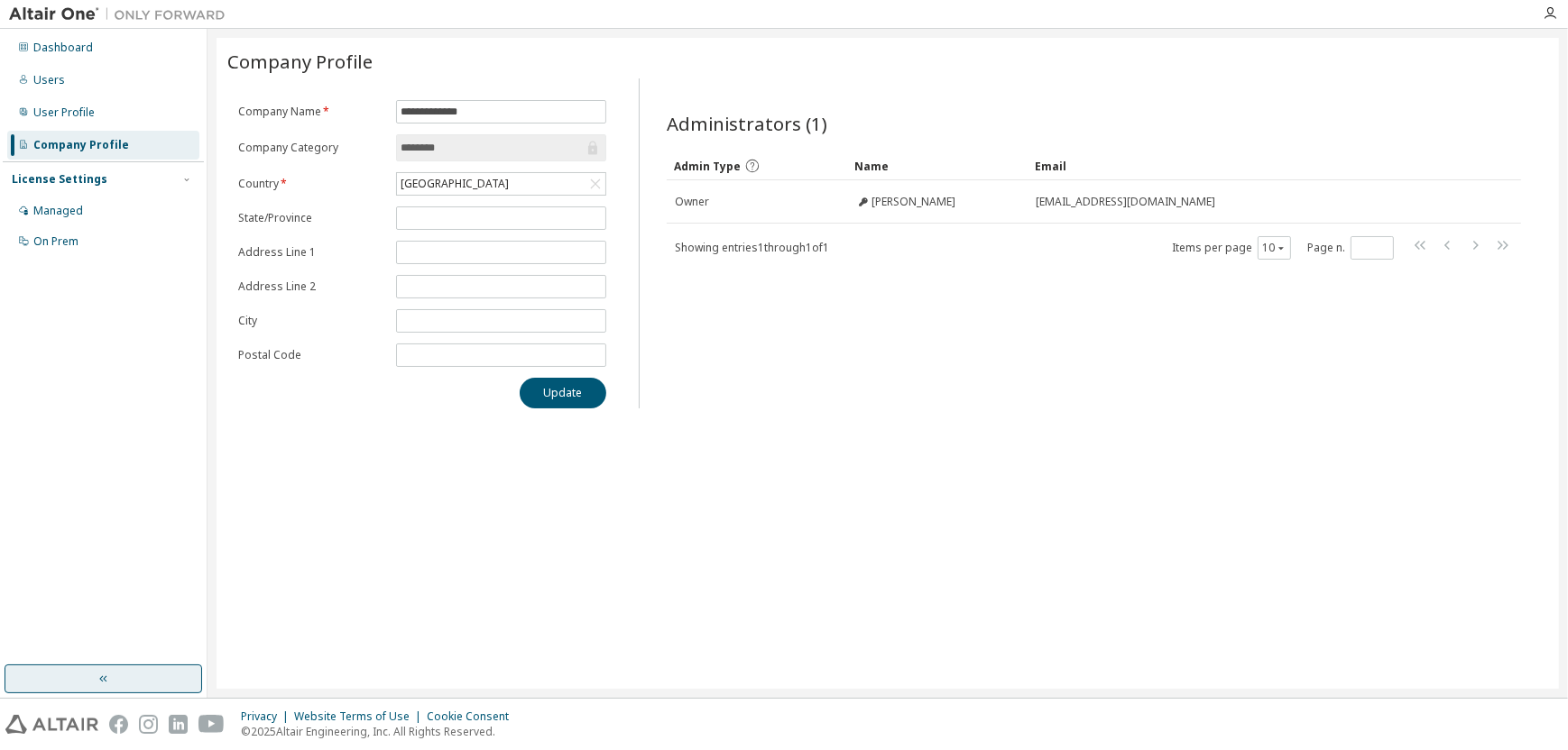
click at [133, 679] on button "button" at bounding box center [104, 680] width 198 height 29
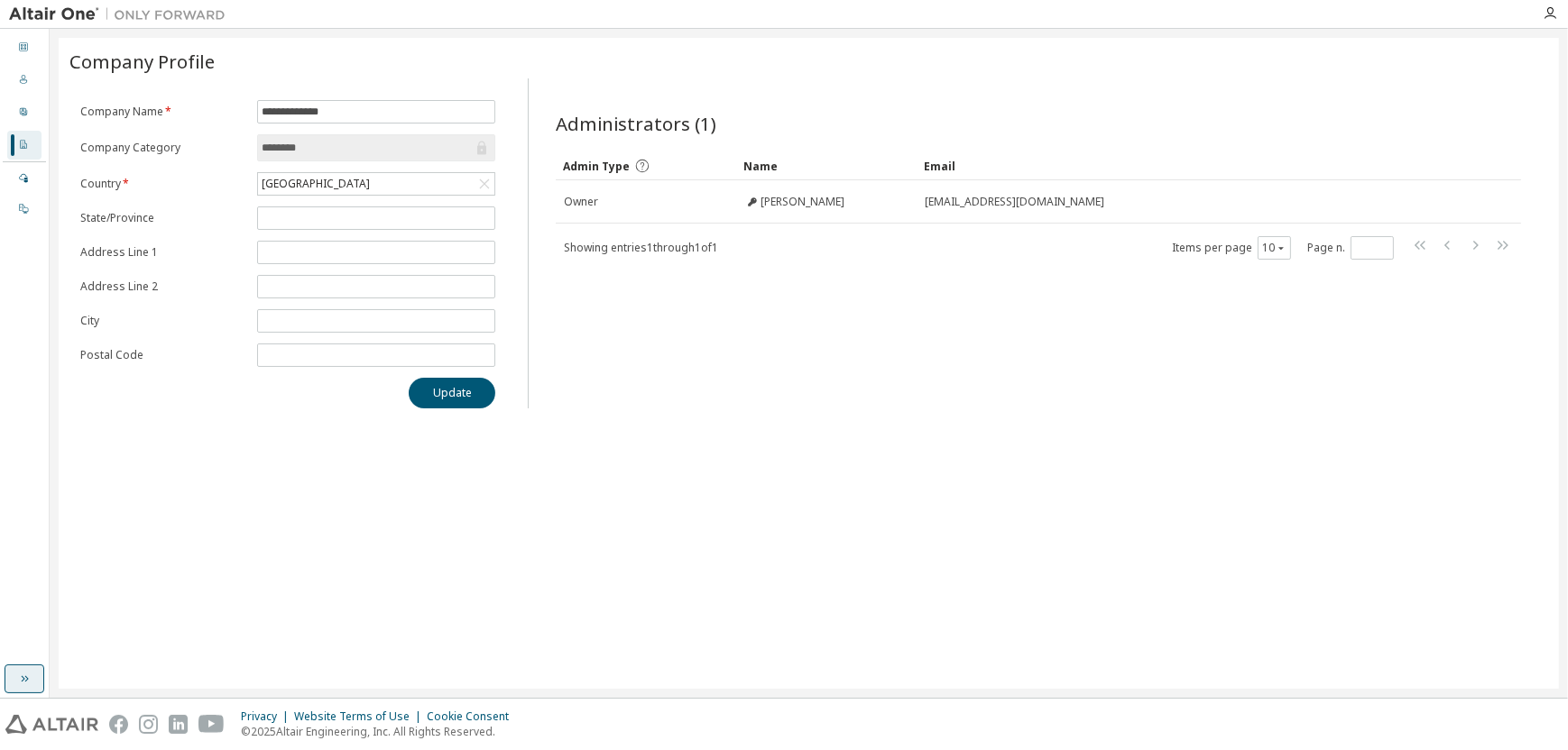
drag, startPoint x: 20, startPoint y: 682, endPoint x: 28, endPoint y: 676, distance: 10.0
click at [19, 682] on icon "button" at bounding box center [24, 679] width 15 height 15
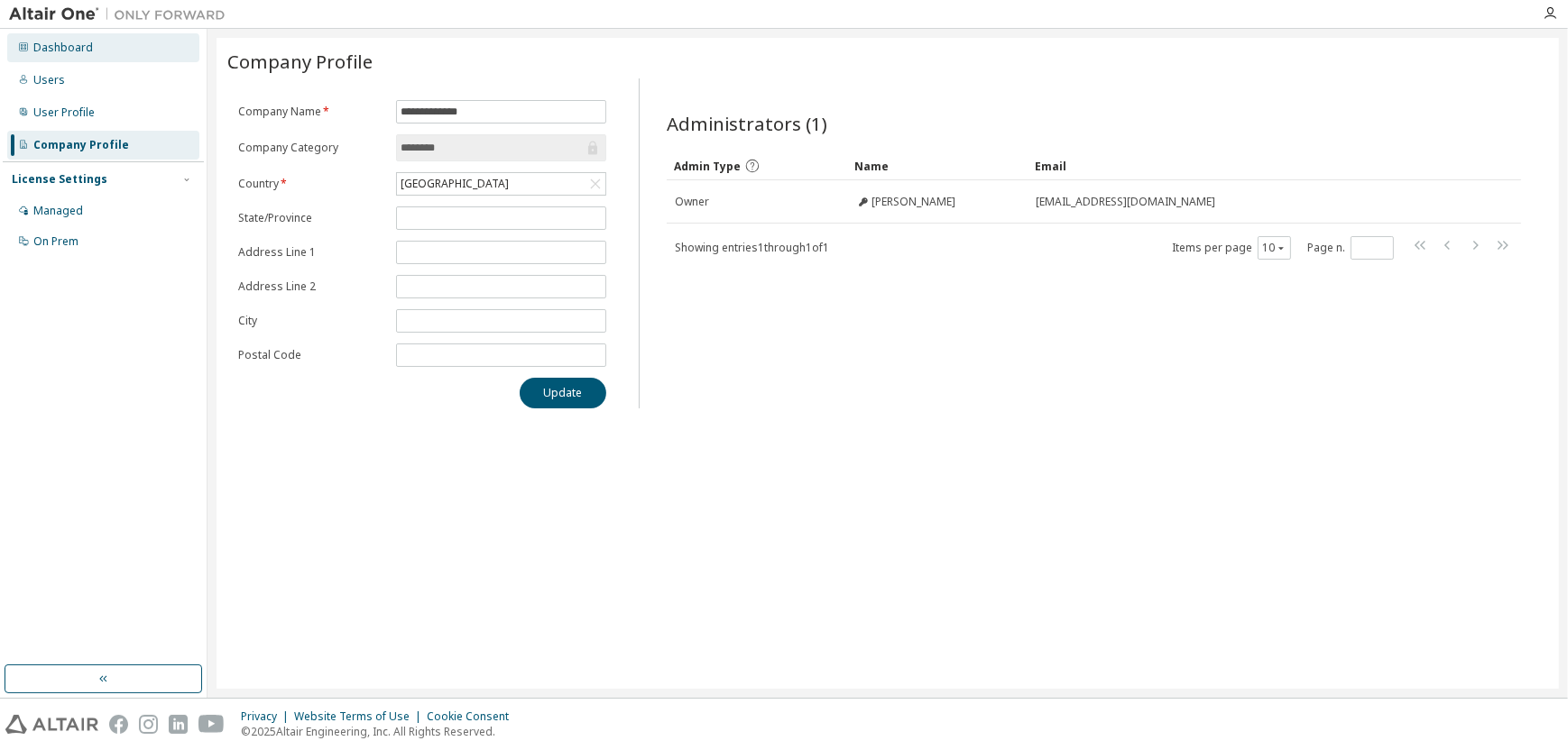
click at [62, 55] on div "Dashboard" at bounding box center [103, 48] width 192 height 29
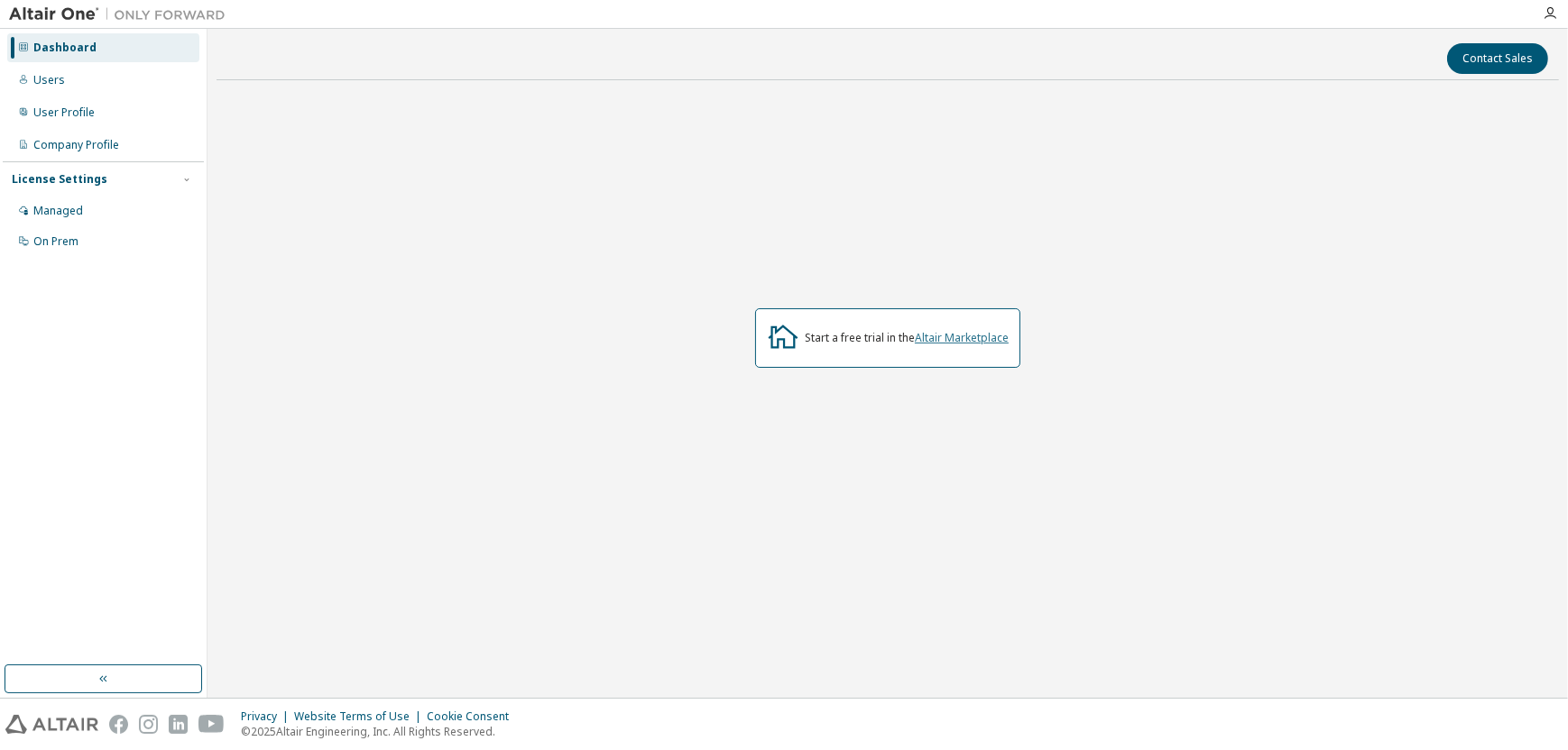
click at [994, 339] on link "Altair Marketplace" at bounding box center [962, 338] width 94 height 16
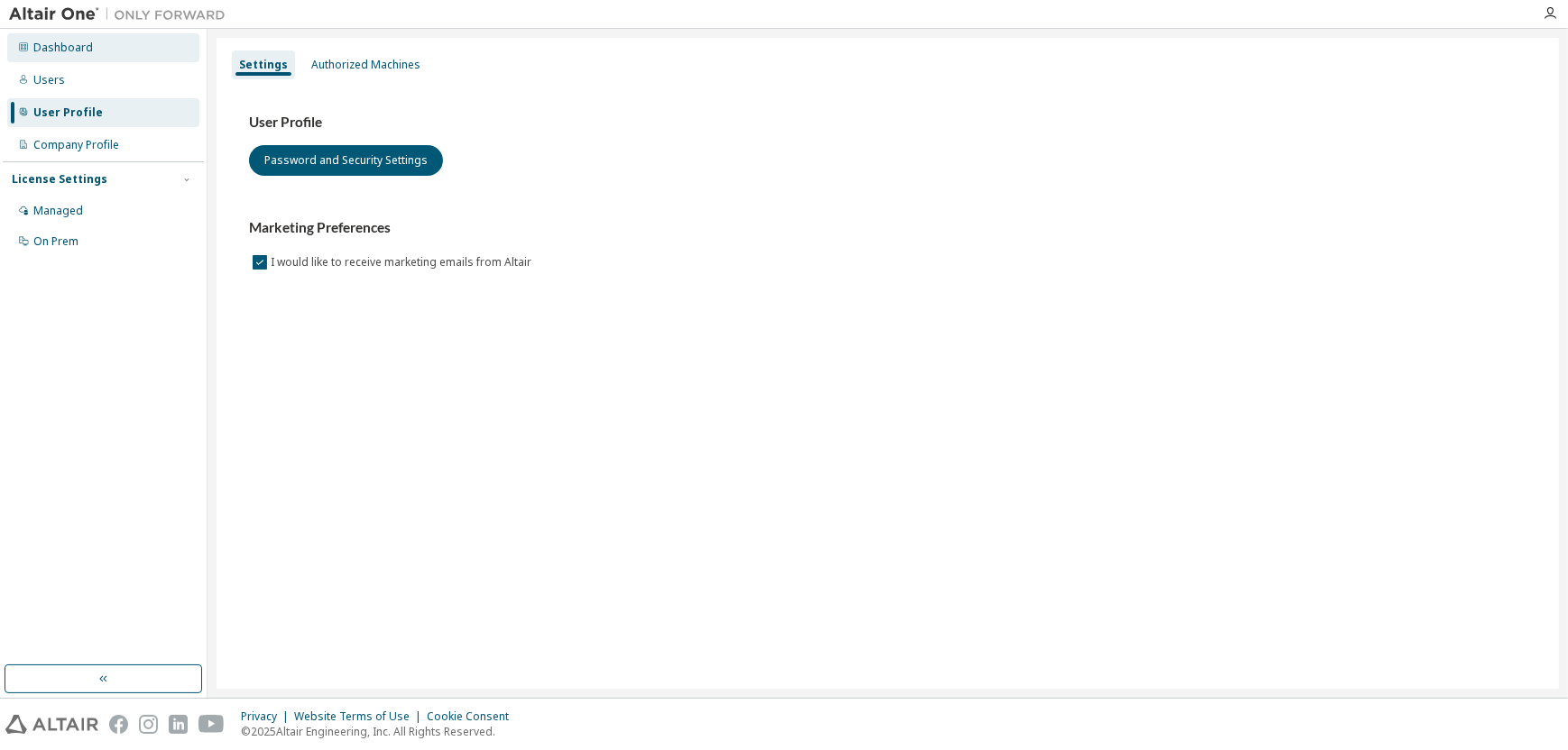
click at [99, 58] on div "Dashboard" at bounding box center [103, 48] width 192 height 29
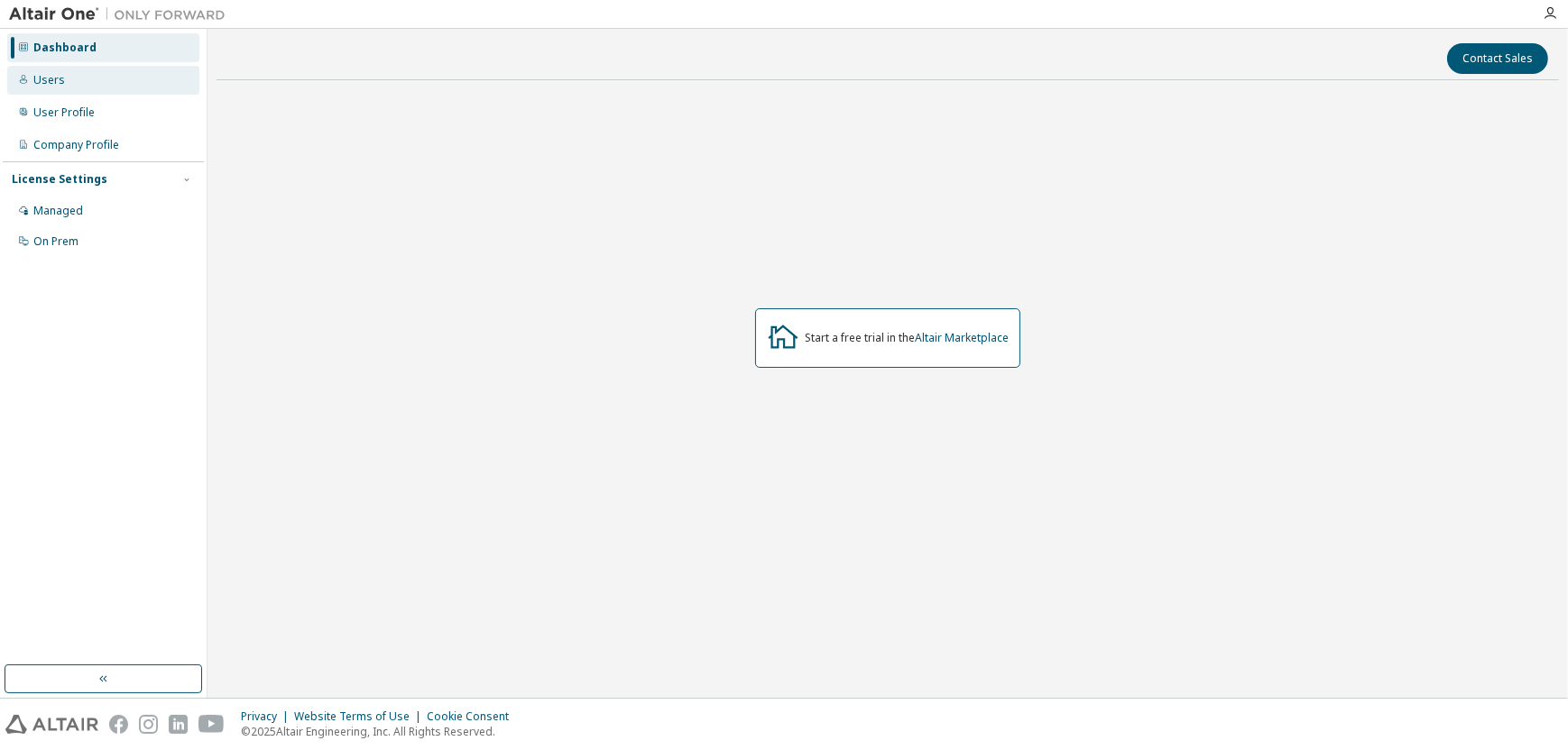
click at [107, 85] on div "Users" at bounding box center [103, 80] width 192 height 29
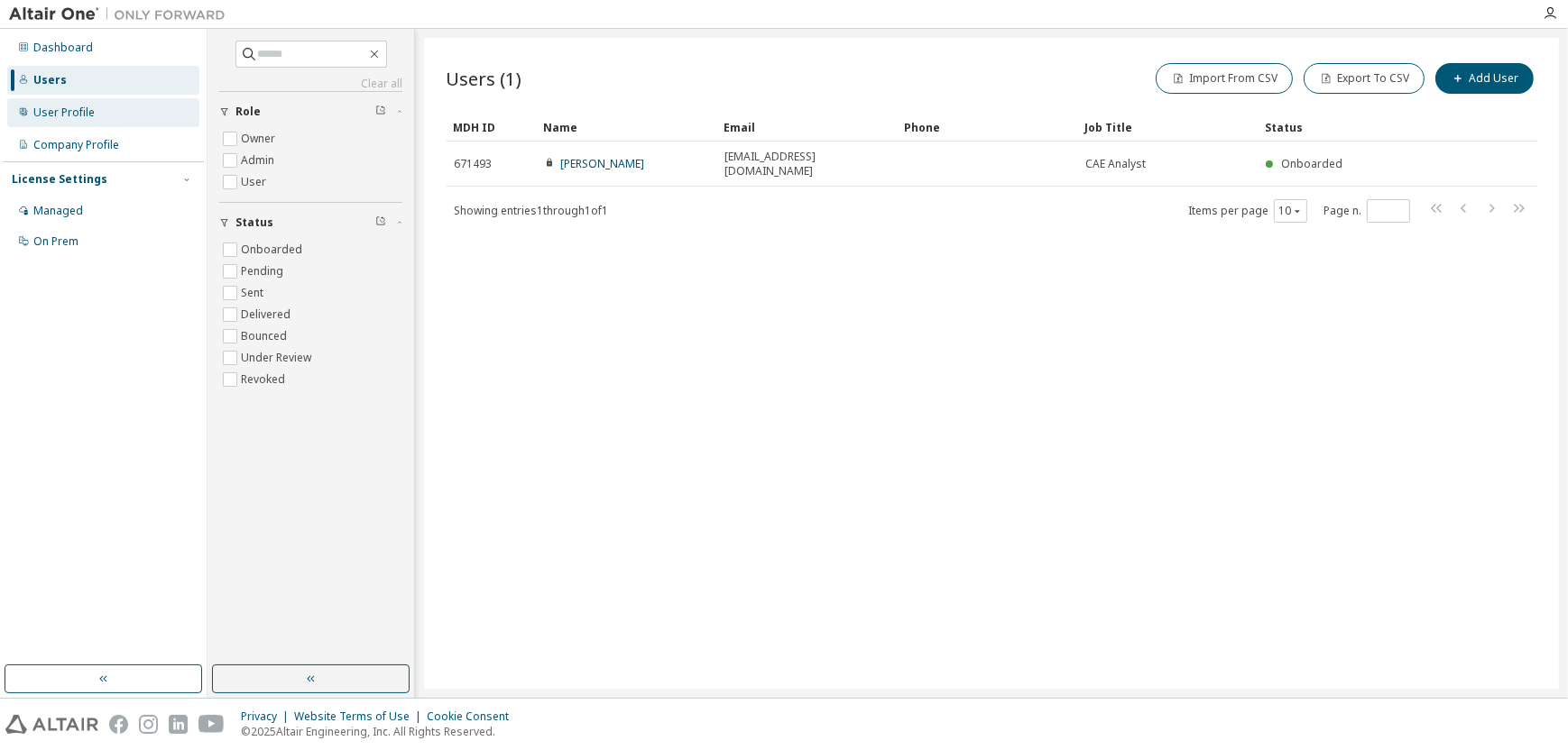
click at [110, 113] on div "User Profile" at bounding box center [103, 113] width 192 height 29
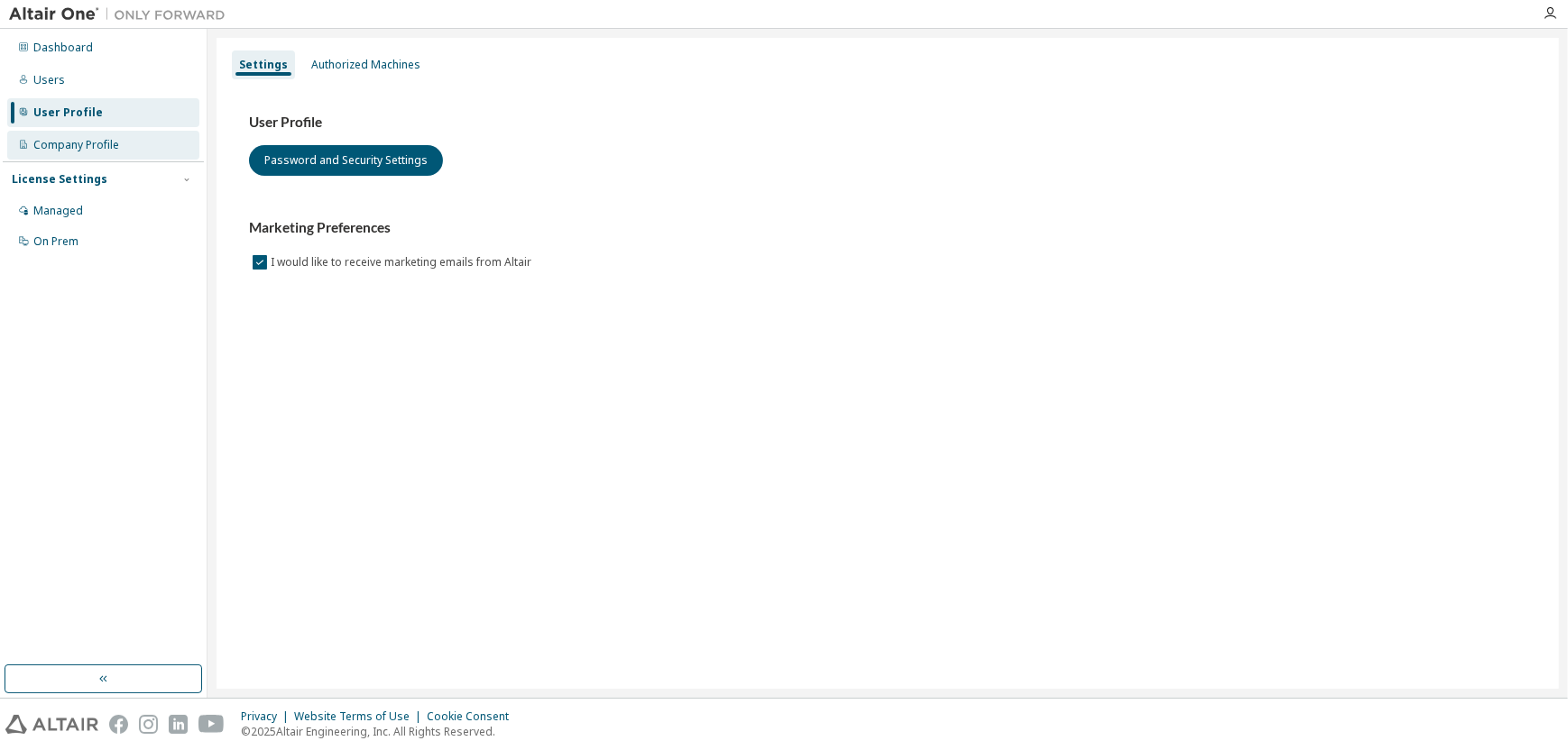
click at [99, 151] on div "Company Profile" at bounding box center [76, 145] width 86 height 15
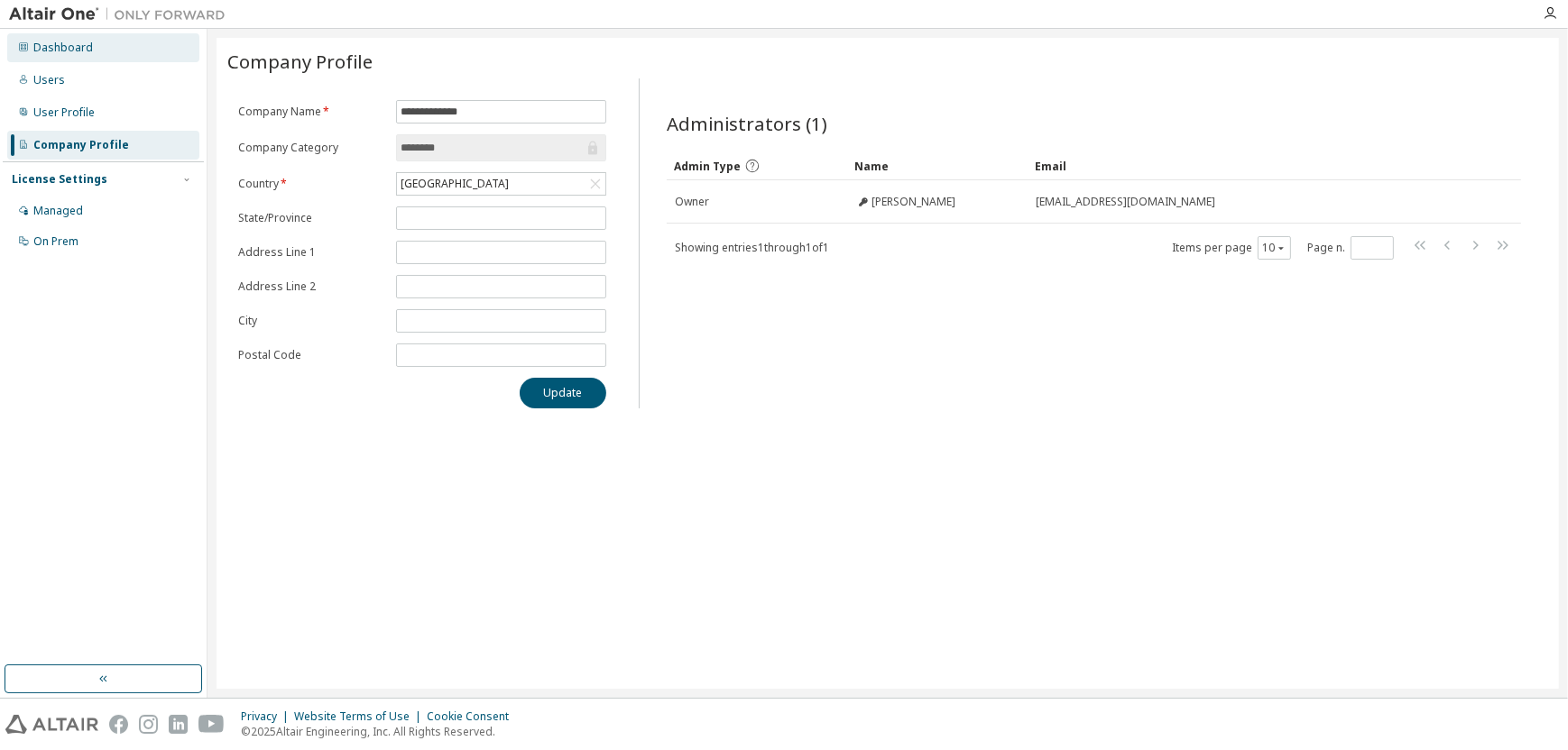
click at [81, 49] on div "Dashboard" at bounding box center [63, 48] width 60 height 15
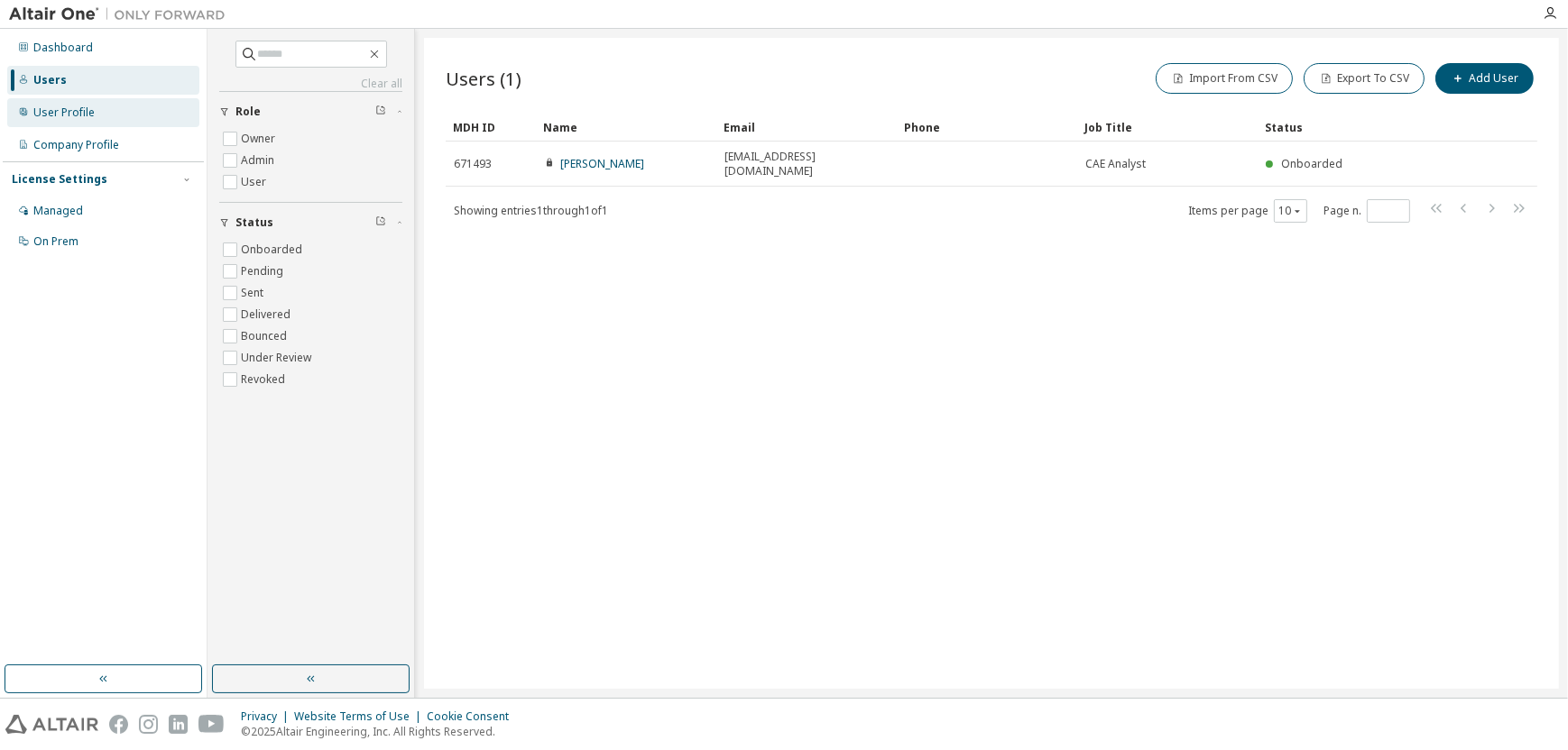
click at [73, 110] on div "User Profile" at bounding box center [64, 112] width 62 height 15
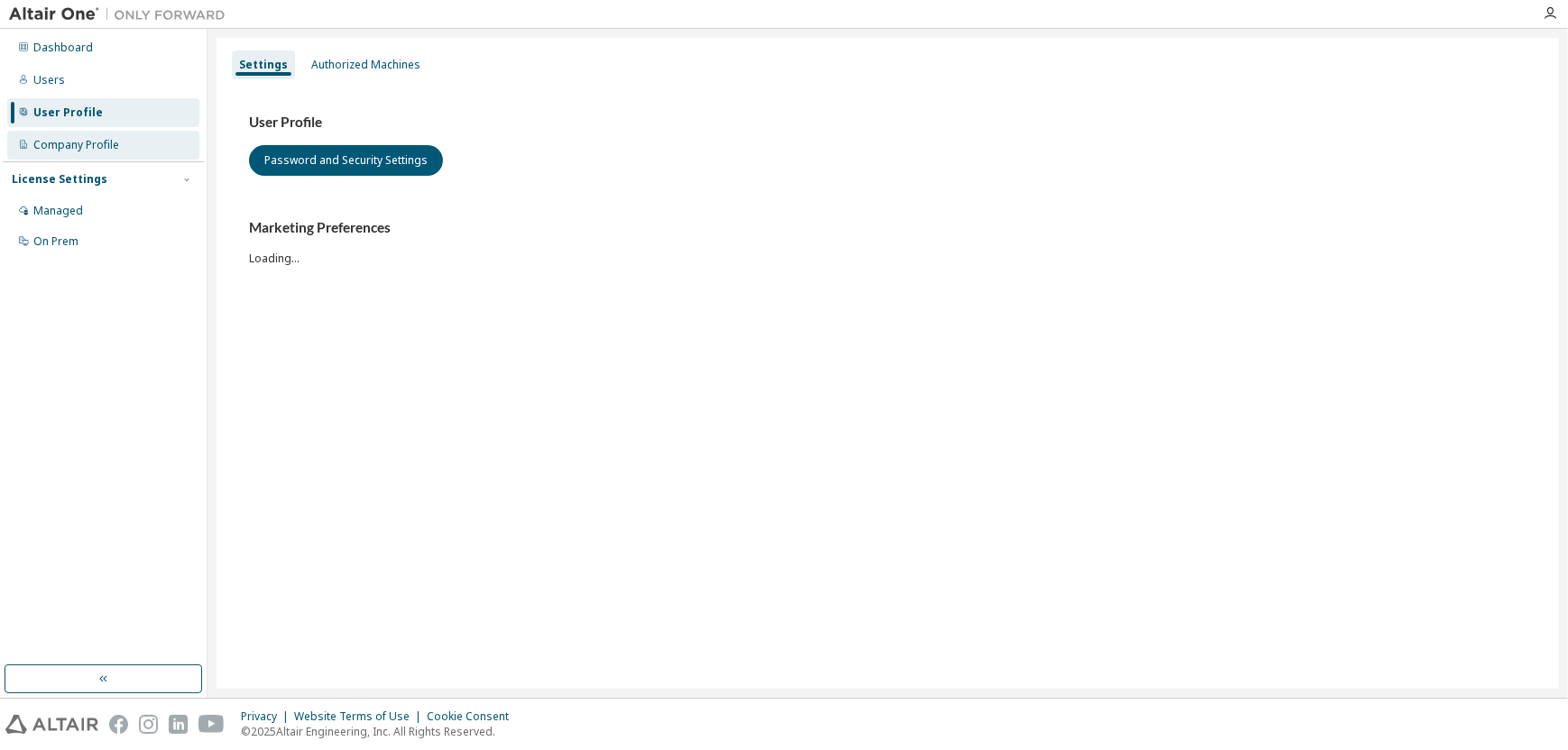
click at [77, 145] on div "Company Profile" at bounding box center [76, 145] width 86 height 15
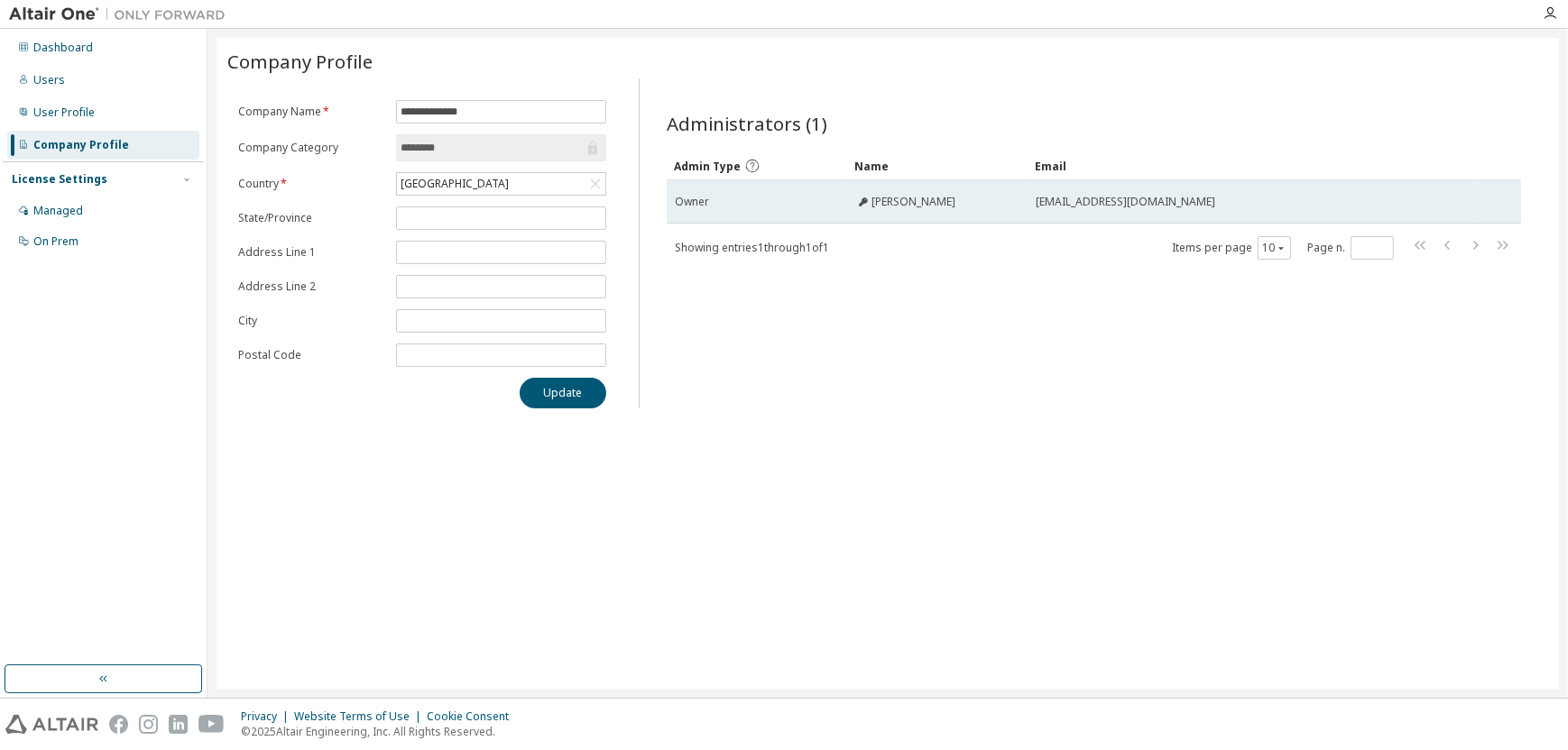
click at [890, 203] on span "[PERSON_NAME]" at bounding box center [914, 201] width 84 height 15
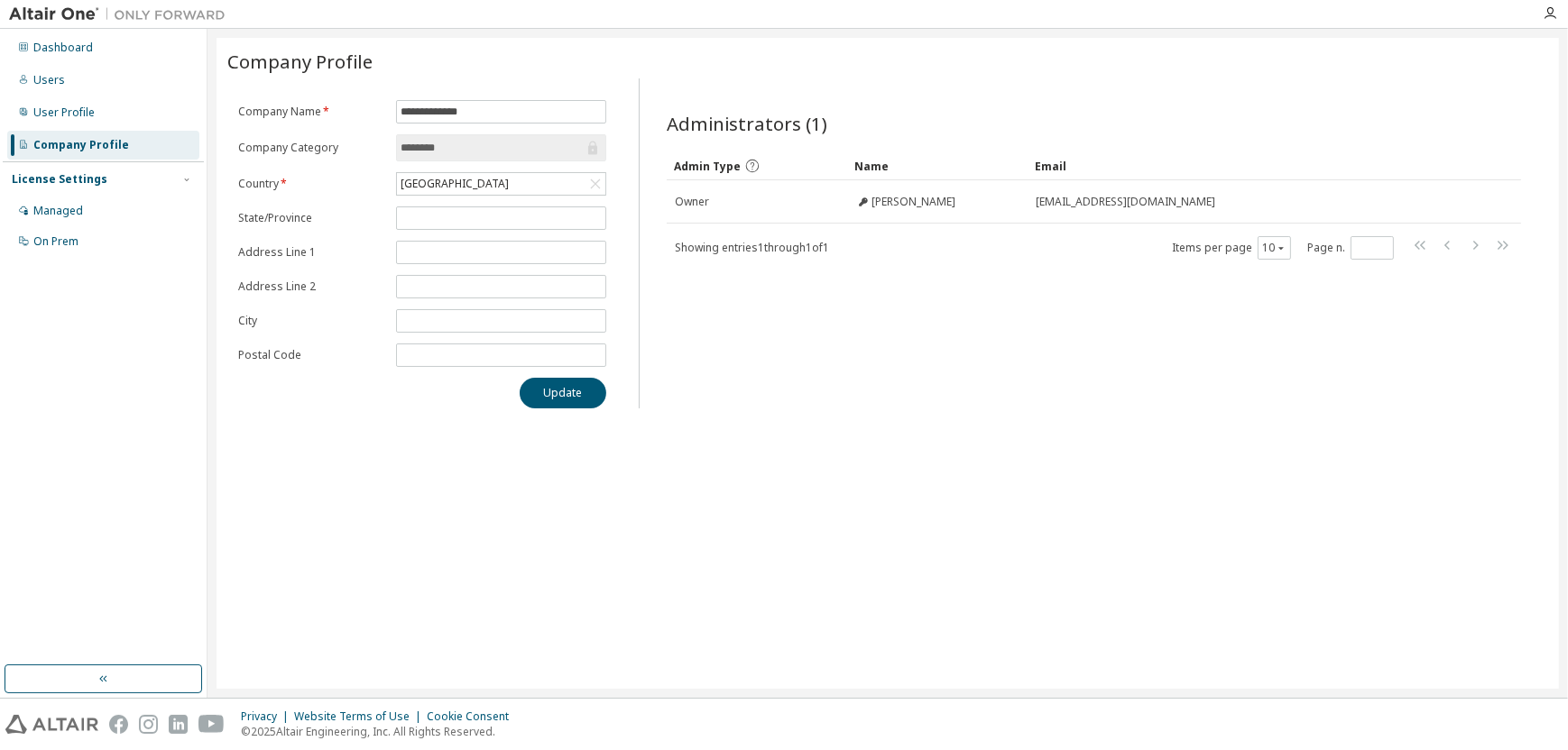
drag, startPoint x: 888, startPoint y: 203, endPoint x: 842, endPoint y: 227, distance: 51.9
click at [842, 227] on div "Admin Type Name Email Owner [PERSON_NAME] [EMAIL_ADDRESS][DOMAIN_NAME] Showing …" at bounding box center [1094, 206] width 854 height 110
click at [182, 180] on icon "button" at bounding box center [186, 179] width 11 height 11
click at [183, 180] on icon "button" at bounding box center [186, 179] width 11 height 11
drag, startPoint x: 505, startPoint y: 109, endPoint x: 345, endPoint y: 117, distance: 160.2
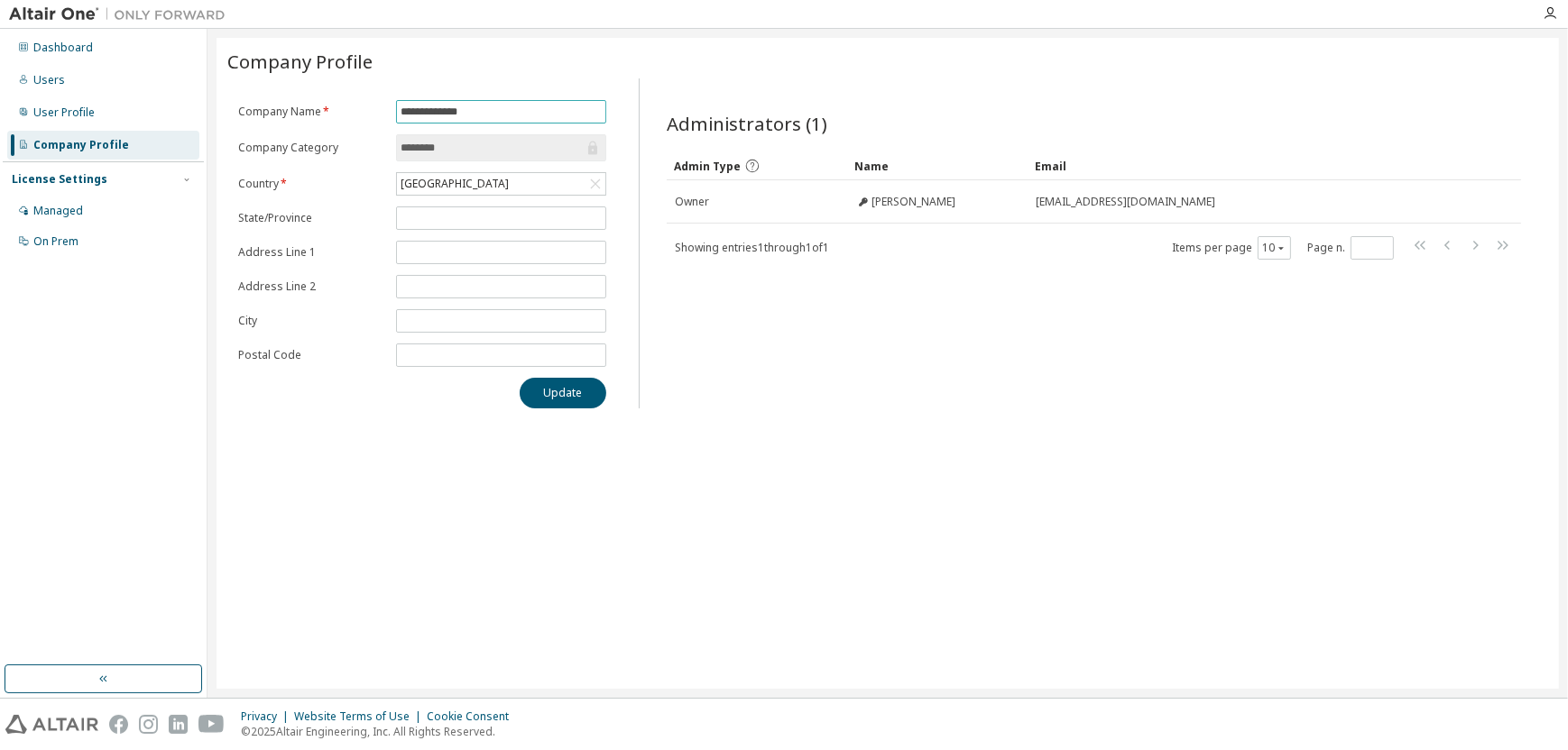
click at [345, 117] on form "**********" at bounding box center [423, 233] width 368 height 267
type input "**********"
click at [79, 216] on div "Managed" at bounding box center [58, 210] width 50 height 15
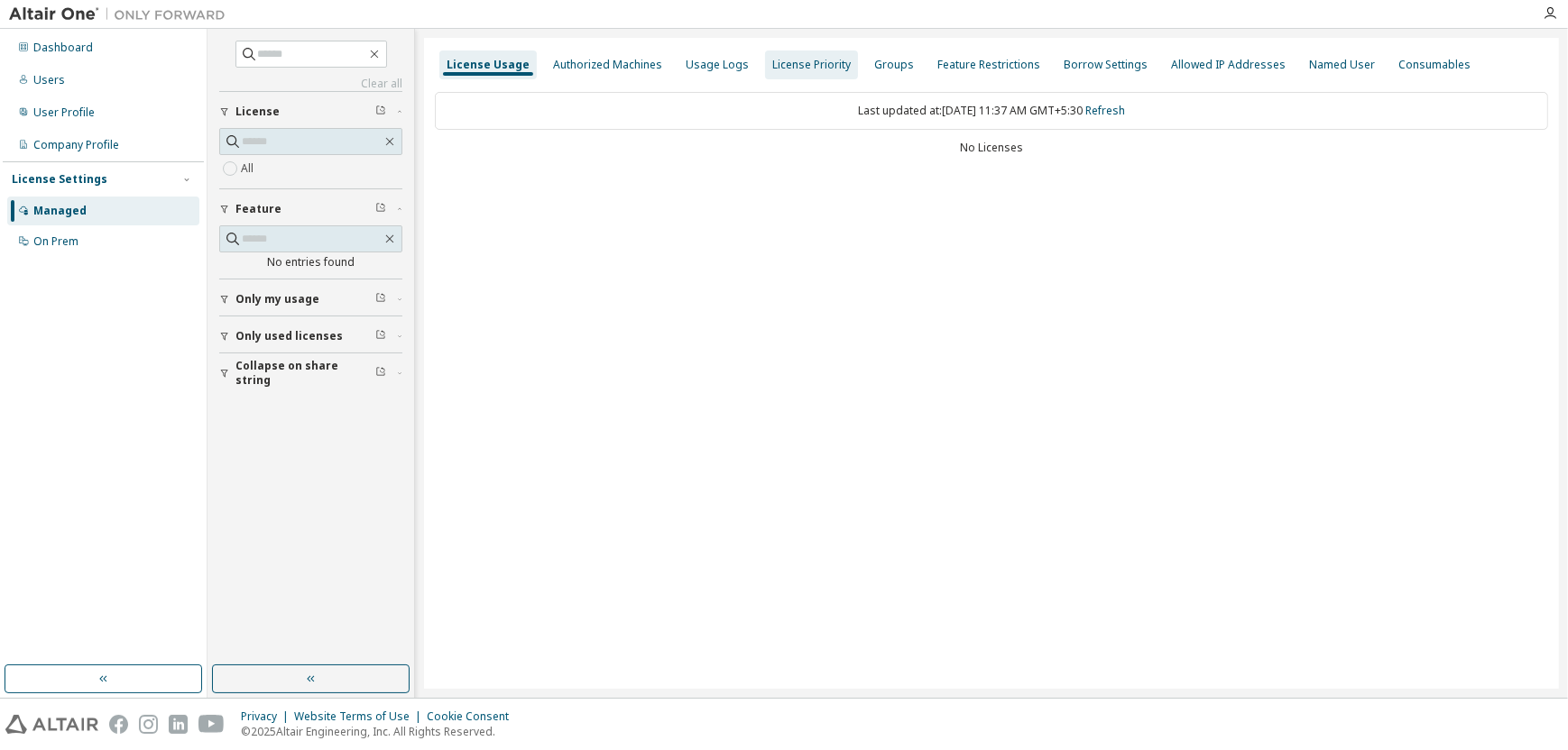
click at [784, 71] on div "License Priority" at bounding box center [812, 65] width 78 height 15
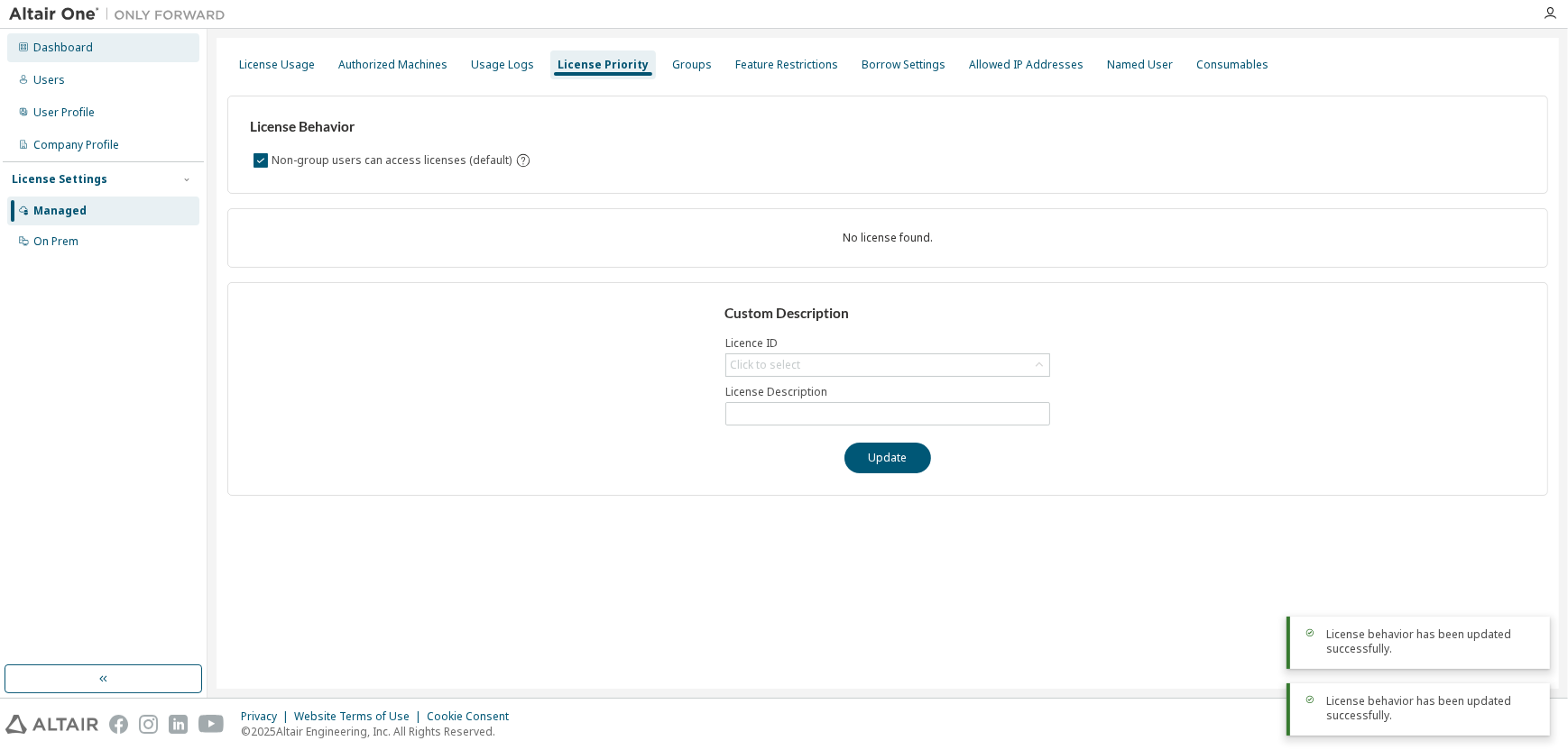
click at [52, 52] on div "Dashboard" at bounding box center [63, 48] width 60 height 15
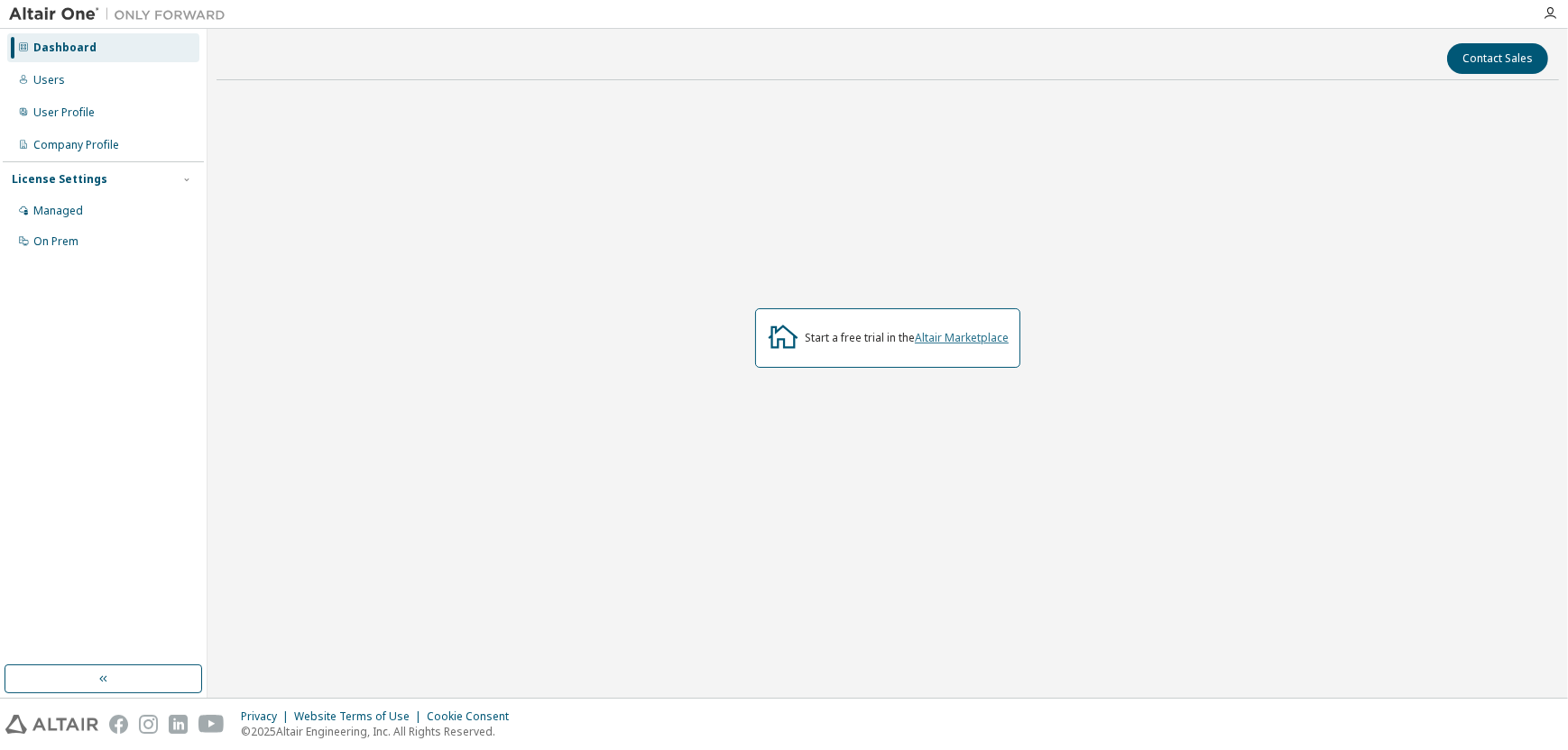
click at [980, 336] on link "Altair Marketplace" at bounding box center [962, 338] width 94 height 16
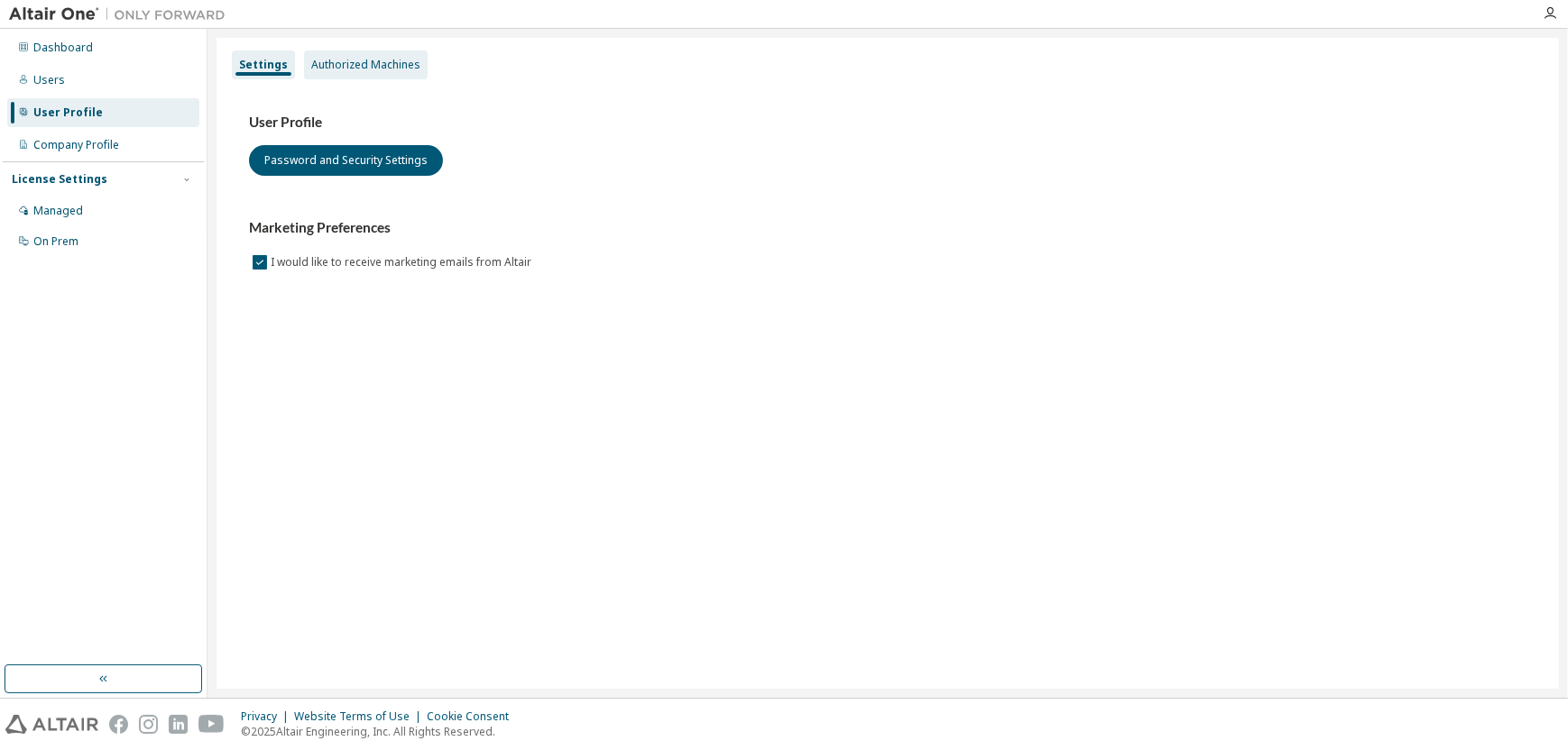
click at [392, 58] on div "Authorized Machines" at bounding box center [366, 65] width 110 height 15
